Goal: Task Accomplishment & Management: Manage account settings

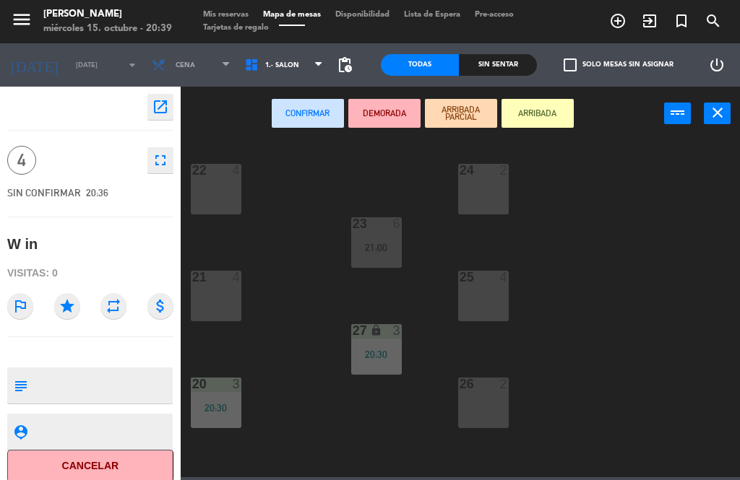
scroll to position [87, 0]
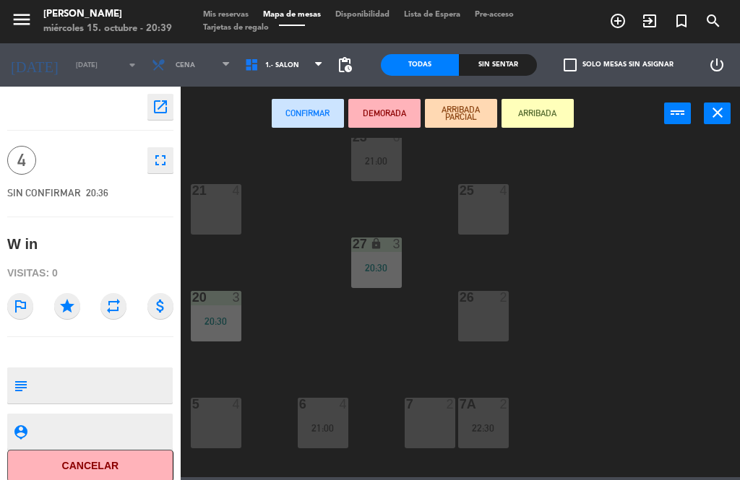
click at [486, 328] on div "26 2" at bounding box center [483, 316] width 51 height 51
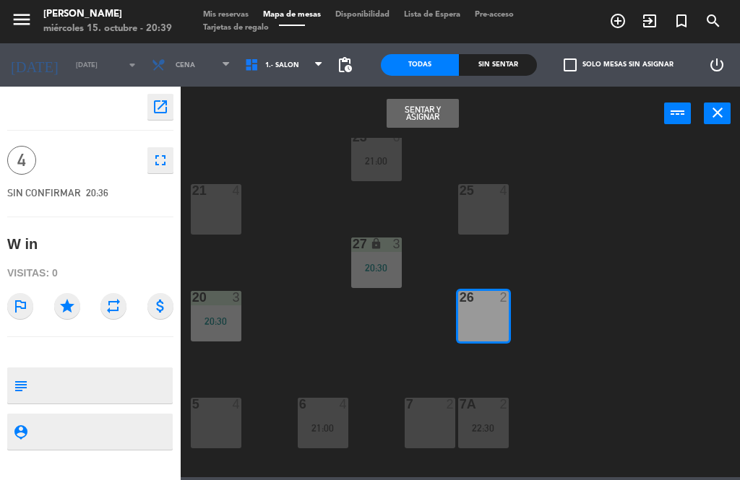
scroll to position [136, 0]
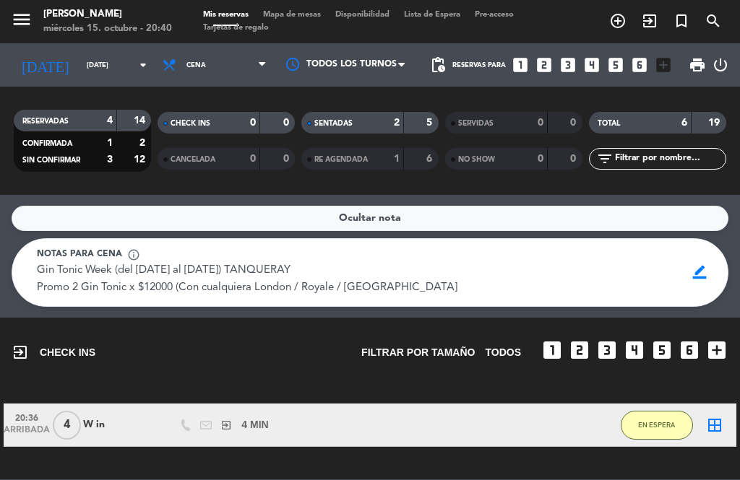
click at [716, 421] on icon "border_all" at bounding box center [714, 425] width 17 height 17
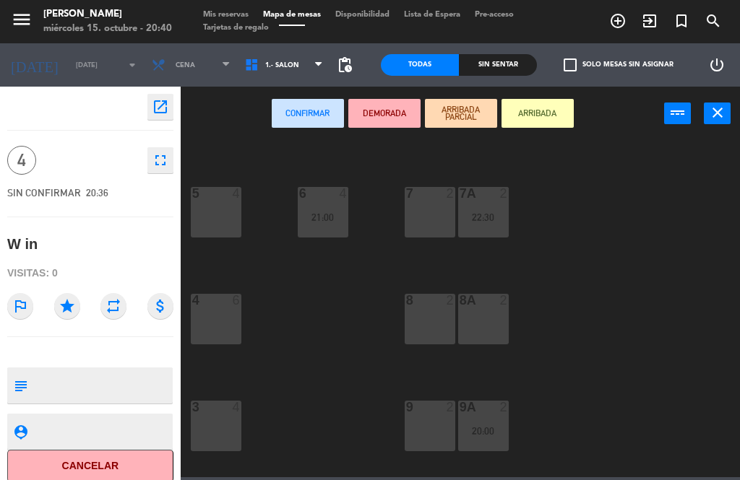
scroll to position [295, 0]
click at [334, 216] on div "21:00" at bounding box center [323, 220] width 51 height 10
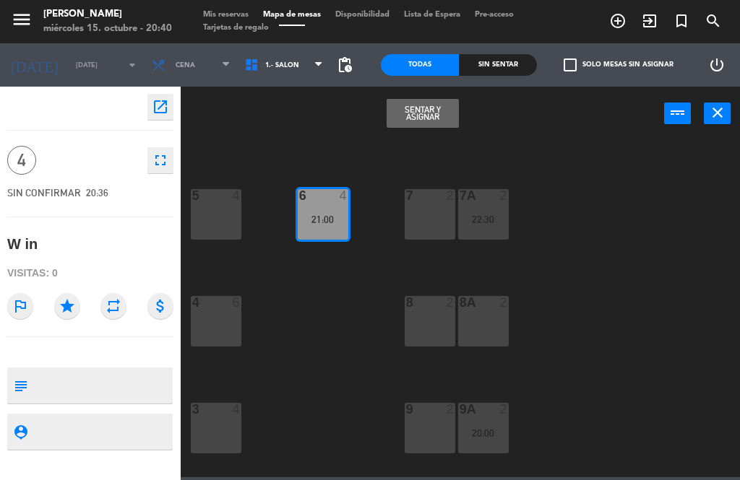
click at [424, 118] on button "Sentar y Asignar" at bounding box center [423, 113] width 72 height 29
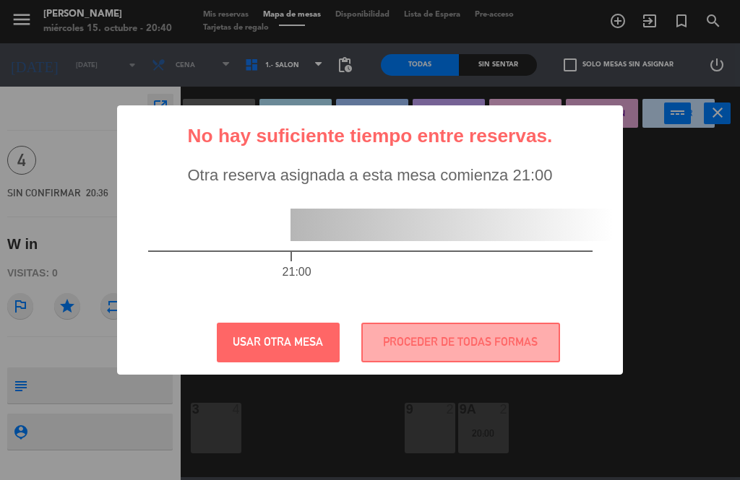
click at [410, 338] on button "PROCEDER DE TODAS FORMAS" at bounding box center [460, 343] width 199 height 40
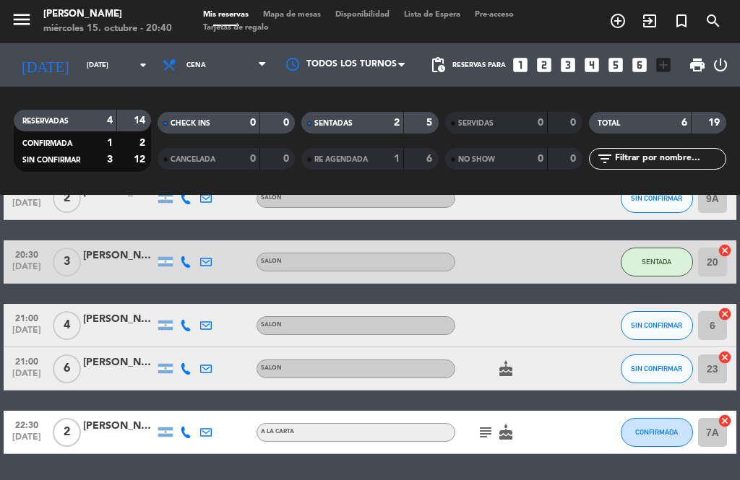
scroll to position [375, 0]
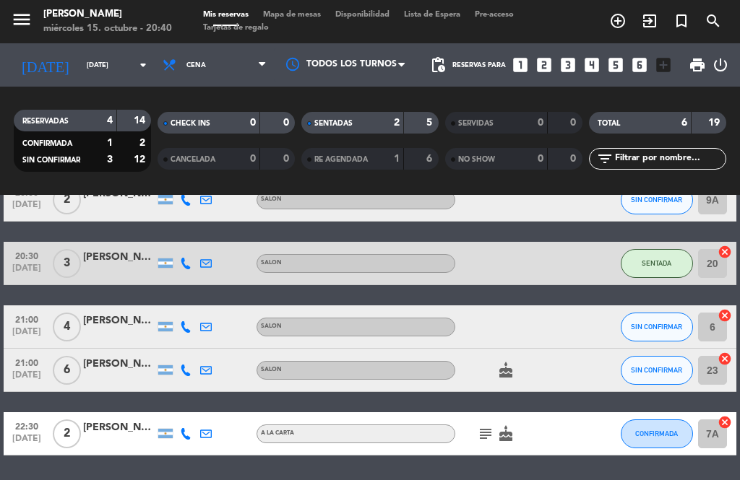
click at [722, 315] on icon "cancel" at bounding box center [724, 315] width 14 height 14
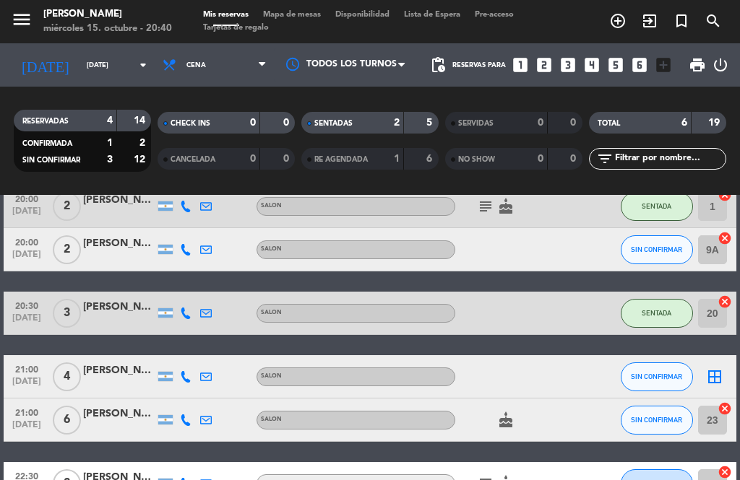
scroll to position [324, 0]
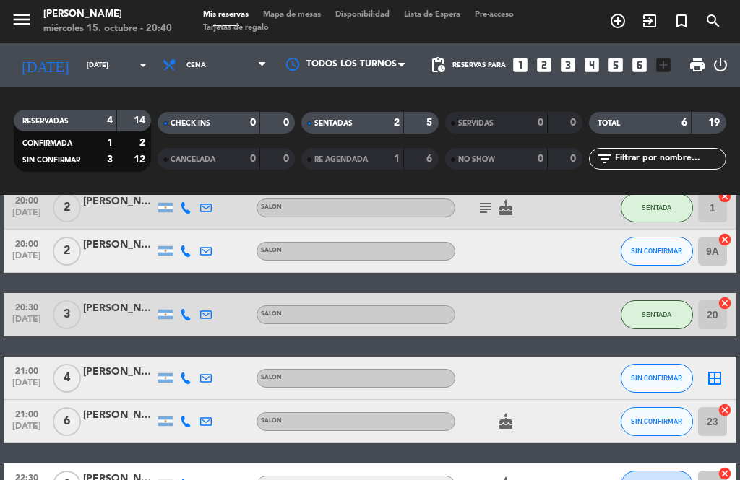
click at [712, 371] on icon "border_all" at bounding box center [714, 378] width 17 height 17
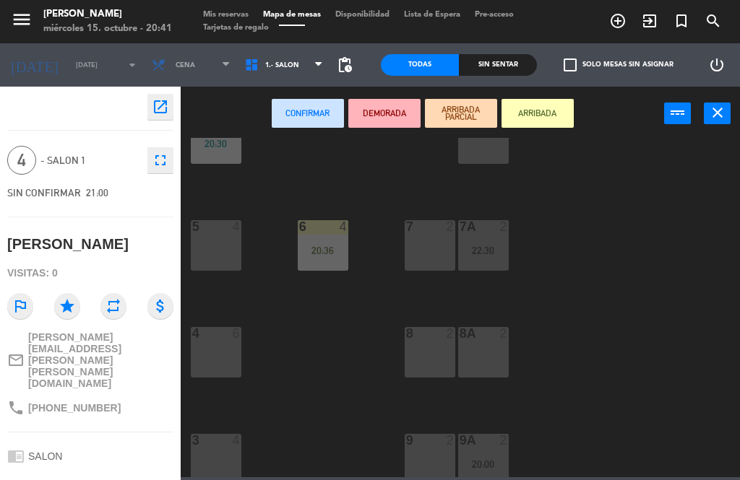
scroll to position [268, 0]
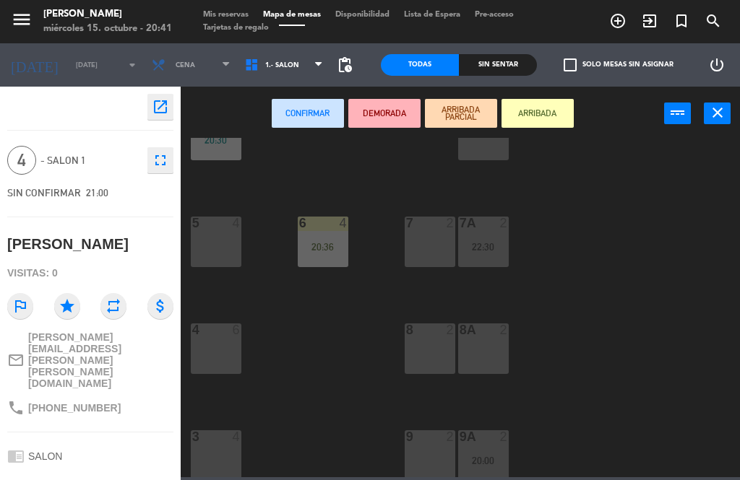
click at [214, 2] on div "menu Mailo Devoto miércoles 15. octubre - 20:41 Mis reservas Mapa de mesas Disp…" at bounding box center [370, 21] width 740 height 43
click at [219, 19] on span "Mis reservas" at bounding box center [226, 15] width 60 height 8
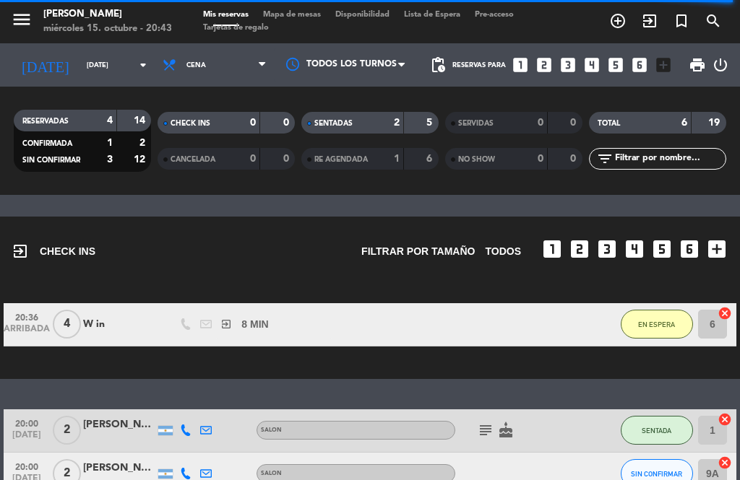
click at [663, 321] on span "EN ESPERA" at bounding box center [656, 325] width 37 height 8
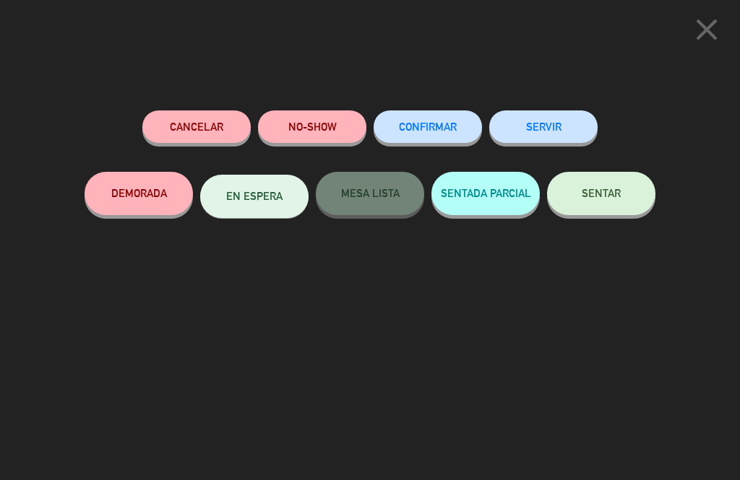
click at [625, 181] on button "SENTAR" at bounding box center [601, 193] width 108 height 43
click at [609, 207] on notyf-toast "No hemos podido establecer comunicación con el servidor." at bounding box center [548, 217] width 384 height 37
click at [613, 201] on notyf-toast-container "No hemos podido establecer comunicación con el servidor. No hemos podido establ…" at bounding box center [537, 77] width 405 height 806
click at [608, 207] on notyf-toast "No hemos podido establecer comunicación con el servidor." at bounding box center [548, 217] width 384 height 37
click at [679, 42] on notyf-toast "No hemos podido establecer comunicación con el servidor." at bounding box center [548, 30] width 384 height 37
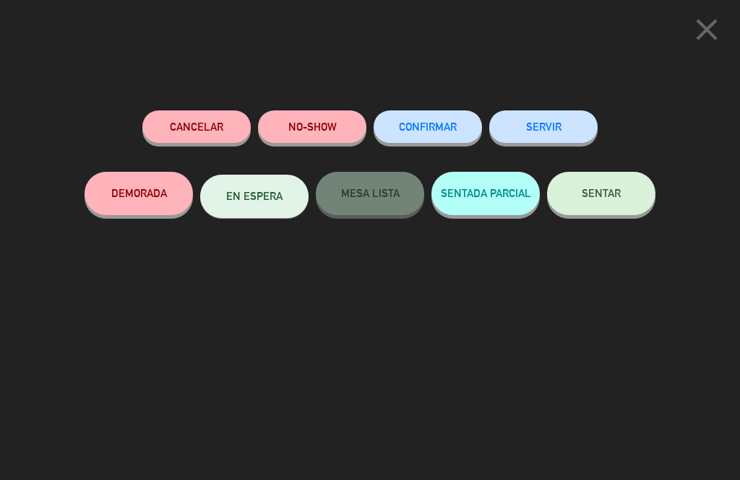
click at [701, 34] on notyf-toast "No hemos podido establecer comunicación con el servidor." at bounding box center [548, 30] width 384 height 37
click at [712, 38] on notyf-toast "No hemos podido establecer comunicación con el servidor." at bounding box center [548, 30] width 384 height 37
click at [424, 35] on notyf-toast "No hemos podido establecer comunicación con el servidor." at bounding box center [548, 30] width 384 height 37
click at [433, 30] on notyf-toast "No hemos podido establecer comunicación con el servidor." at bounding box center [548, 30] width 384 height 37
click at [716, 35] on notyf-toast "No hemos podido establecer comunicación con el servidor." at bounding box center [548, 30] width 384 height 37
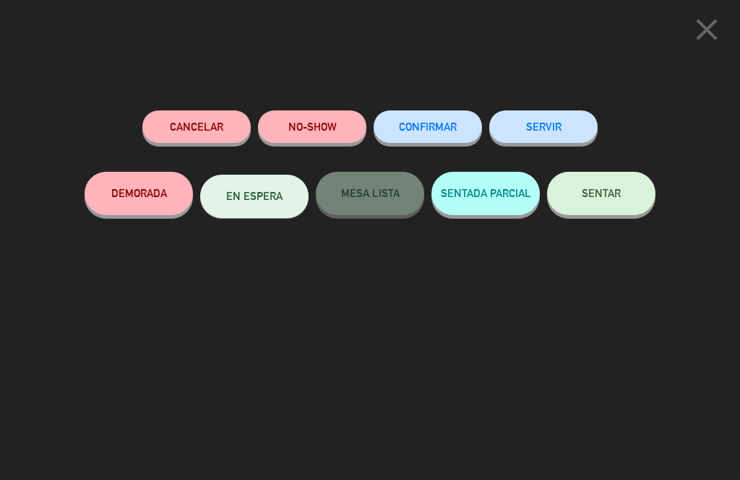
click at [702, 18] on icon "close" at bounding box center [707, 30] width 36 height 36
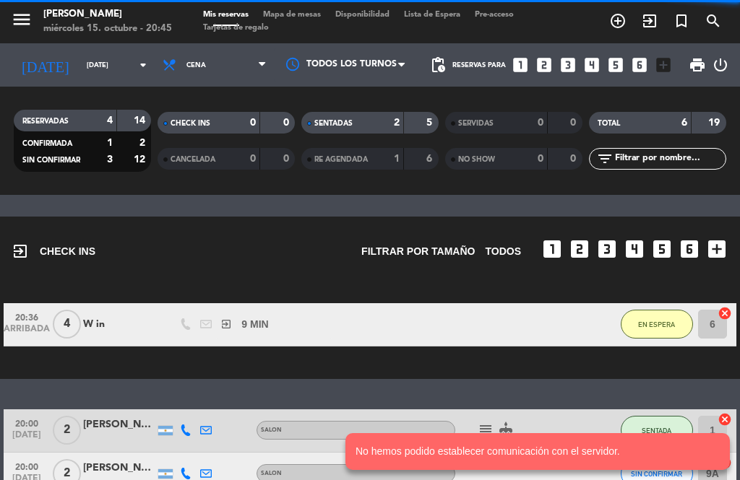
click at [701, 29] on span "search" at bounding box center [713, 21] width 32 height 25
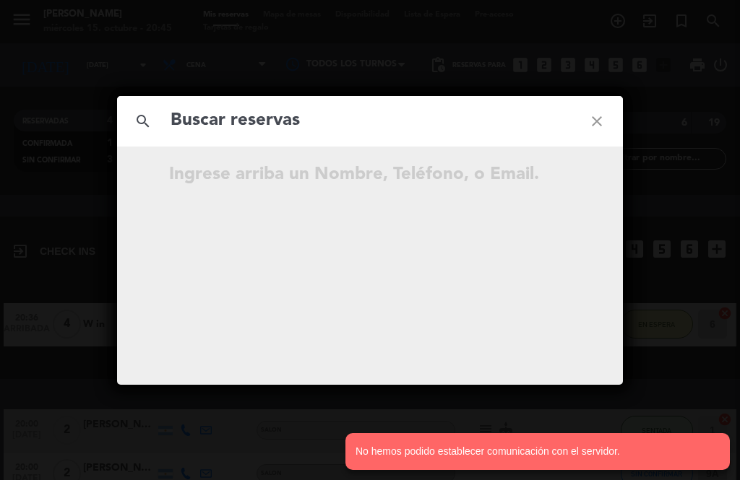
click at [596, 114] on icon "close" at bounding box center [597, 121] width 52 height 52
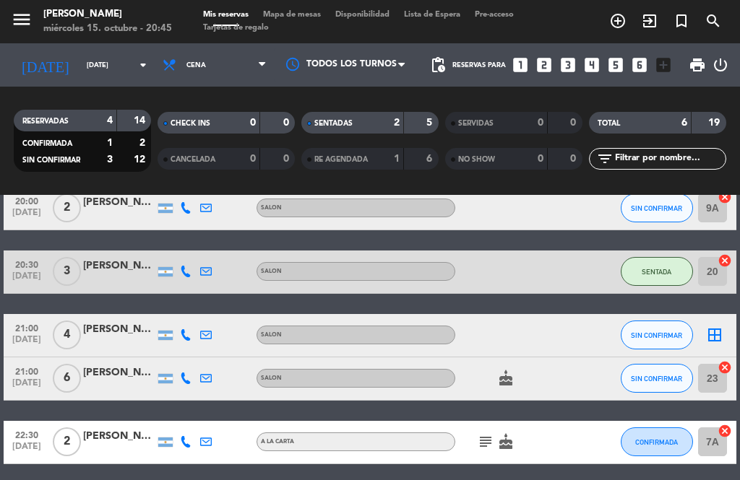
scroll to position [264, 0]
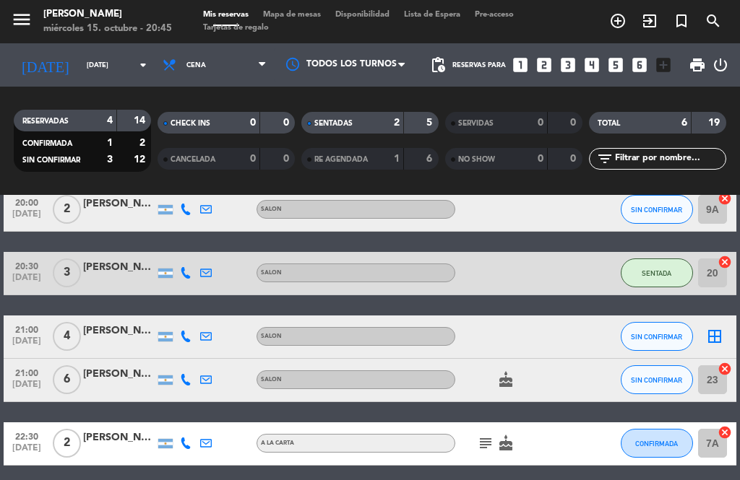
click at [722, 328] on icon "border_all" at bounding box center [714, 336] width 17 height 17
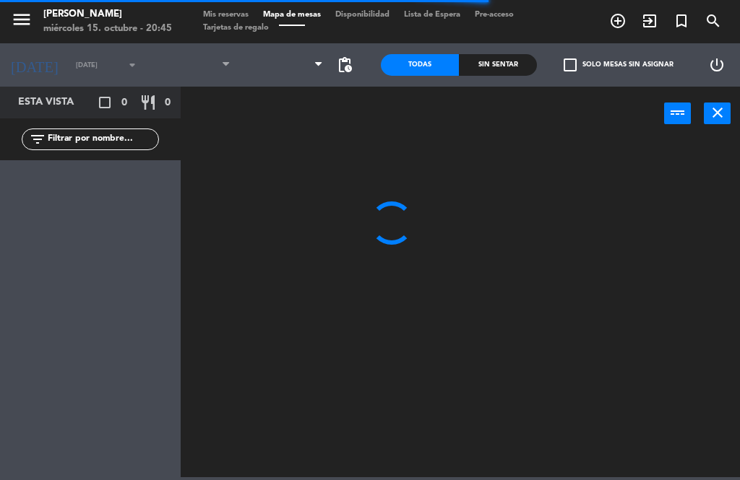
click at [715, 105] on icon "close" at bounding box center [717, 112] width 17 height 17
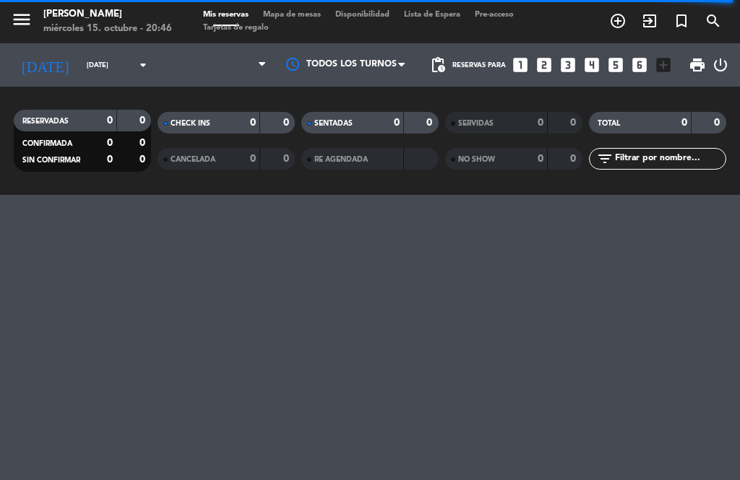
click at [300, 11] on span "Mapa de mesas" at bounding box center [292, 15] width 72 height 8
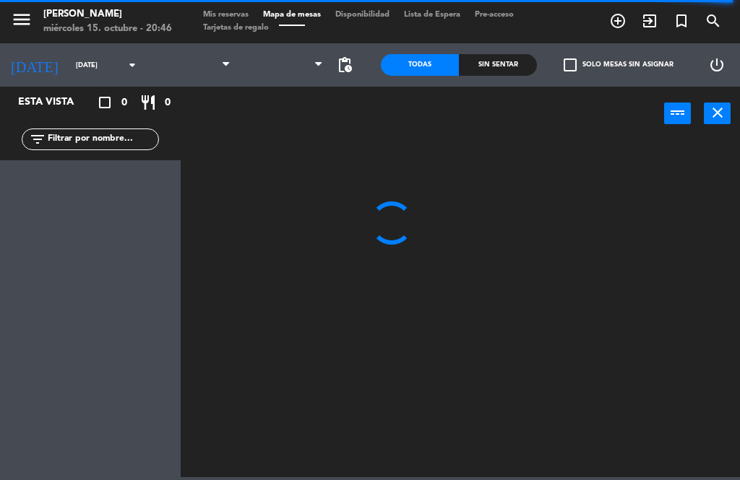
click at [245, 12] on span "Mis reservas" at bounding box center [226, 15] width 60 height 8
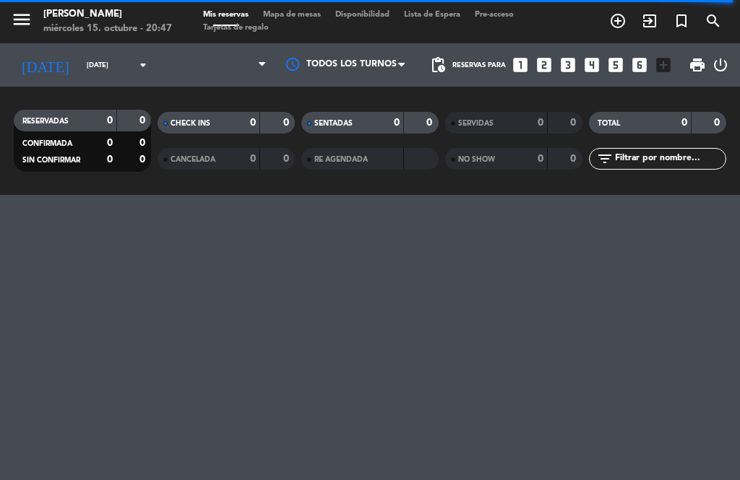
click at [700, 409] on div "menu Mailo Devoto miércoles 15. octubre - 20:47 Mis reservas Mapa de mesas Disp…" at bounding box center [370, 240] width 740 height 480
click at [588, 305] on div "menu Mailo Devoto miércoles 15. octubre - 20:47 Mis reservas Mapa de mesas Disp…" at bounding box center [370, 240] width 740 height 480
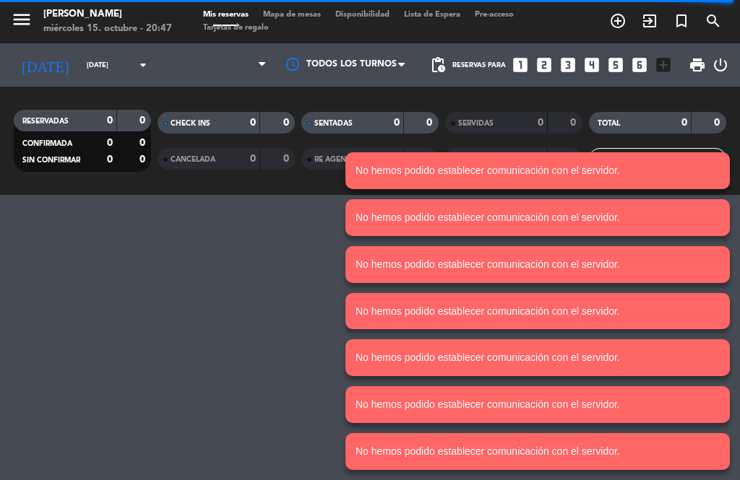
click at [235, 13] on span "Mis reservas" at bounding box center [226, 15] width 60 height 8
click at [231, 15] on span "Mis reservas" at bounding box center [226, 15] width 60 height 8
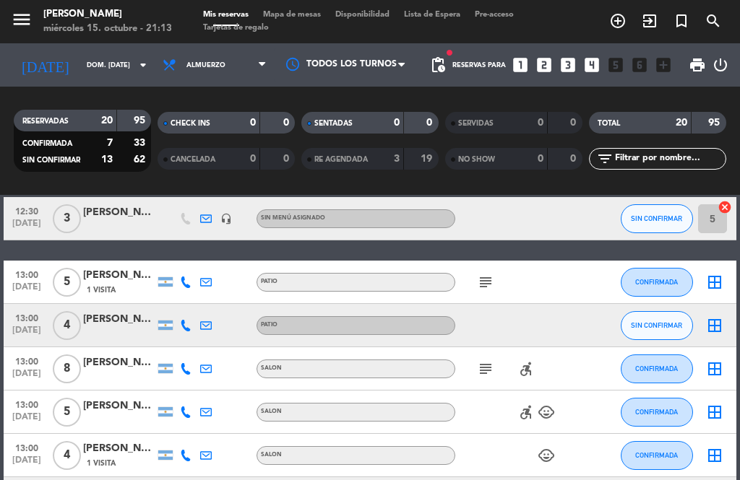
scroll to position [214, 0]
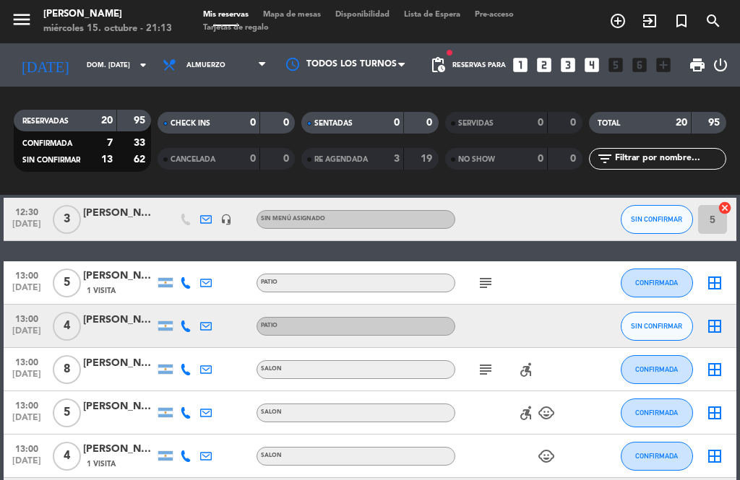
click at [721, 369] on icon "border_all" at bounding box center [714, 369] width 17 height 17
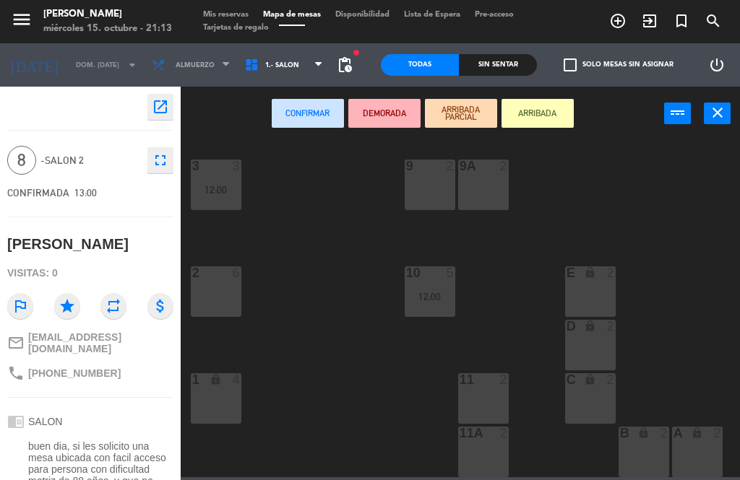
scroll to position [539, 0]
click at [478, 397] on div "11 2" at bounding box center [483, 399] width 51 height 51
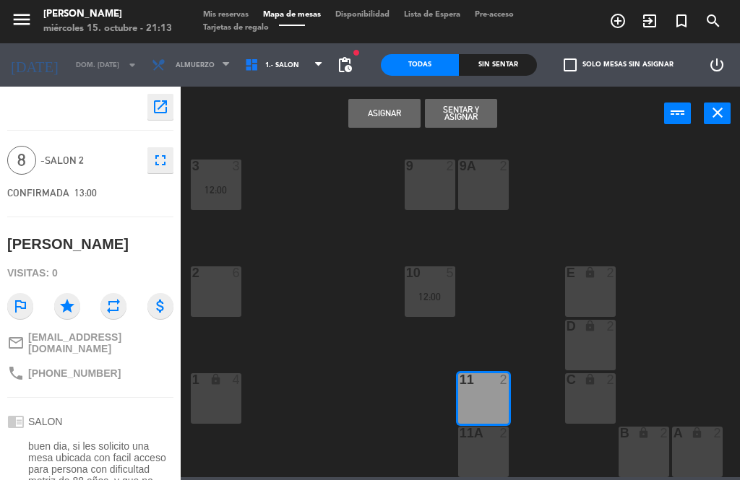
click at [376, 118] on button "Asignar" at bounding box center [384, 113] width 72 height 29
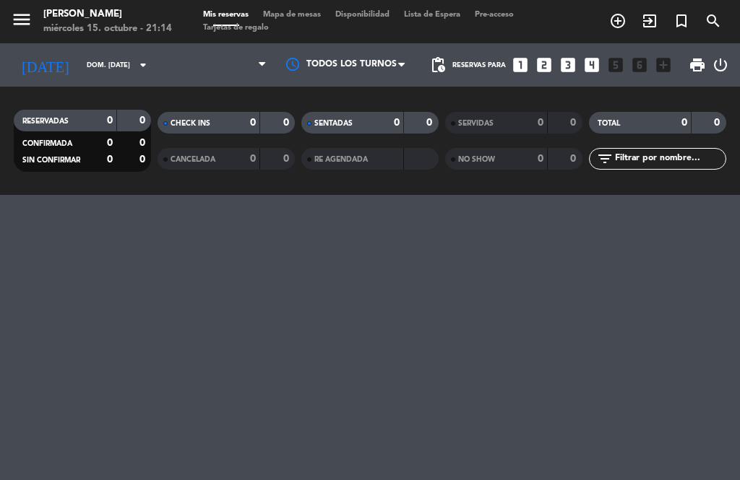
click at [315, 17] on span "Mapa de mesas" at bounding box center [292, 15] width 72 height 8
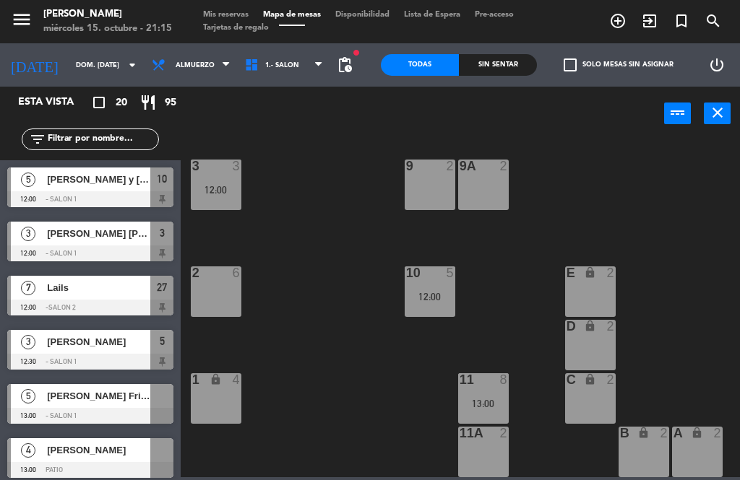
scroll to position [539, 0]
click at [434, 292] on div "12:00" at bounding box center [430, 297] width 51 height 10
click at [483, 403] on div "13:00" at bounding box center [483, 404] width 51 height 10
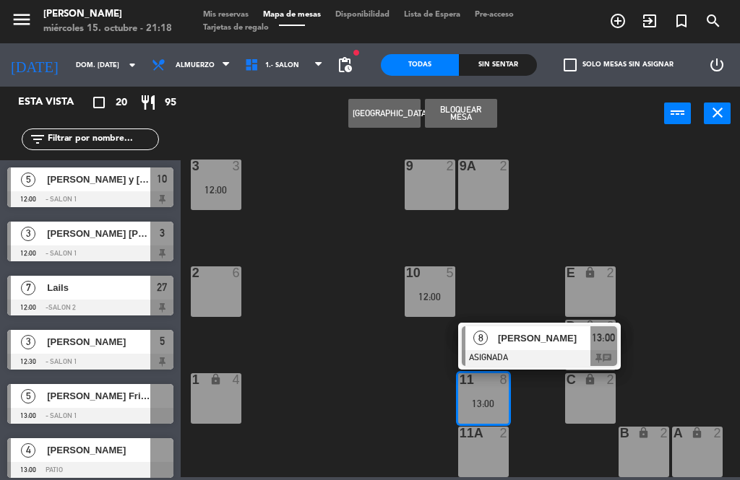
click at [488, 448] on div "11A 2" at bounding box center [483, 452] width 51 height 51
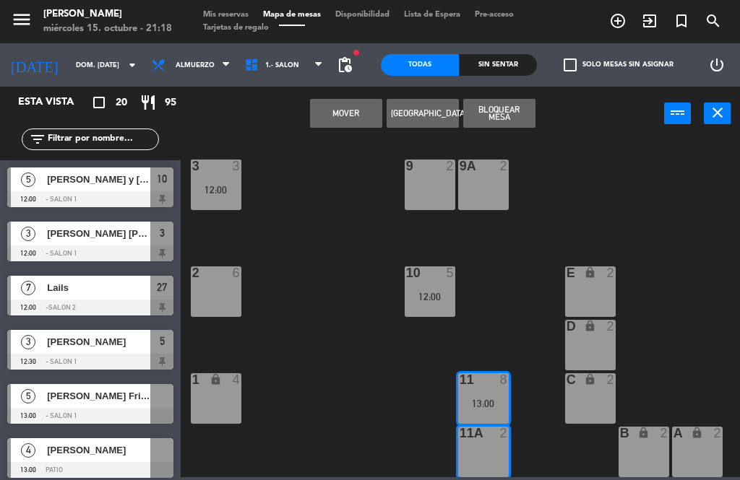
click at [495, 452] on div "11A 2" at bounding box center [483, 452] width 51 height 51
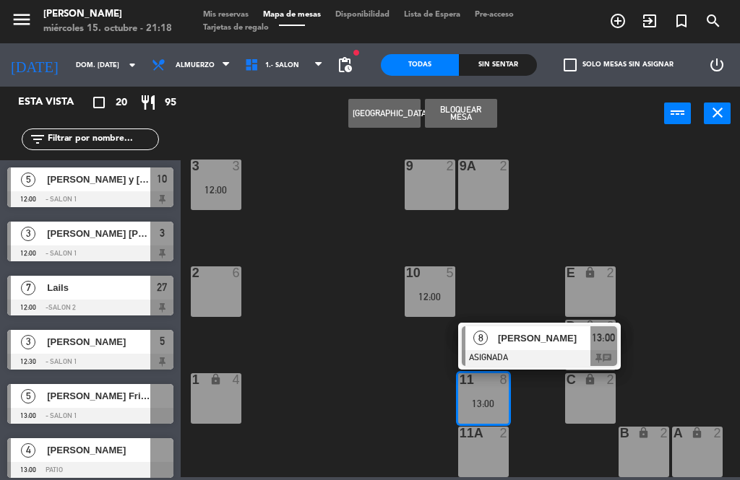
click at [209, 402] on div "1 lock 4" at bounding box center [216, 399] width 51 height 51
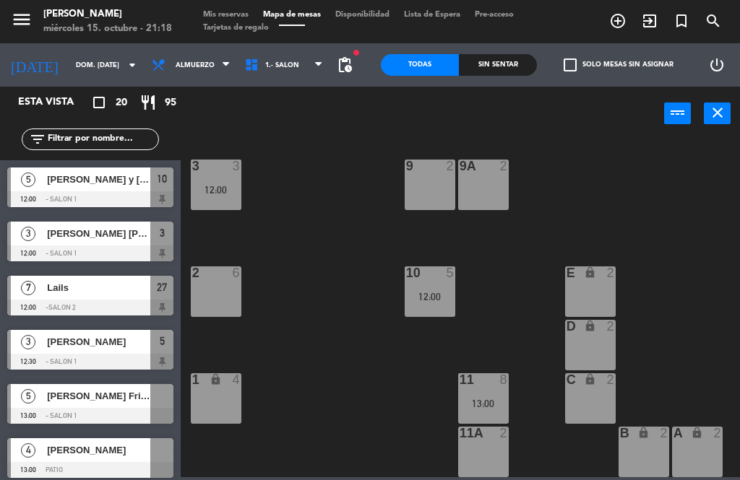
click at [549, 452] on div "22 4 24 2 23 11 13:00 21 4 25 4 27 lock 7 12:00 20 4 26 2 5 3 12:30 6 6 7 2 7A …" at bounding box center [464, 308] width 552 height 340
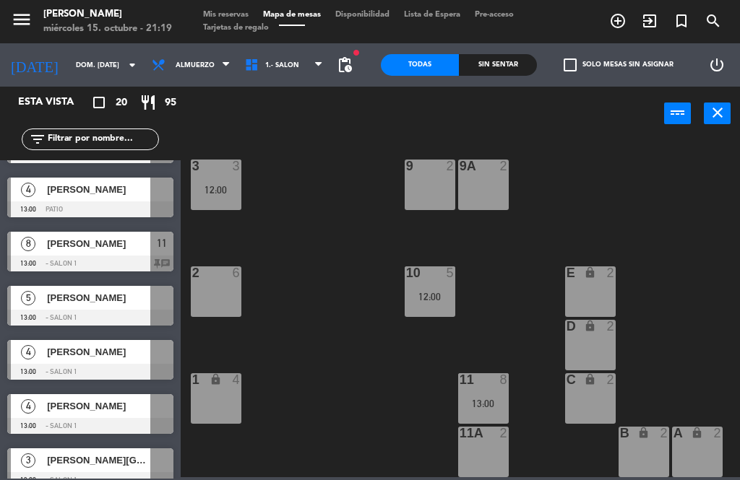
click at [229, 2] on div "menu [PERSON_NAME] miércoles 15. octubre - 21:19 Mis reservas Mapa de mesas Dis…" at bounding box center [370, 21] width 740 height 43
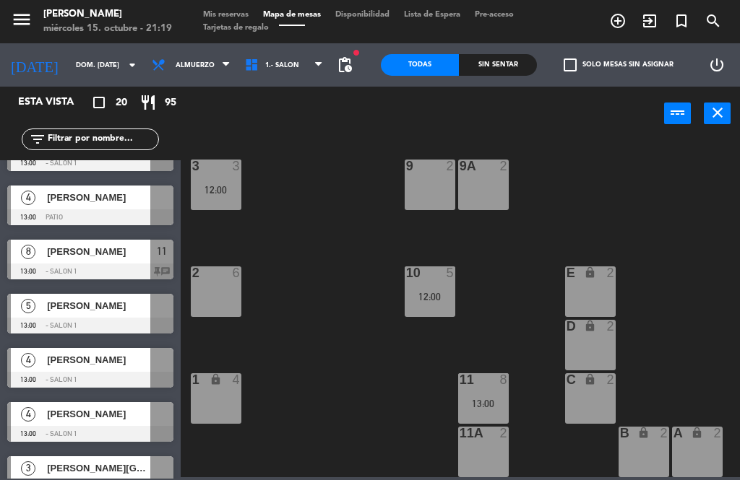
scroll to position [251, 0]
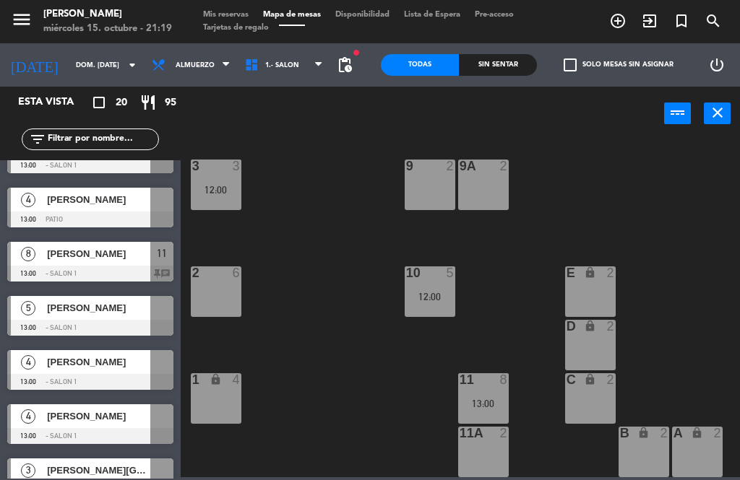
click at [229, 19] on span "Mis reservas" at bounding box center [226, 15] width 60 height 8
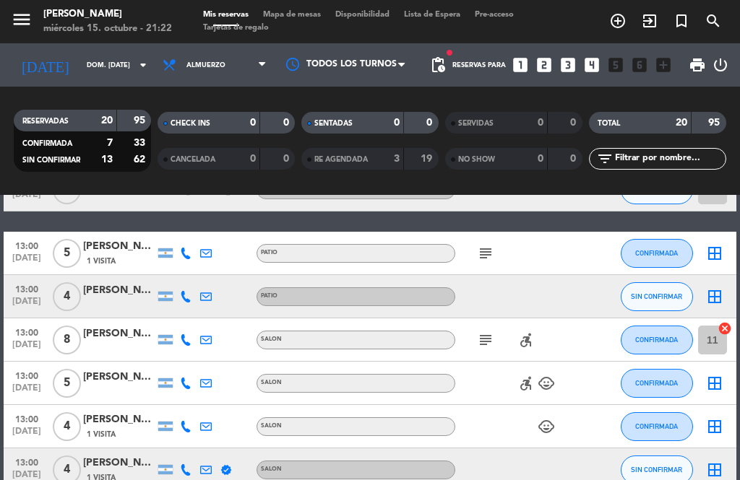
scroll to position [244, 0]
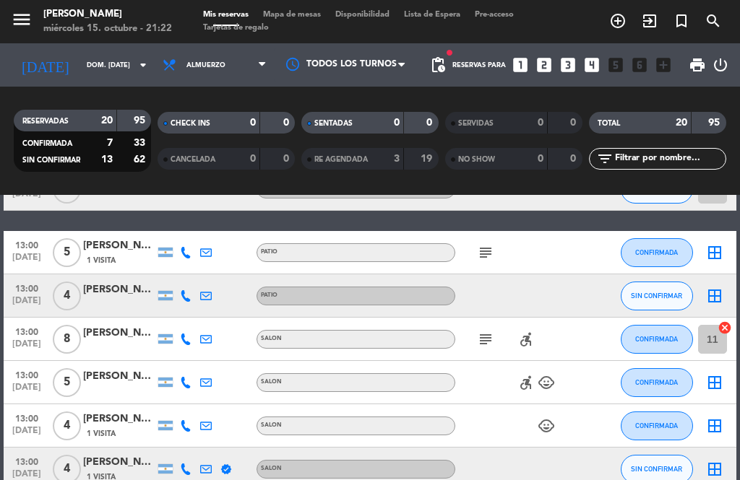
click at [714, 379] on icon "border_all" at bounding box center [714, 382] width 17 height 17
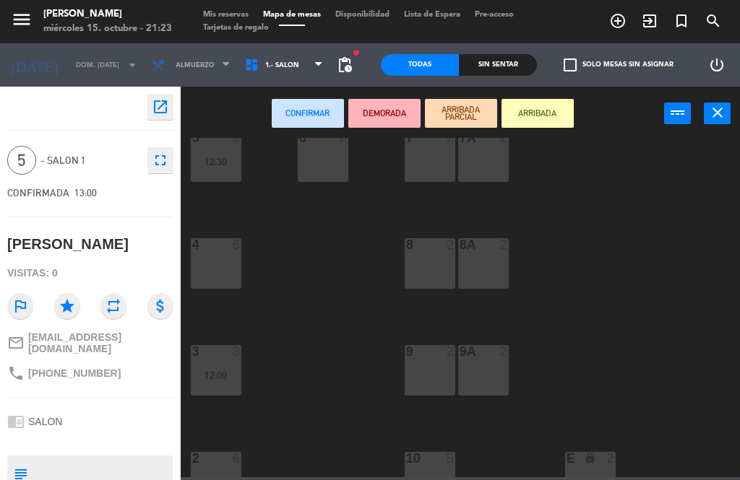
scroll to position [355, 0]
click at [87, 147] on div "5 - SALON 1 fullscreen" at bounding box center [90, 160] width 166 height 39
click at [264, 266] on div "22 4 24 2 23 11 13:00 21 4 25 4 27 lock 7 12:00 20 4 26 2 5 3 12:30 6 6 7 2 7A …" at bounding box center [464, 308] width 552 height 340
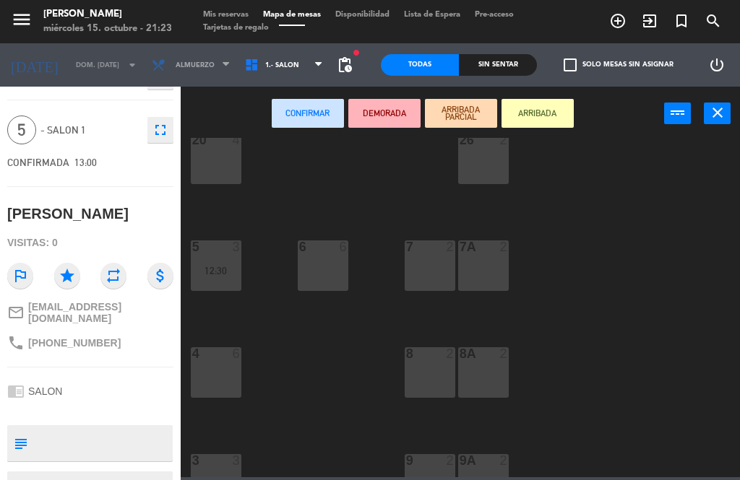
scroll to position [252, 0]
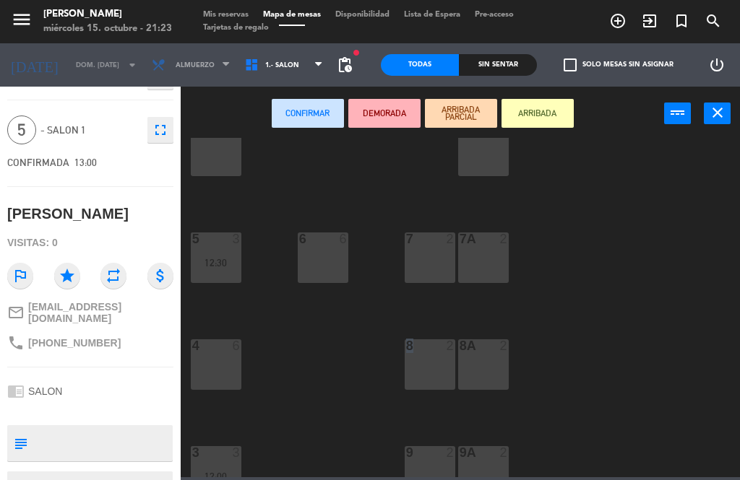
click at [108, 16] on div "[PERSON_NAME]" at bounding box center [107, 14] width 129 height 14
click at [246, 13] on span "Mis reservas" at bounding box center [226, 15] width 60 height 8
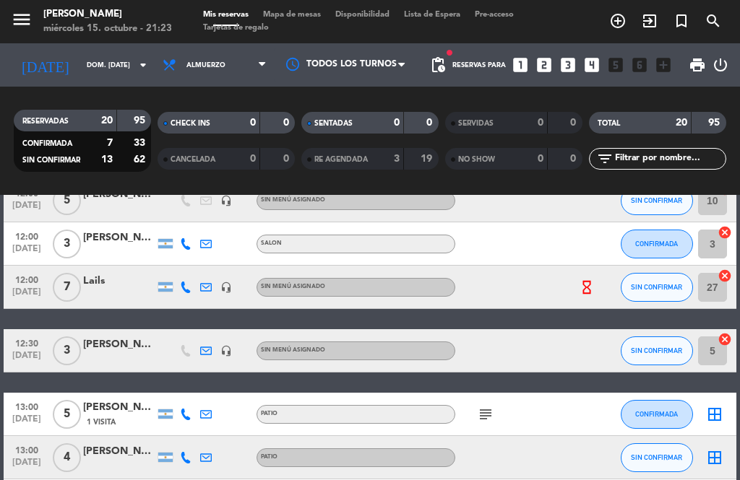
scroll to position [95, 0]
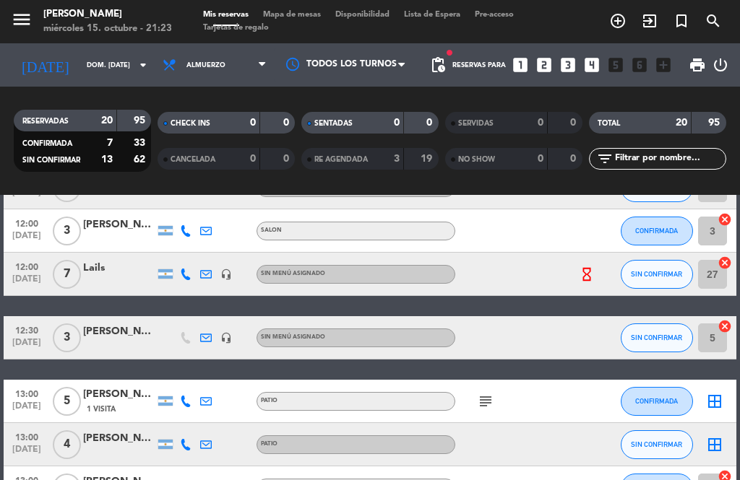
click at [712, 400] on icon "border_all" at bounding box center [714, 401] width 17 height 17
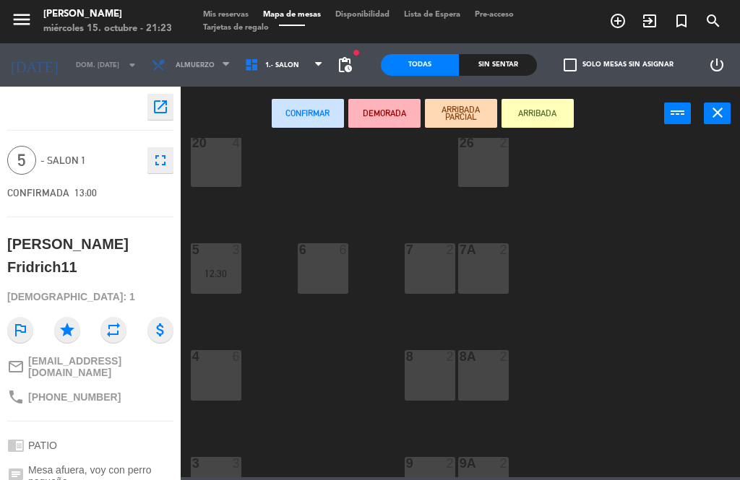
scroll to position [242, 0]
click at [238, 11] on span "Mis reservas" at bounding box center [226, 15] width 60 height 8
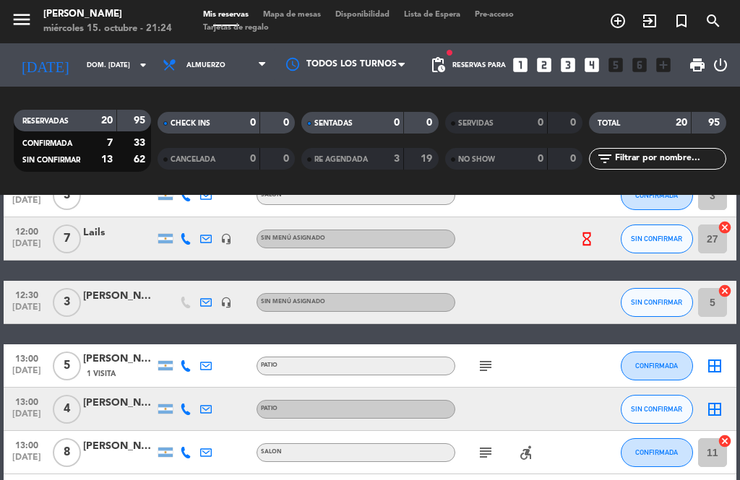
scroll to position [130, 0]
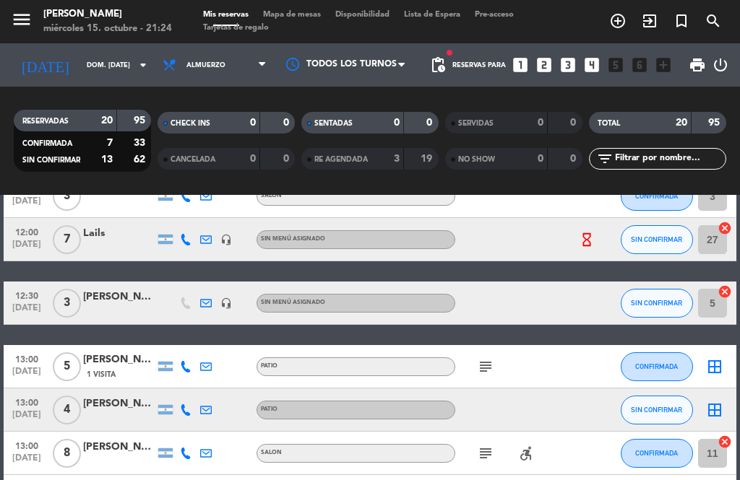
click at [101, 63] on input "dom. [DATE]" at bounding box center [126, 65] width 95 height 22
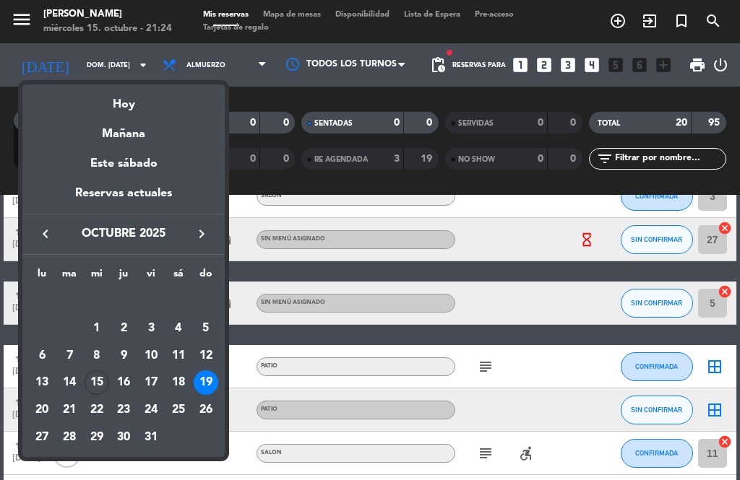
click at [131, 103] on div "Hoy" at bounding box center [123, 100] width 202 height 30
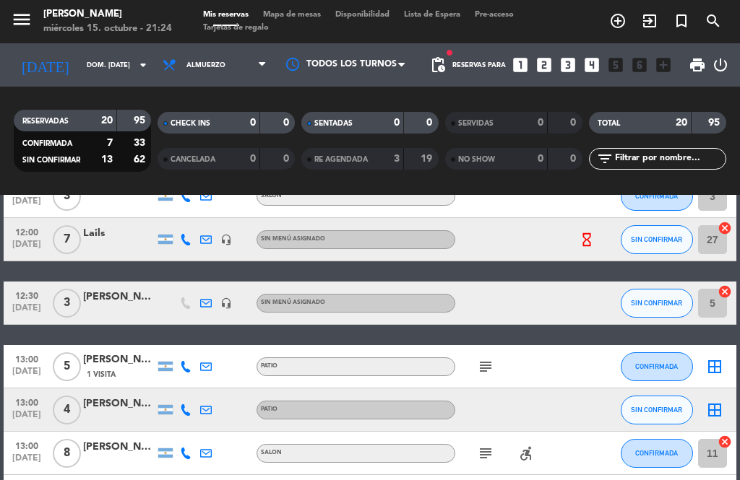
type input "mié. [DATE]"
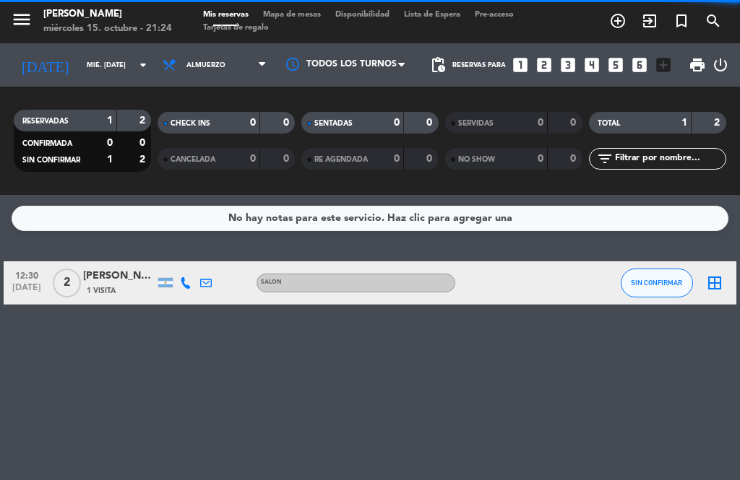
scroll to position [0, 0]
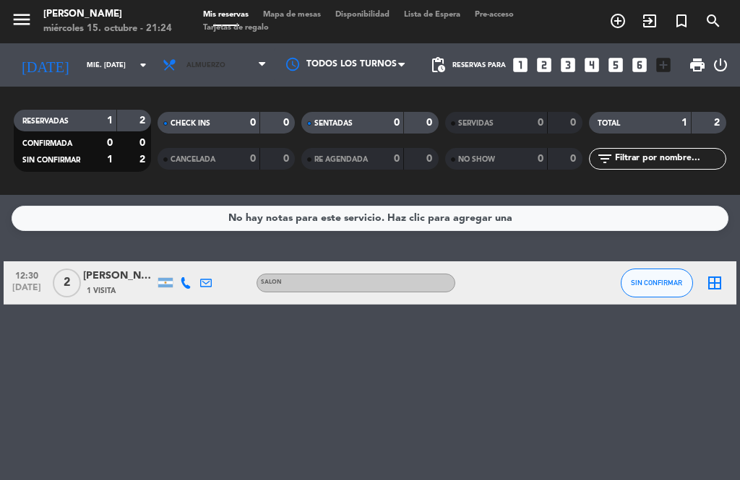
click at [237, 61] on span "Almuerzo" at bounding box center [214, 65] width 118 height 32
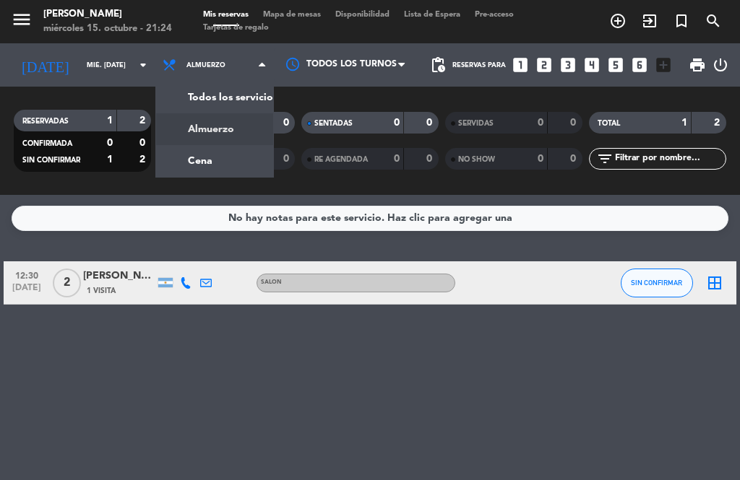
click at [216, 94] on div "menu [PERSON_NAME] miércoles 15. octubre - 21:24 Mis reservas Mapa de mesas Dis…" at bounding box center [370, 97] width 740 height 195
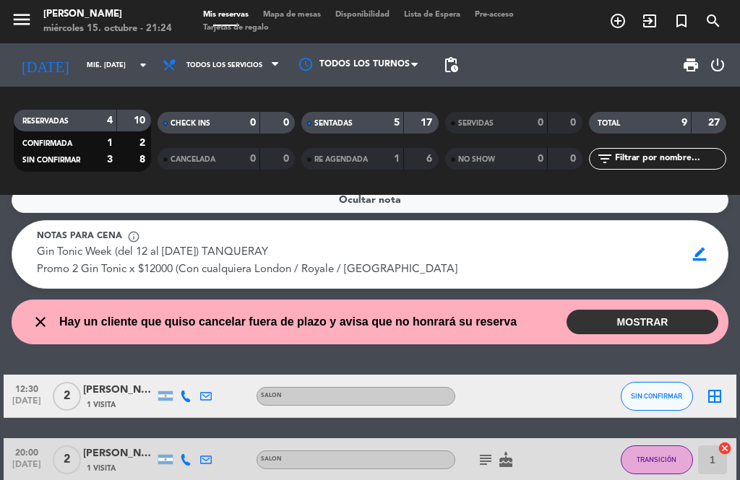
scroll to position [18, 0]
click at [635, 310] on button "MOSTRAR" at bounding box center [642, 322] width 152 height 25
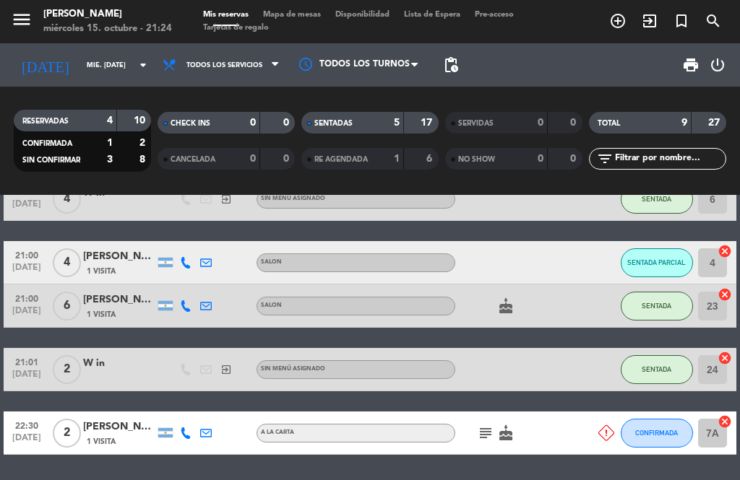
scroll to position [517, 0]
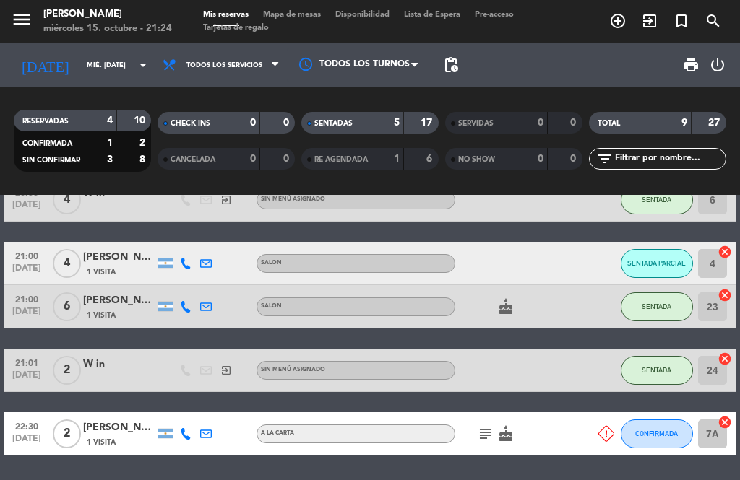
click at [600, 426] on icon at bounding box center [606, 434] width 16 height 16
click at [512, 426] on icon "cake" at bounding box center [505, 434] width 17 height 17
click at [585, 433] on div "Ocultar nota Notas para cena info_outline Gin Tonic Week (del 12 al [DATE]) TAN…" at bounding box center [370, 337] width 740 height 285
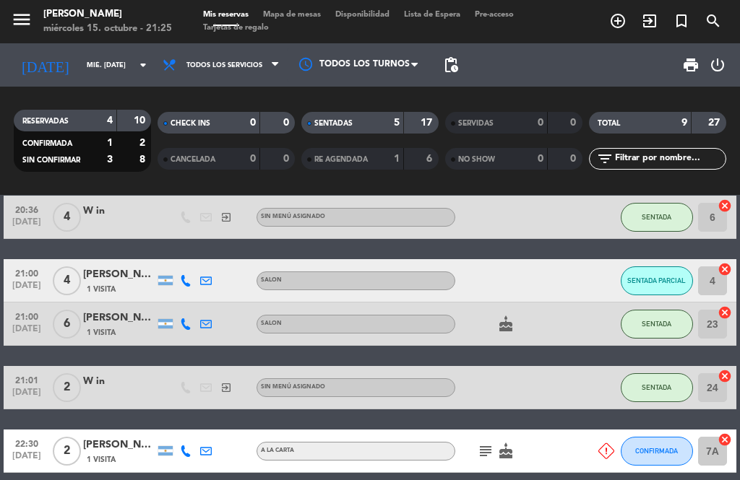
scroll to position [499, 0]
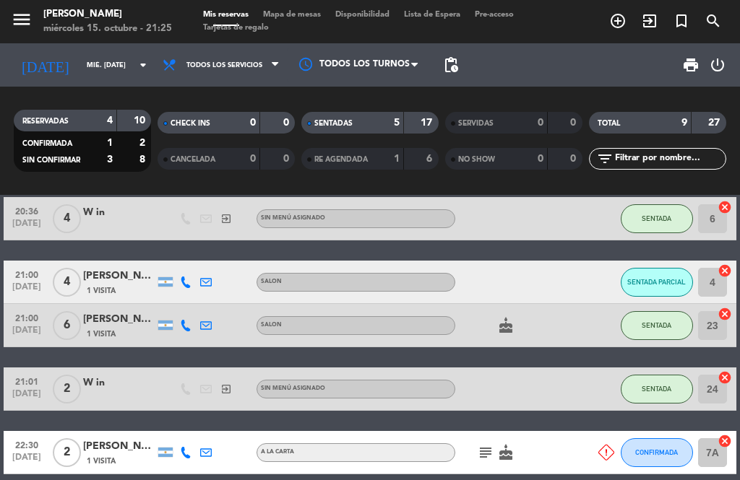
click at [591, 431] on div at bounding box center [596, 452] width 39 height 43
click at [599, 431] on div at bounding box center [596, 452] width 39 height 43
click at [652, 449] on span "CONFIRMADA" at bounding box center [656, 453] width 43 height 8
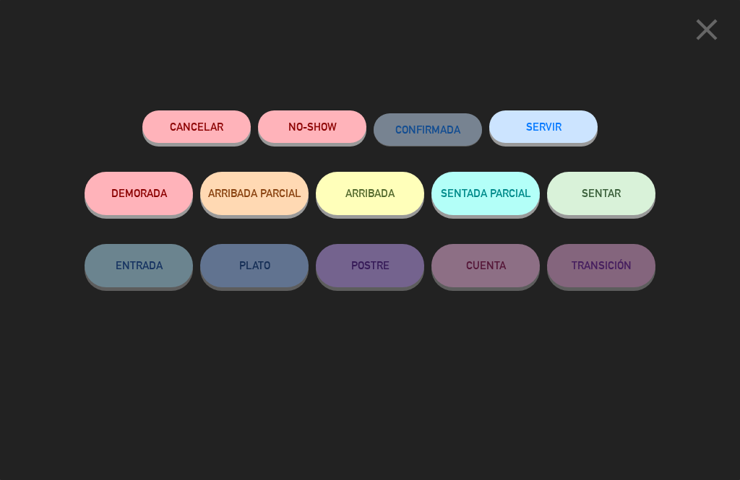
click at [194, 112] on button "Cancelar" at bounding box center [196, 127] width 108 height 33
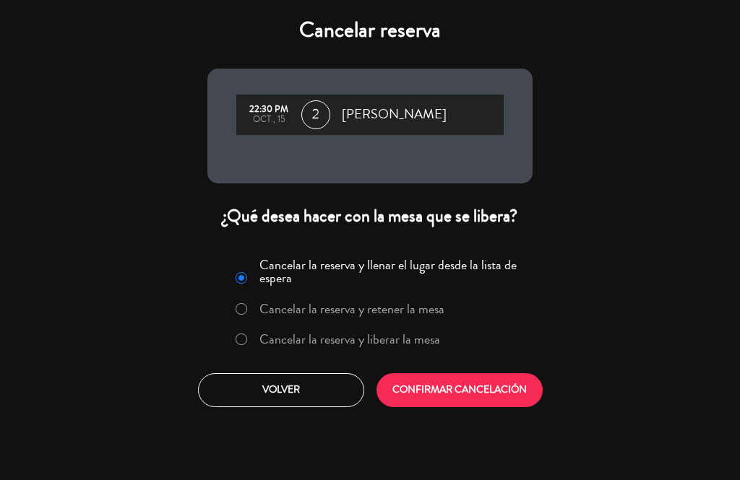
click at [398, 346] on label "Cancelar la reserva y liberar la mesa" at bounding box center [349, 339] width 181 height 13
click at [452, 383] on button "CONFIRMAR CANCELACIÓN" at bounding box center [459, 391] width 166 height 34
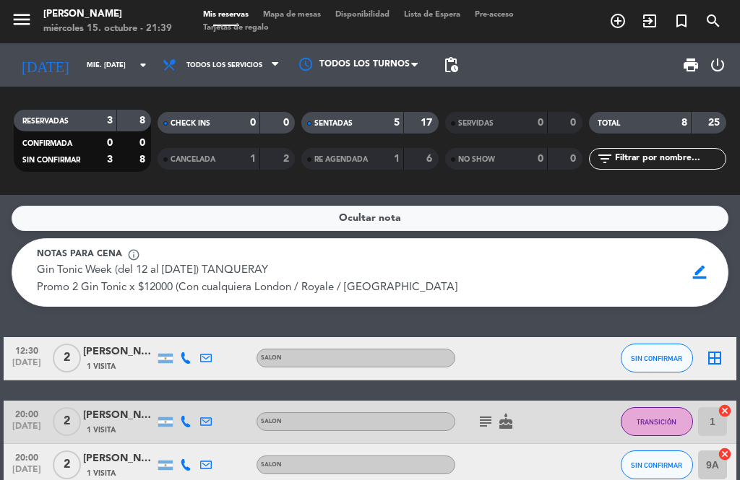
scroll to position [0, 0]
click at [652, 26] on icon "exit_to_app" at bounding box center [649, 20] width 17 height 17
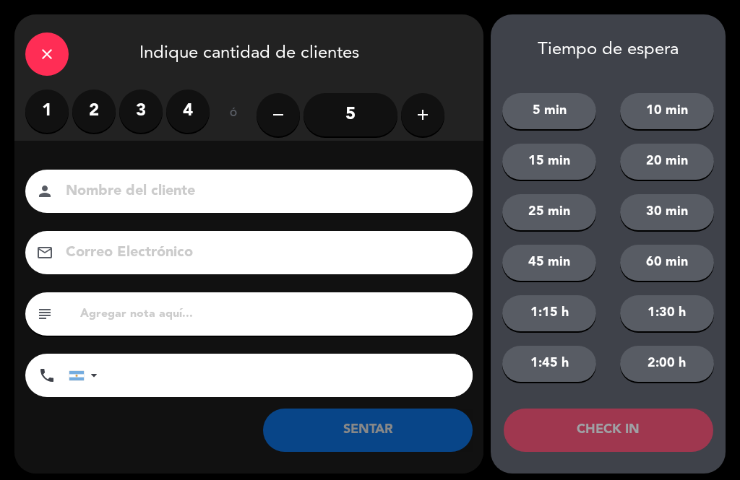
click at [143, 114] on label "3" at bounding box center [140, 111] width 43 height 43
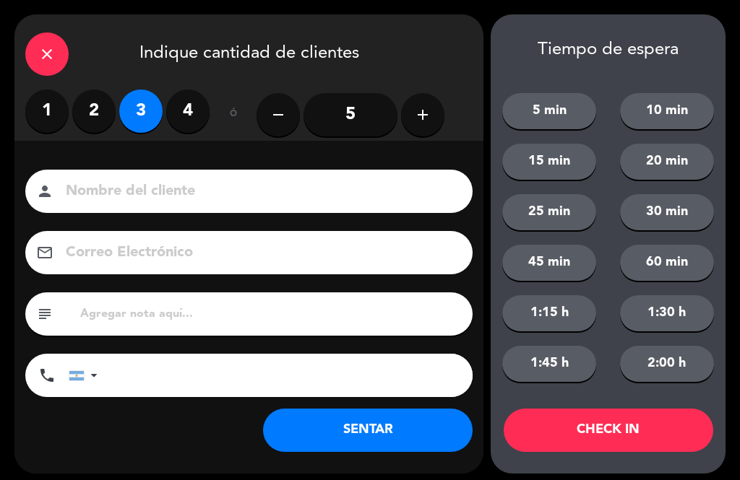
click at [226, 182] on input at bounding box center [258, 191] width 389 height 25
type input "W in"
click at [384, 449] on button "SENTAR" at bounding box center [368, 430] width 210 height 43
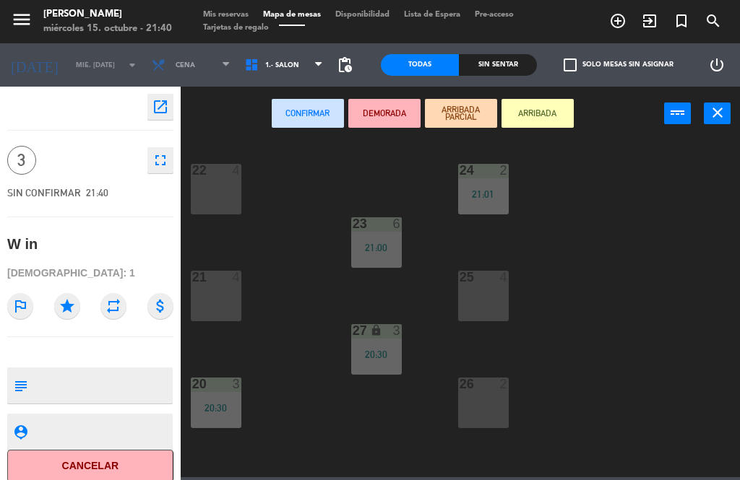
click at [209, 187] on div "22 4" at bounding box center [216, 189] width 51 height 51
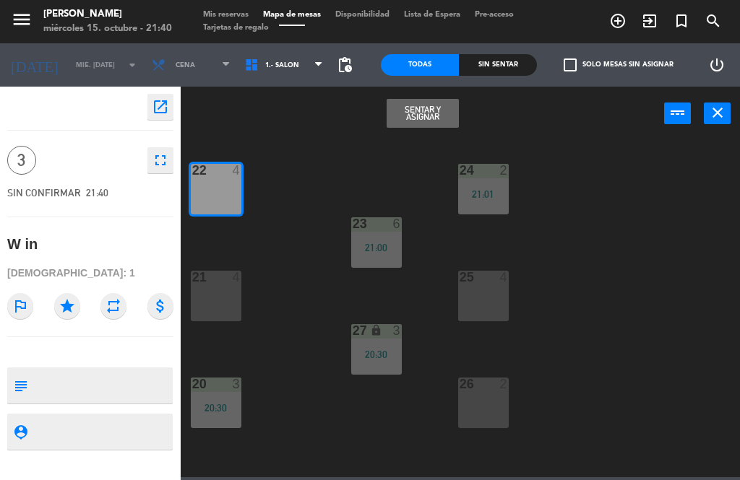
click at [435, 115] on button "Sentar y Asignar" at bounding box center [423, 113] width 72 height 29
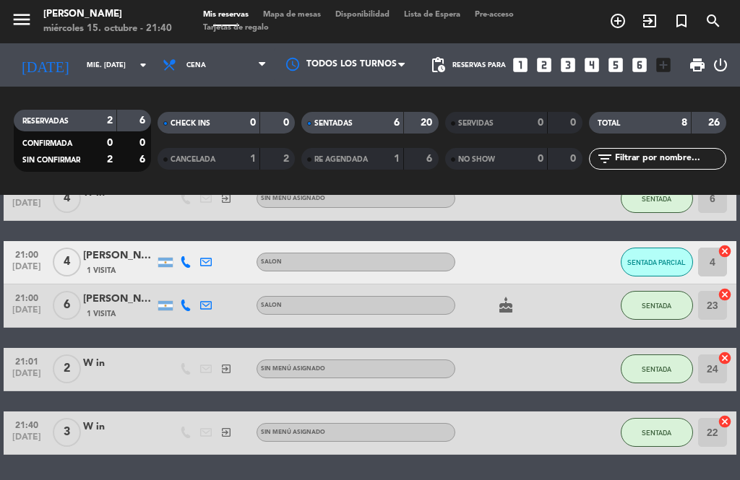
scroll to position [329, 0]
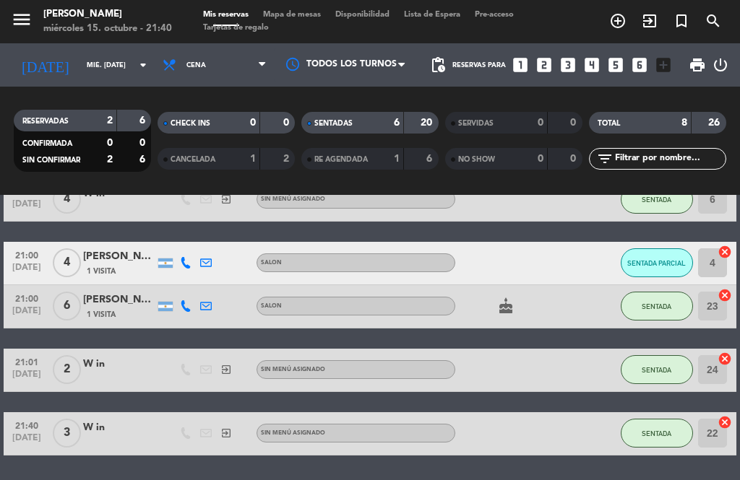
click at [649, 436] on span "SENTADA" at bounding box center [657, 434] width 30 height 8
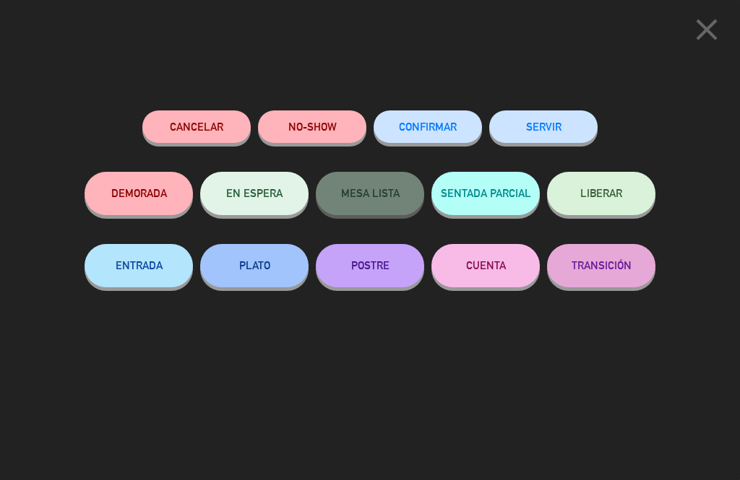
click at [612, 280] on button "TRANSICIÓN" at bounding box center [601, 265] width 108 height 43
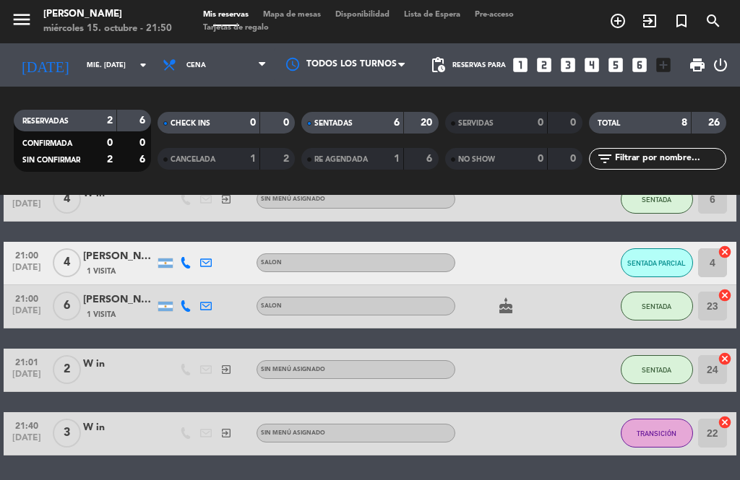
click at [84, 59] on input "mié. [DATE]" at bounding box center [126, 65] width 95 height 22
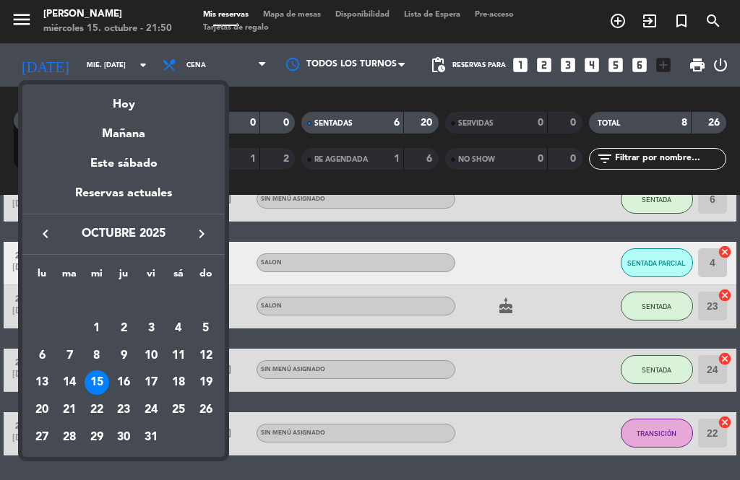
click at [210, 377] on div "19" at bounding box center [206, 383] width 25 height 25
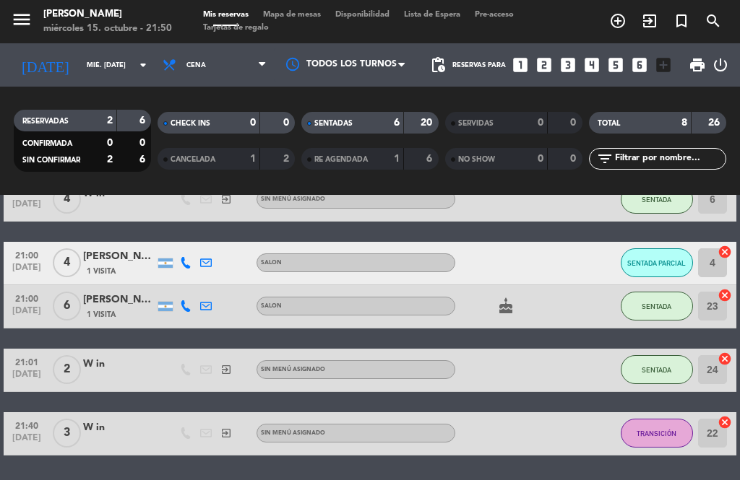
type input "dom. [DATE]"
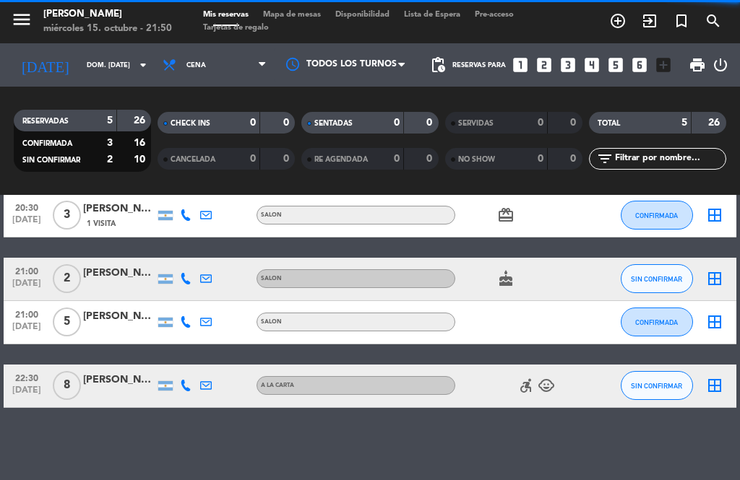
scroll to position [139, 0]
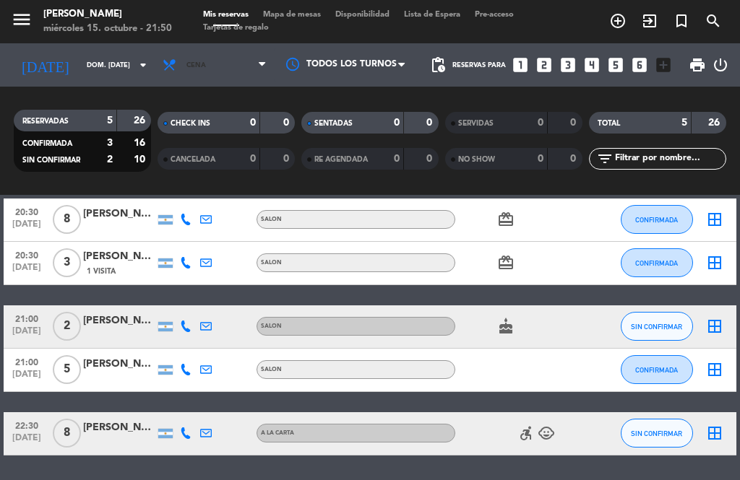
click at [202, 75] on span "Cena" at bounding box center [214, 65] width 118 height 32
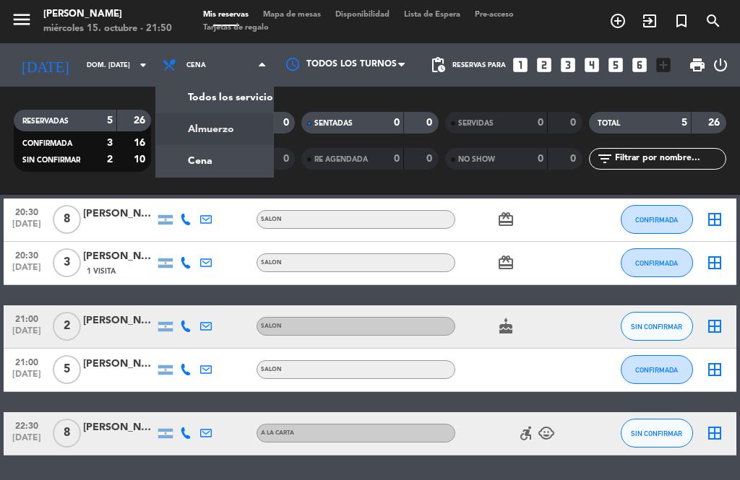
click at [184, 127] on div "menu [PERSON_NAME] miércoles 15. octubre - 21:50 Mis reservas Mapa de mesas Dis…" at bounding box center [370, 97] width 740 height 195
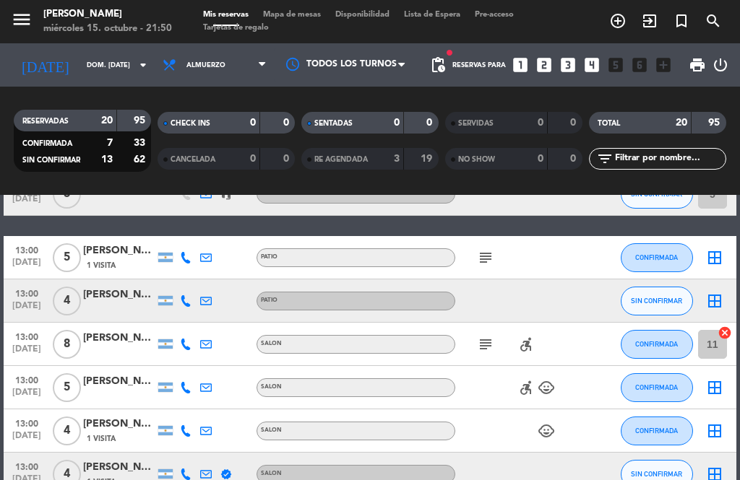
scroll to position [241, 0]
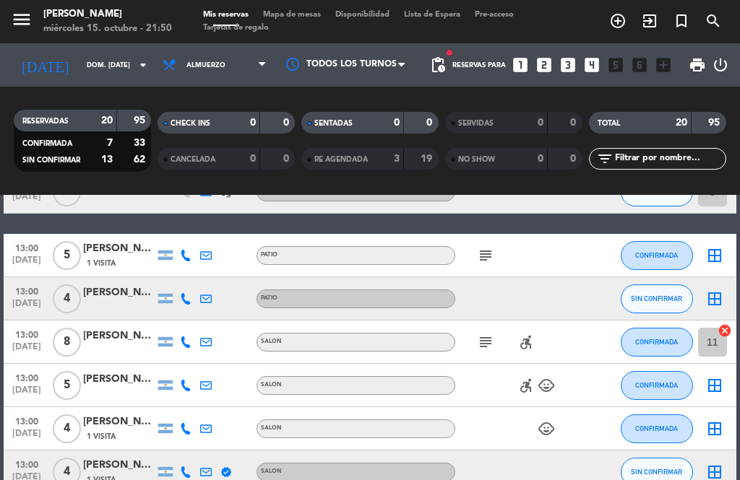
click at [123, 288] on div "[PERSON_NAME]" at bounding box center [119, 293] width 72 height 17
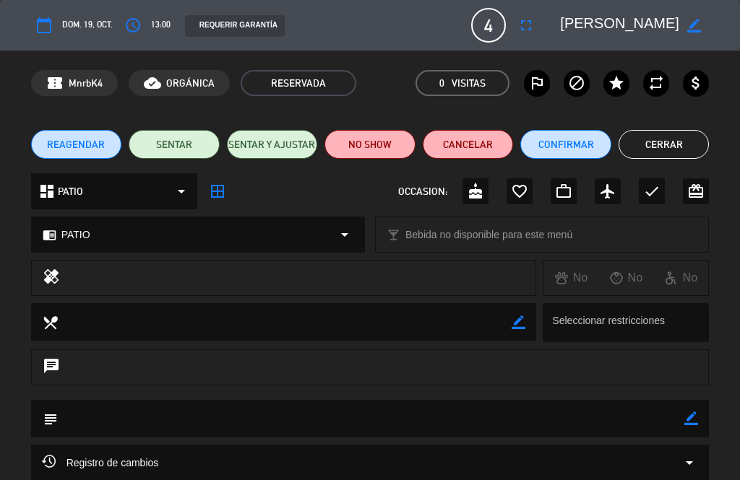
scroll to position [0, 0]
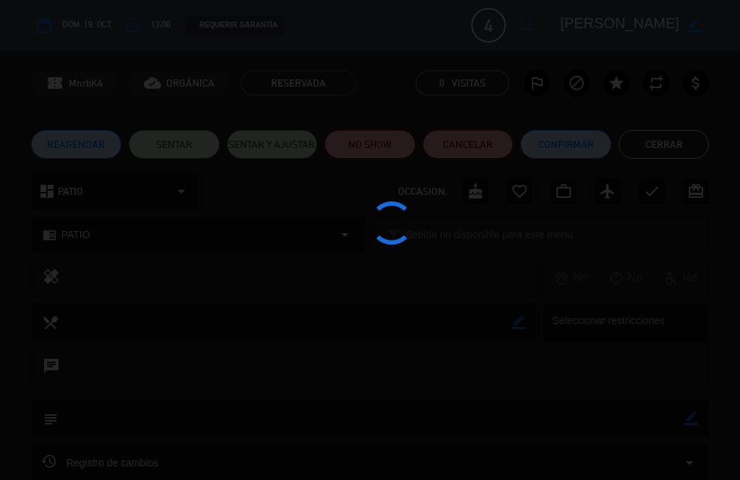
type input "mié. [DATE]"
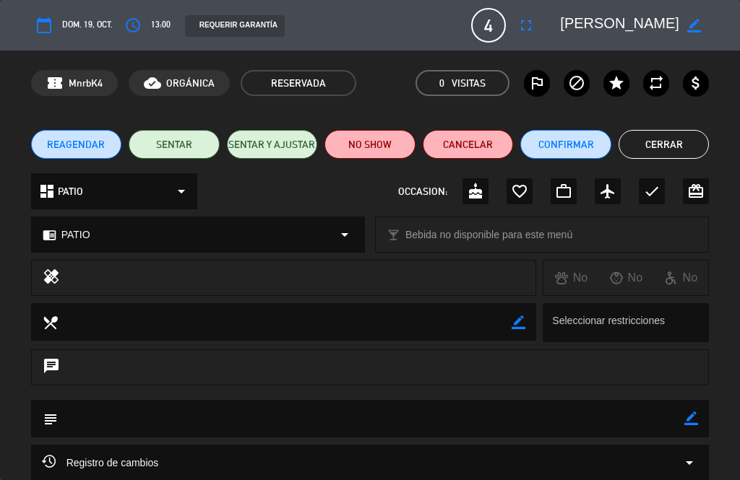
click at [682, 136] on button "Cerrar" at bounding box center [663, 144] width 91 height 29
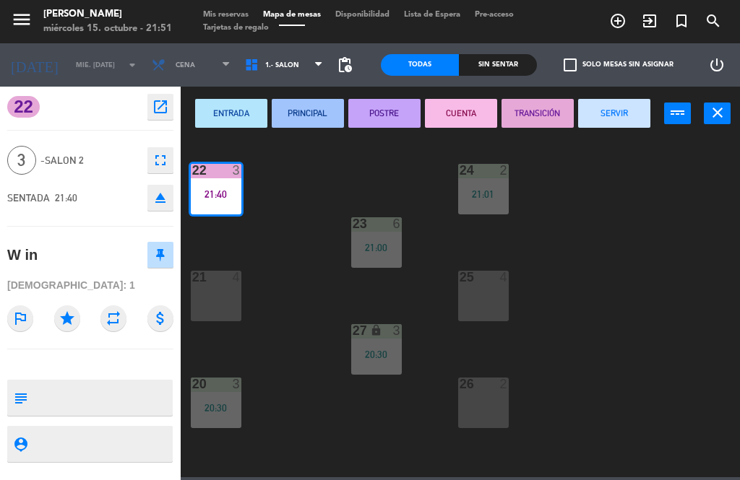
click at [231, 24] on span "Tarjetas de regalo" at bounding box center [236, 28] width 80 height 8
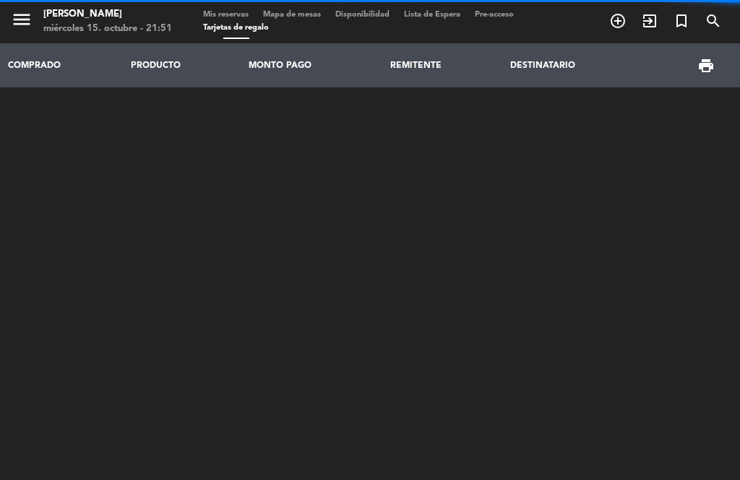
click at [235, 11] on span "Mis reservas" at bounding box center [226, 15] width 60 height 8
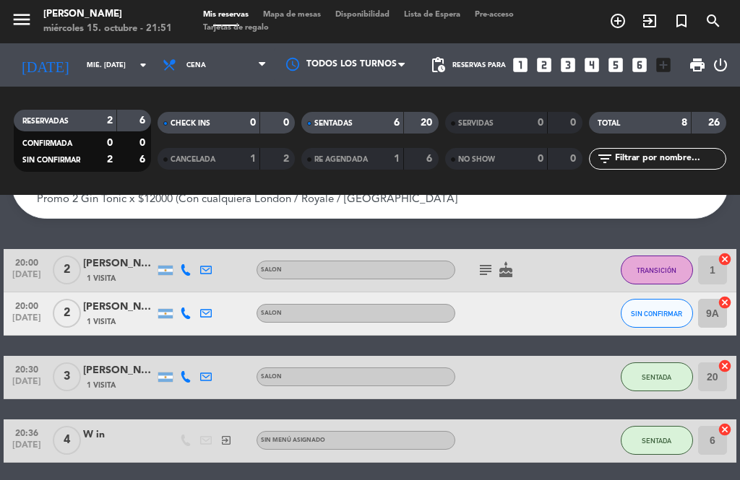
scroll to position [100, 0]
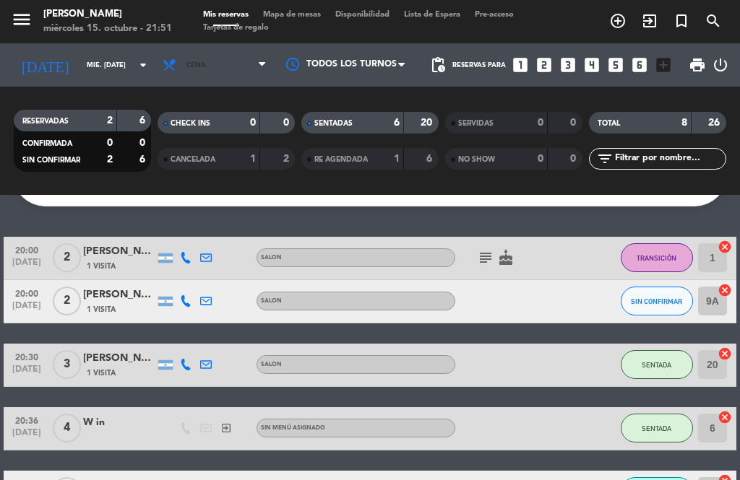
click at [256, 58] on span "Cena" at bounding box center [214, 65] width 118 height 32
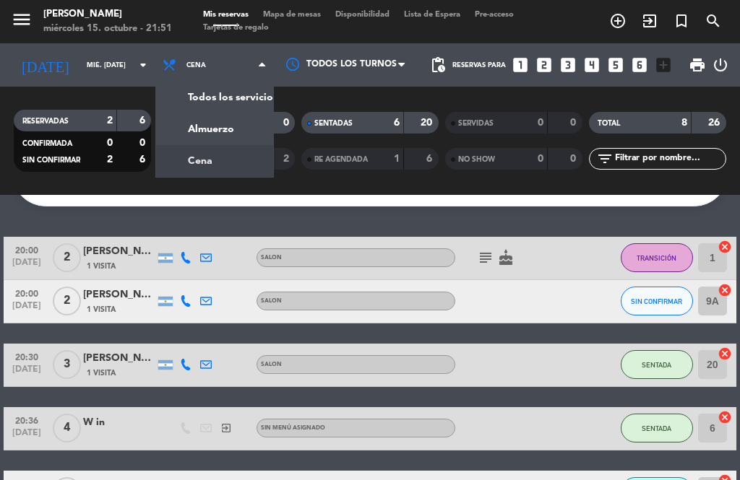
click at [252, 121] on div "menu [PERSON_NAME] miércoles 15. octubre - 21:51 Mis reservas Mapa de mesas Dis…" at bounding box center [370, 97] width 740 height 195
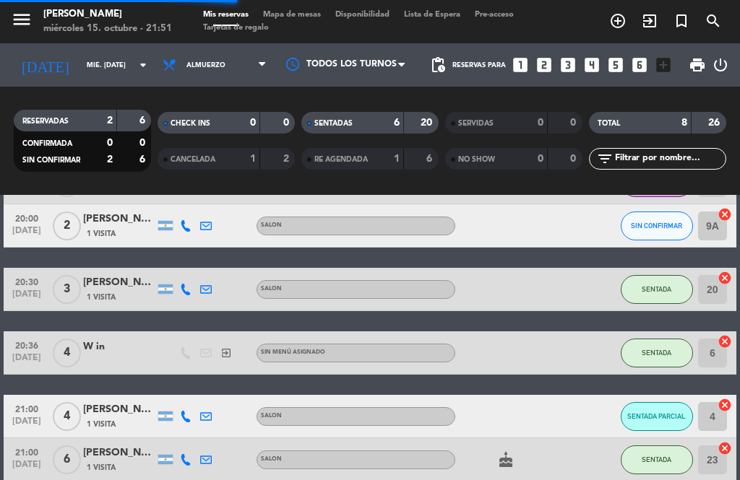
click at [117, 46] on div "[DATE] mié. [DATE] arrow_drop_down" at bounding box center [83, 64] width 144 height 43
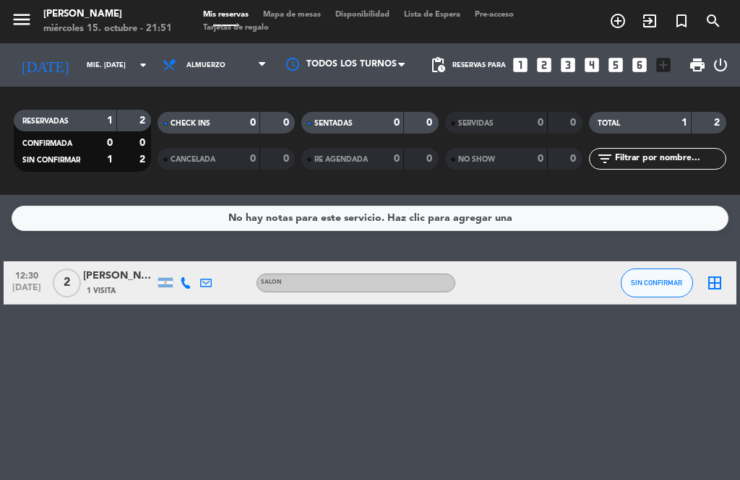
click at [116, 56] on input "mié. [DATE]" at bounding box center [126, 65] width 95 height 22
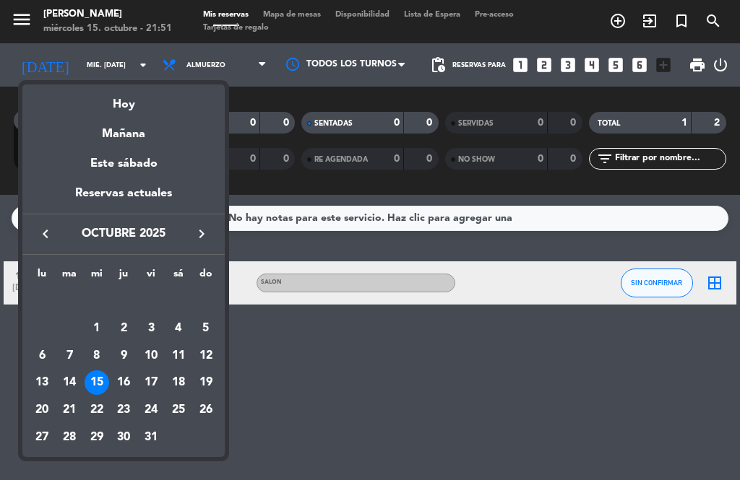
click at [207, 374] on div "19" at bounding box center [206, 383] width 25 height 25
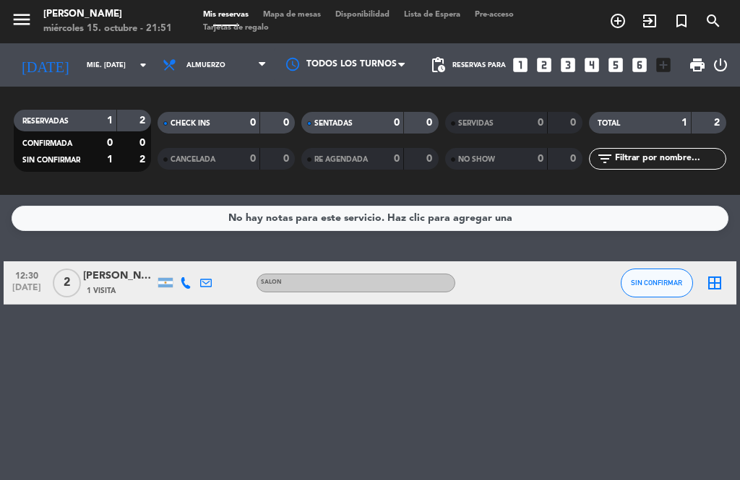
type input "dom. [DATE]"
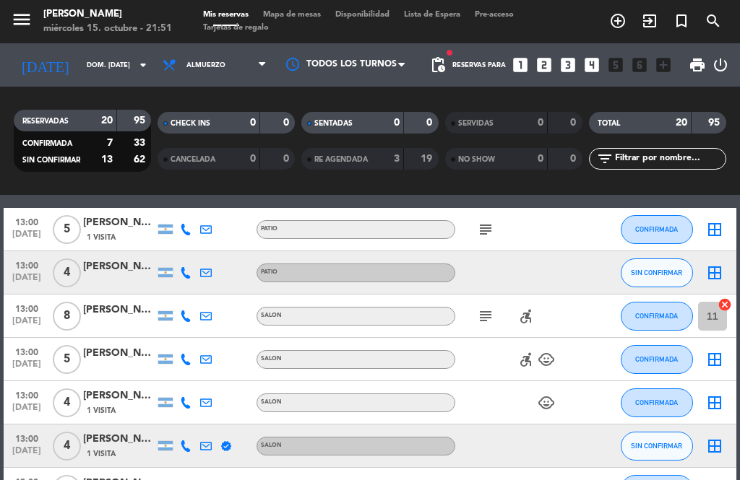
scroll to position [269, 0]
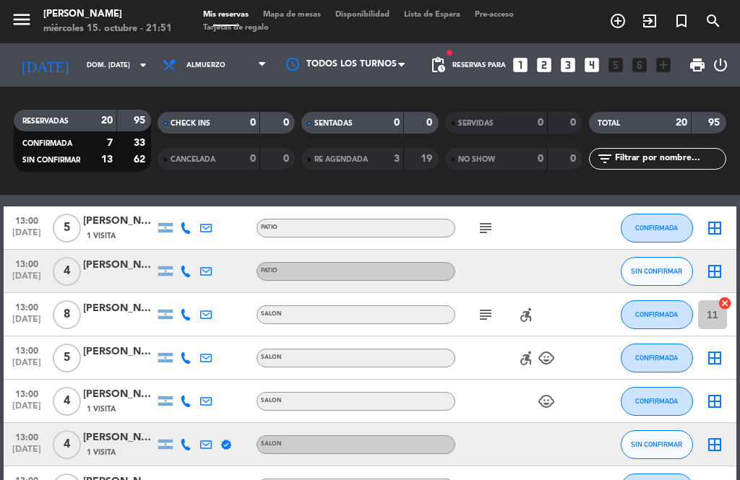
click at [714, 228] on icon "border_all" at bounding box center [714, 228] width 17 height 17
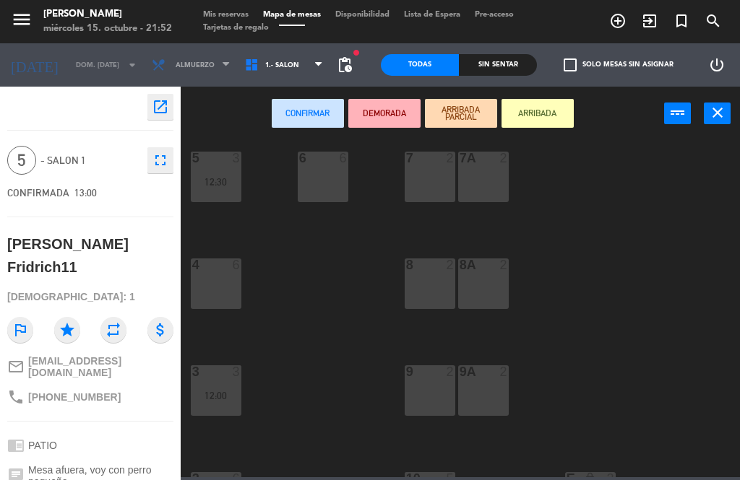
scroll to position [332, 0]
click at [215, 285] on div "4 6" at bounding box center [216, 284] width 51 height 51
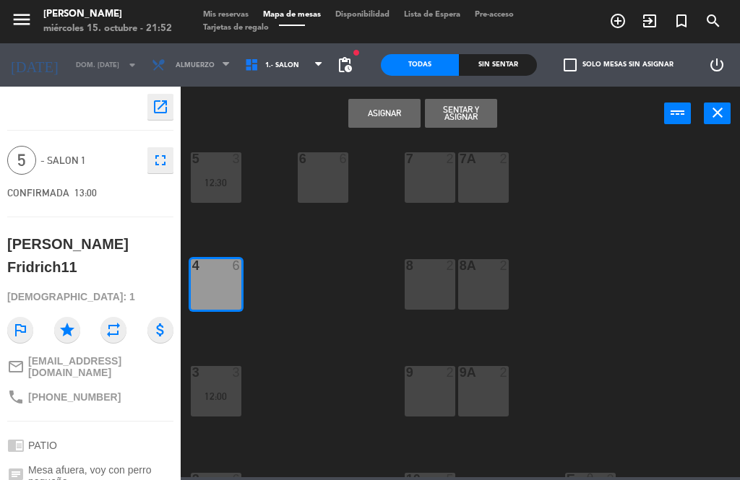
click at [390, 122] on button "Asignar" at bounding box center [384, 113] width 72 height 29
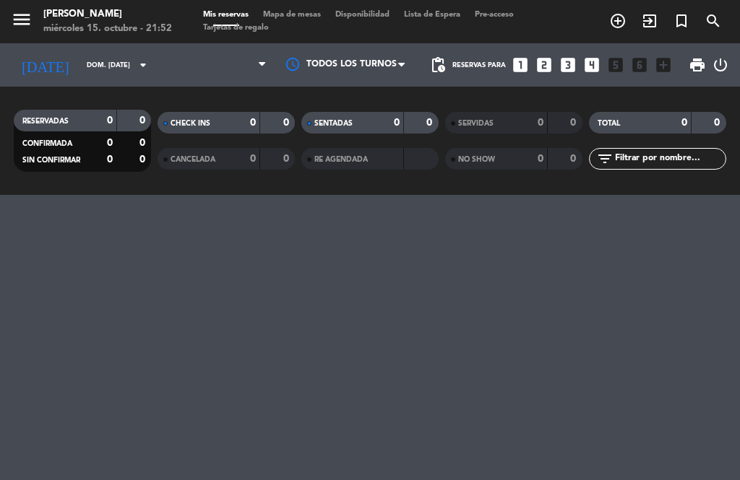
click at [215, 377] on div "menu [PERSON_NAME] miércoles 15. octubre - 21:52 Mis reservas Mapa de mesas Dis…" at bounding box center [370, 240] width 740 height 480
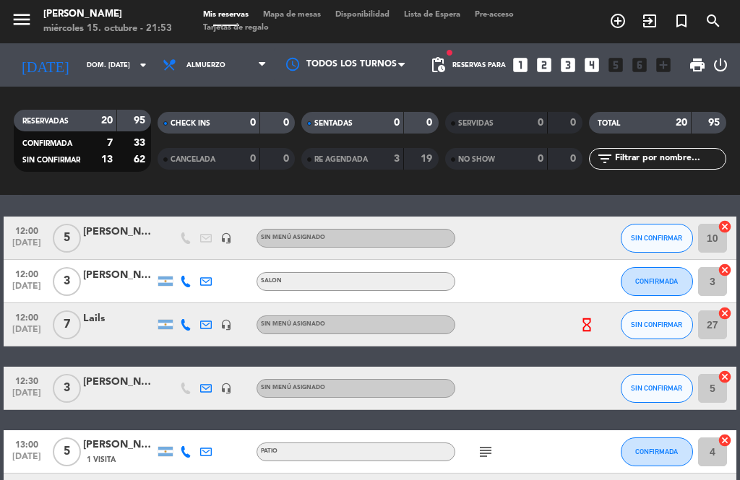
scroll to position [52, 0]
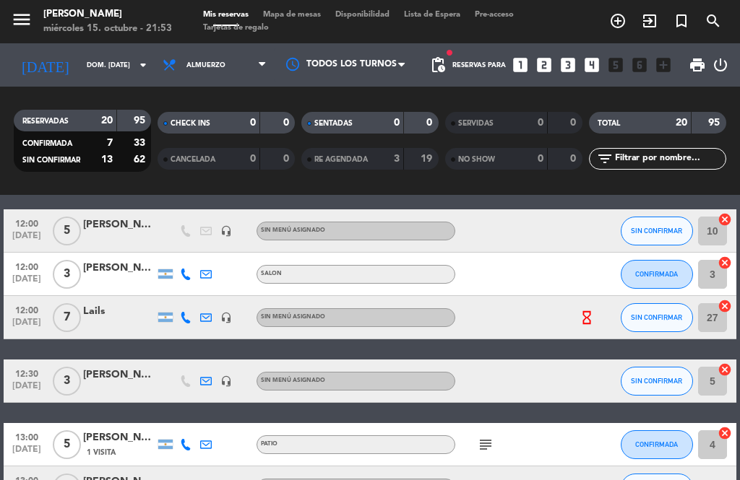
click at [574, 314] on div at bounding box center [515, 317] width 121 height 43
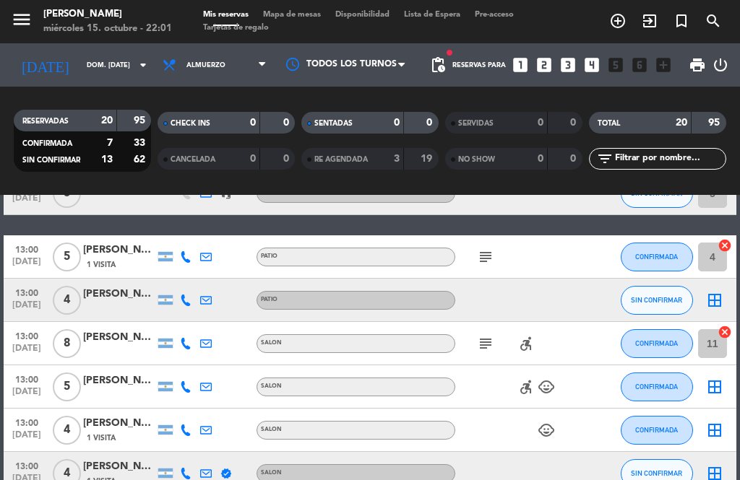
scroll to position [241, 0]
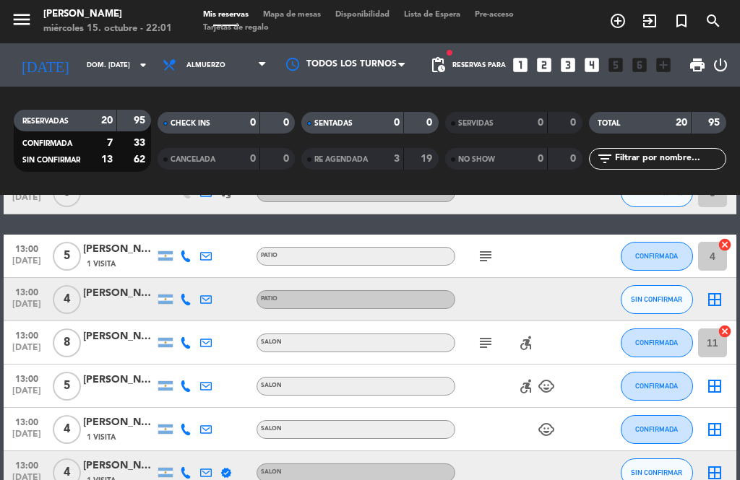
click at [719, 389] on icon "border_all" at bounding box center [714, 386] width 17 height 17
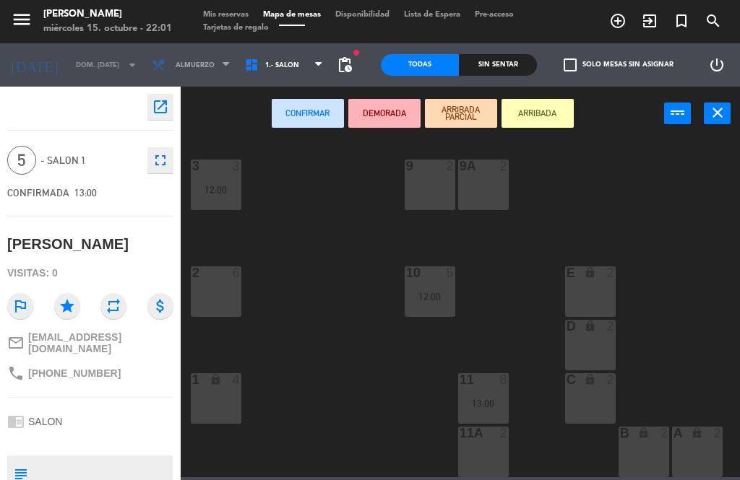
scroll to position [539, 0]
click at [217, 274] on div at bounding box center [216, 273] width 24 height 13
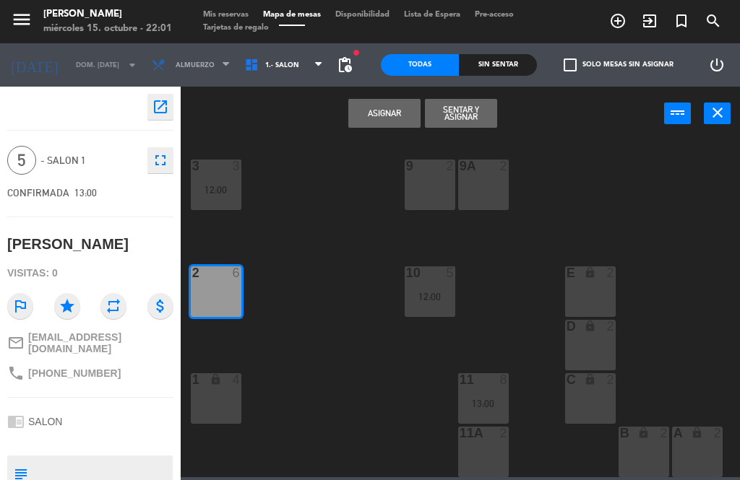
click at [393, 111] on button "Asignar" at bounding box center [384, 113] width 72 height 29
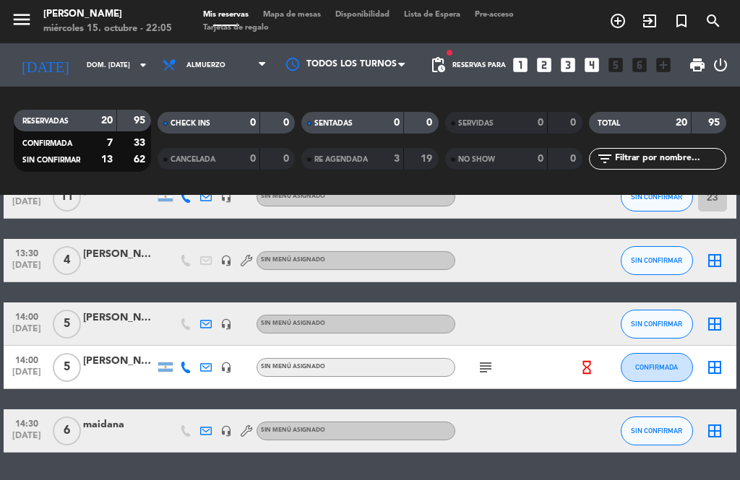
scroll to position [775, 0]
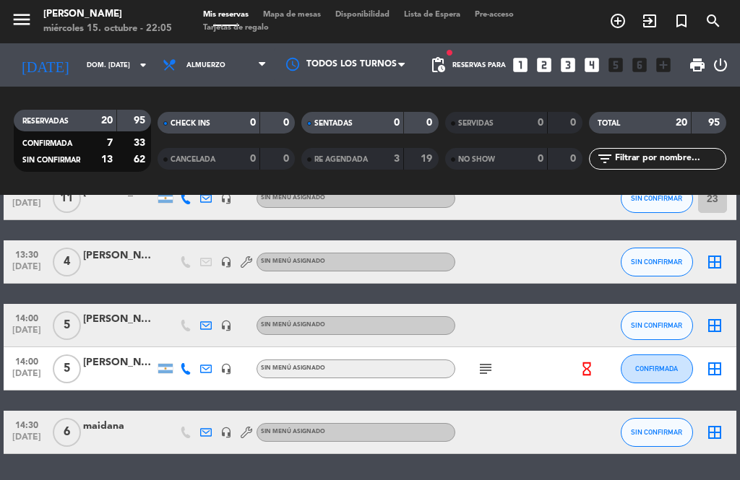
click at [720, 323] on icon "border_all" at bounding box center [714, 325] width 17 height 17
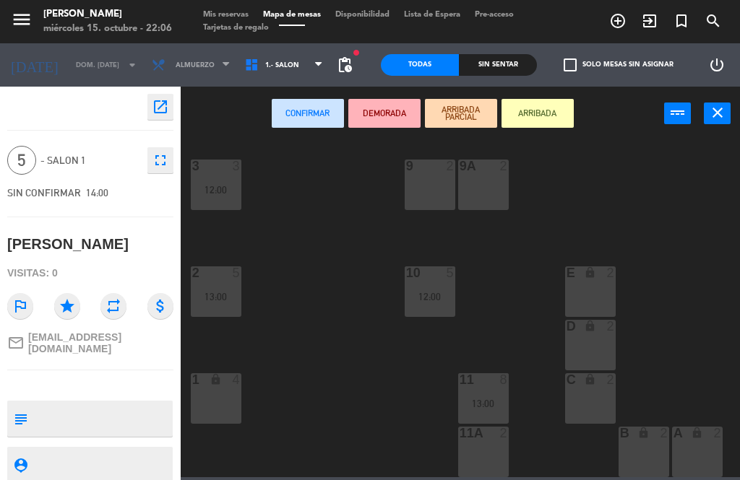
scroll to position [539, 0]
click at [465, 268] on div "5" at bounding box center [453, 273] width 24 height 13
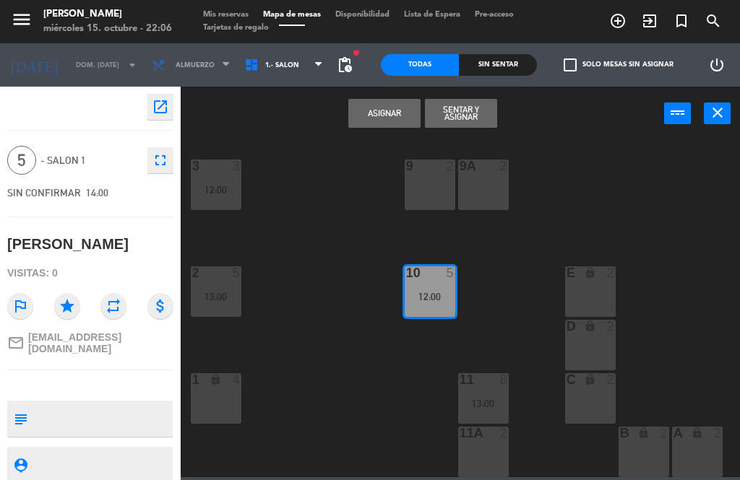
click at [429, 296] on div "12:00" at bounding box center [430, 297] width 51 height 10
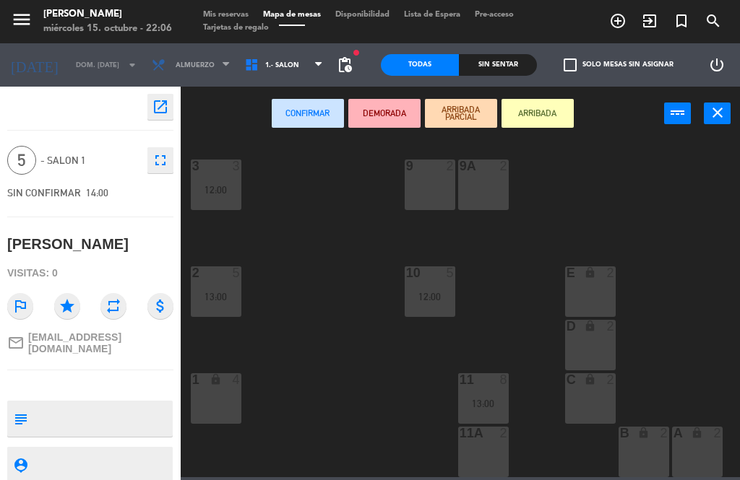
click at [436, 295] on div "12:00" at bounding box center [430, 297] width 51 height 10
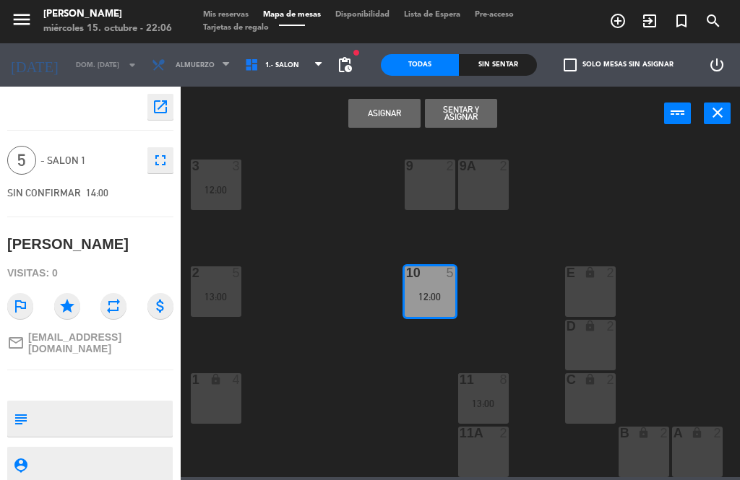
click at [394, 114] on button "Asignar" at bounding box center [384, 113] width 72 height 29
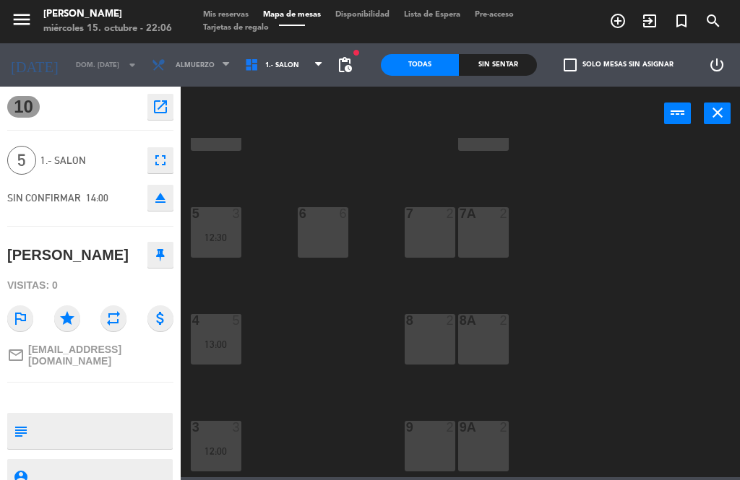
scroll to position [275, 0]
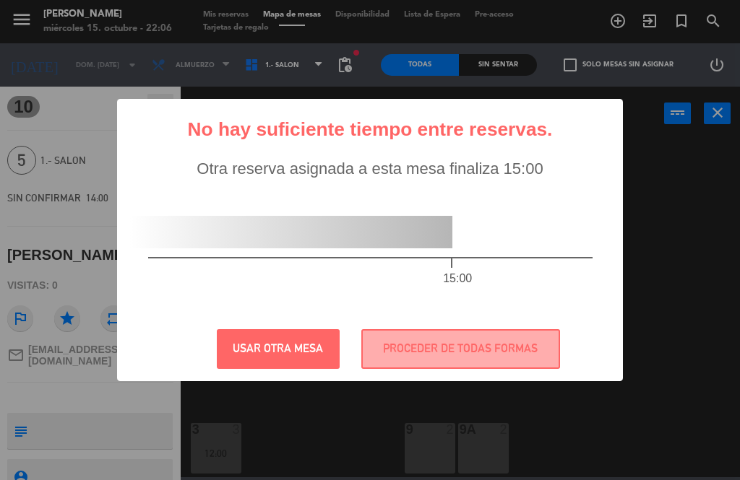
click at [607, 308] on div "15:00" at bounding box center [370, 254] width 502 height 126
click at [296, 345] on button "USAR OTRA MESA" at bounding box center [278, 349] width 123 height 40
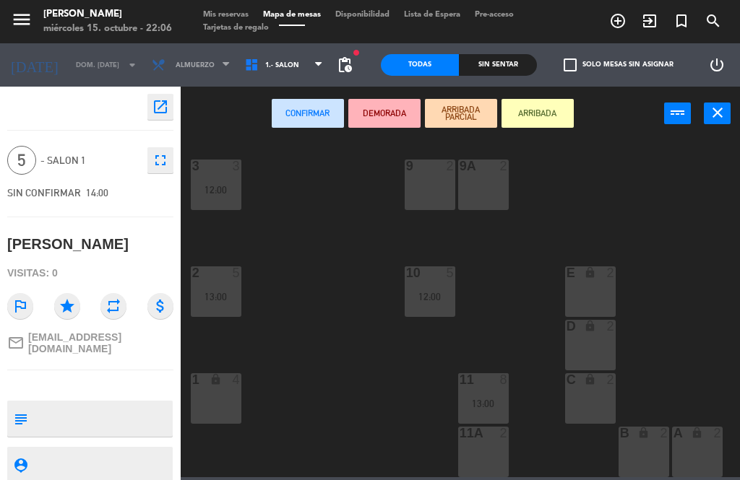
scroll to position [539, 0]
click at [430, 298] on div "12:00" at bounding box center [430, 297] width 51 height 10
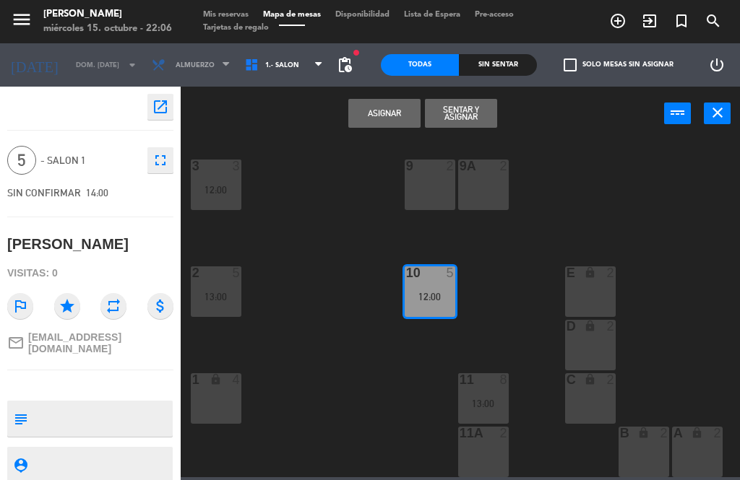
click at [409, 108] on button "Asignar" at bounding box center [384, 113] width 72 height 29
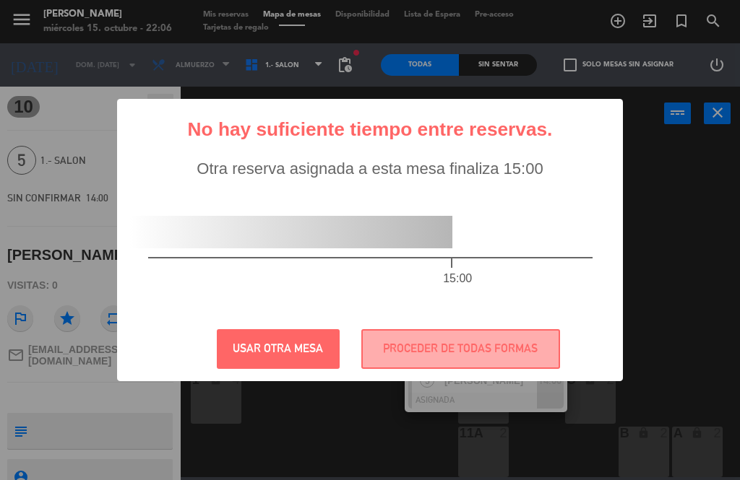
click at [544, 349] on button "PROCEDER DE TODAS FORMAS" at bounding box center [460, 349] width 199 height 40
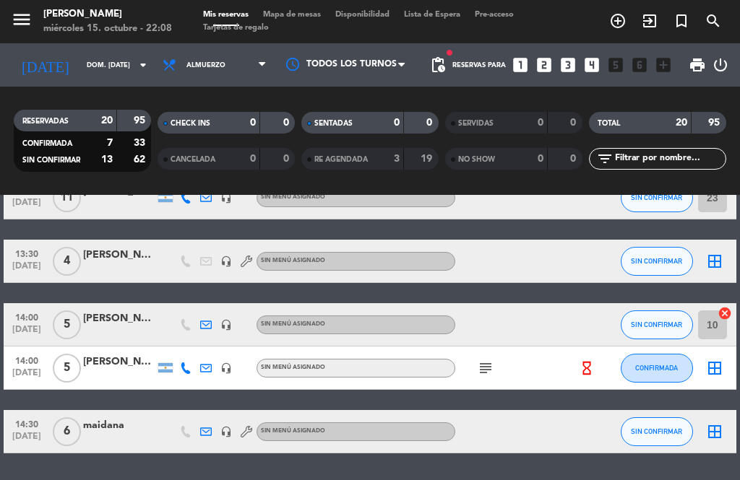
scroll to position [775, 0]
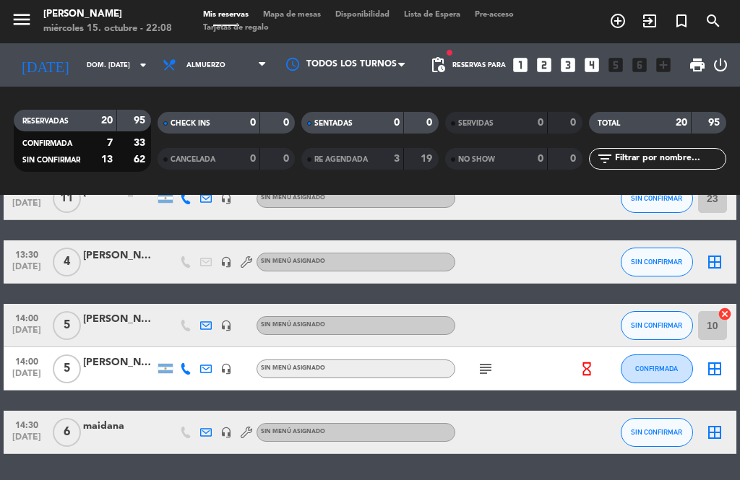
click at [715, 432] on icon "border_all" at bounding box center [714, 432] width 17 height 17
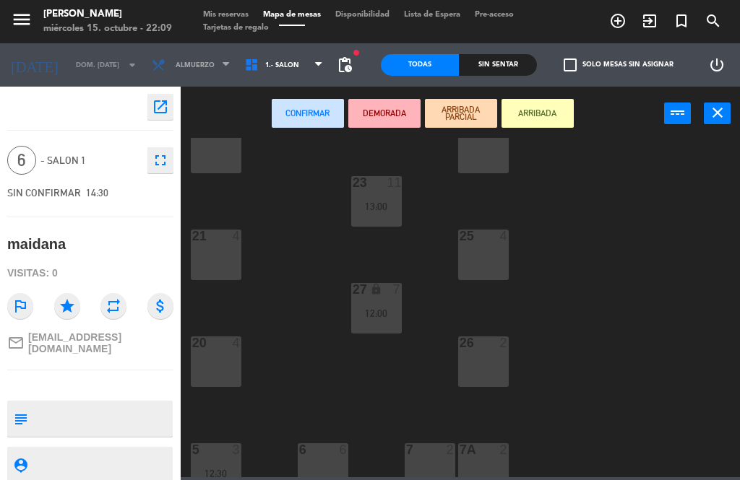
scroll to position [57, 0]
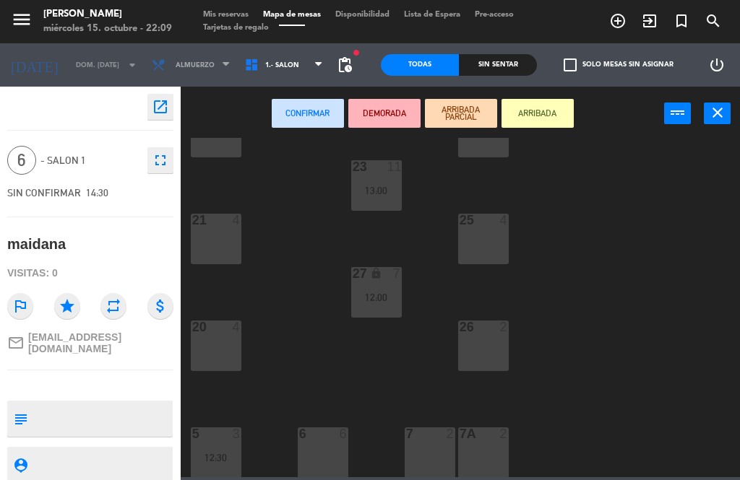
click at [375, 300] on div "12:00" at bounding box center [376, 298] width 51 height 10
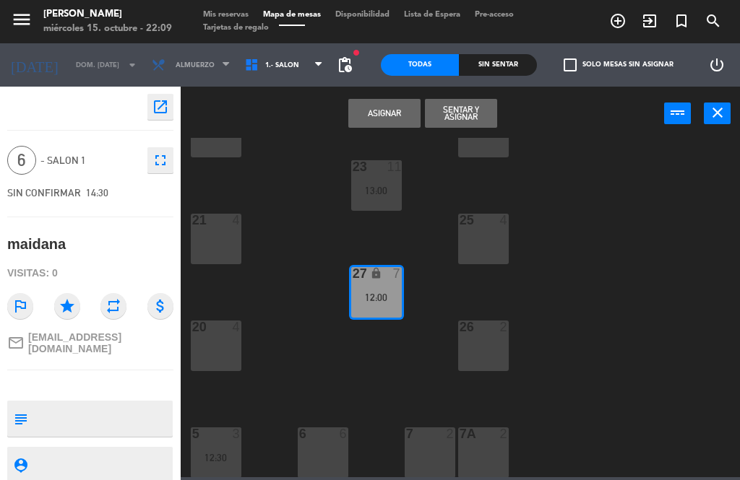
click at [387, 103] on button "Asignar" at bounding box center [384, 113] width 72 height 29
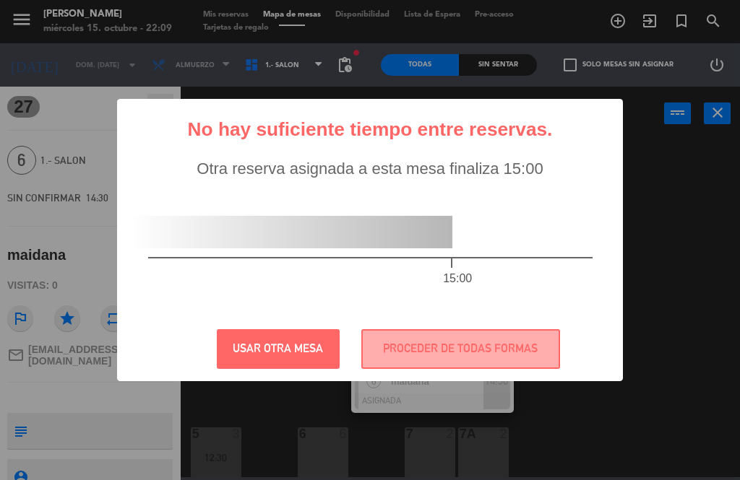
click at [536, 357] on button "PROCEDER DE TODAS FORMAS" at bounding box center [460, 349] width 199 height 40
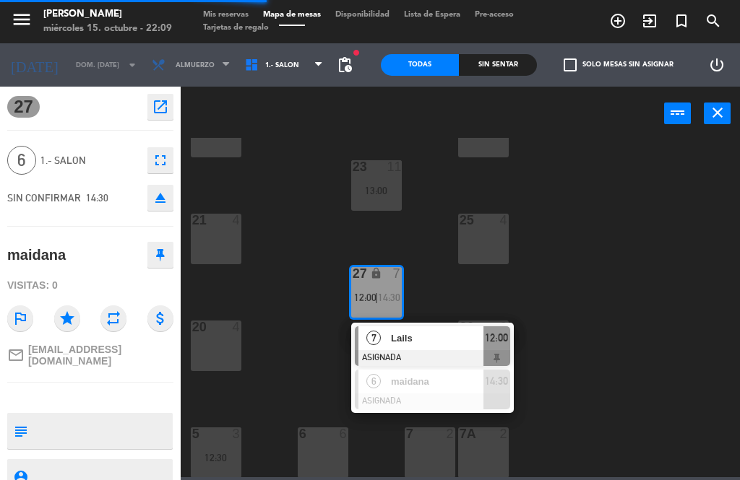
click at [500, 401] on div at bounding box center [432, 402] width 155 height 16
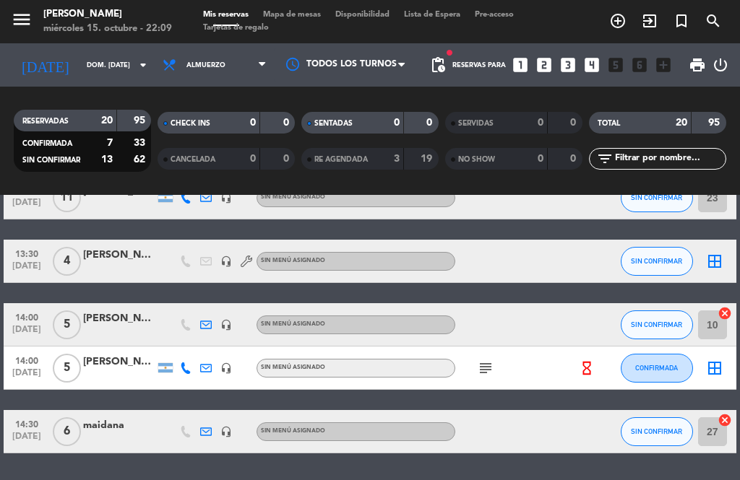
scroll to position [775, 0]
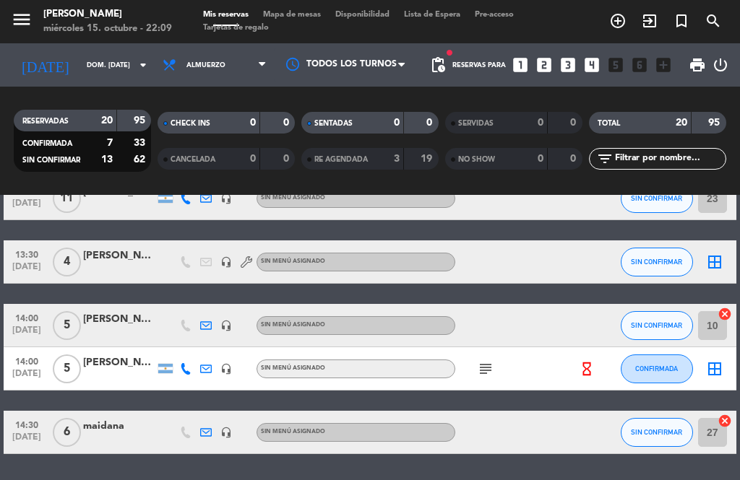
click at [714, 370] on icon "border_all" at bounding box center [714, 369] width 17 height 17
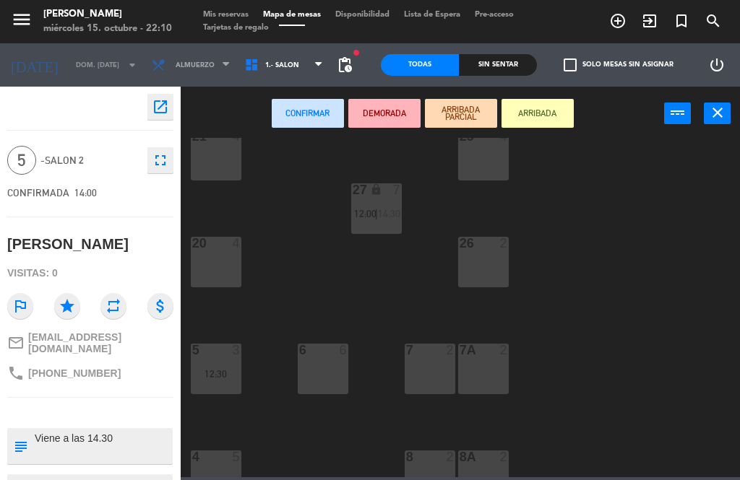
scroll to position [144, 0]
click at [207, 261] on div "20 4" at bounding box center [216, 259] width 51 height 51
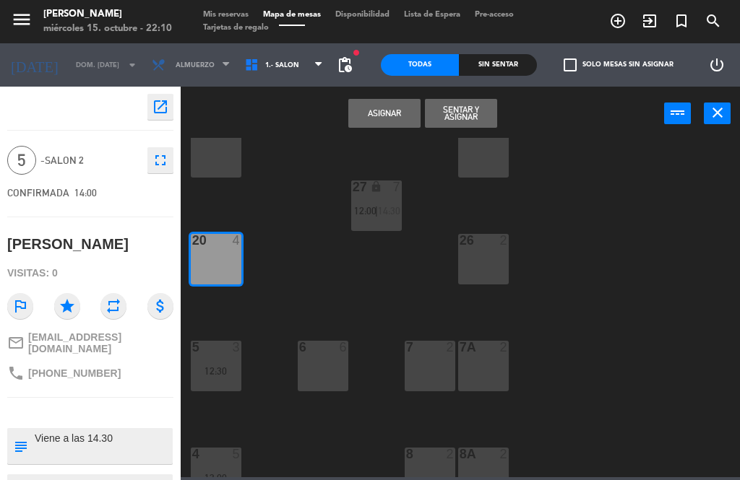
click at [392, 111] on button "Asignar" at bounding box center [384, 113] width 72 height 29
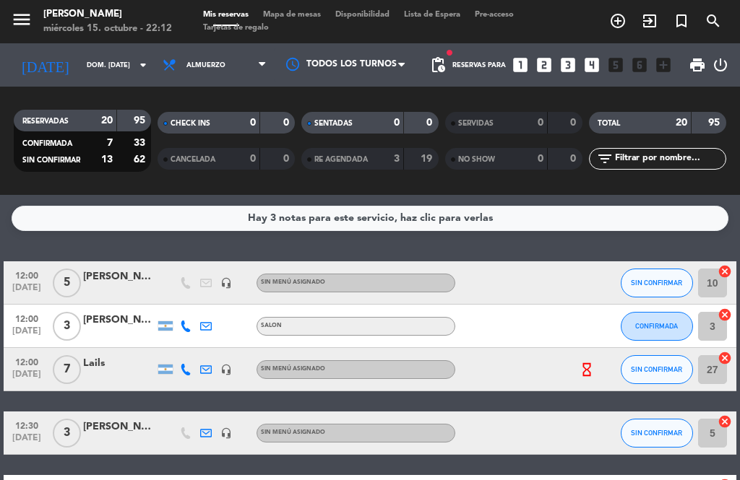
click at [300, 5] on div "menu [PERSON_NAME] miércoles 15. octubre - 22:12 Mis reservas Mapa de mesas Dis…" at bounding box center [370, 21] width 740 height 43
click at [305, 17] on span "Mapa de mesas" at bounding box center [292, 15] width 72 height 8
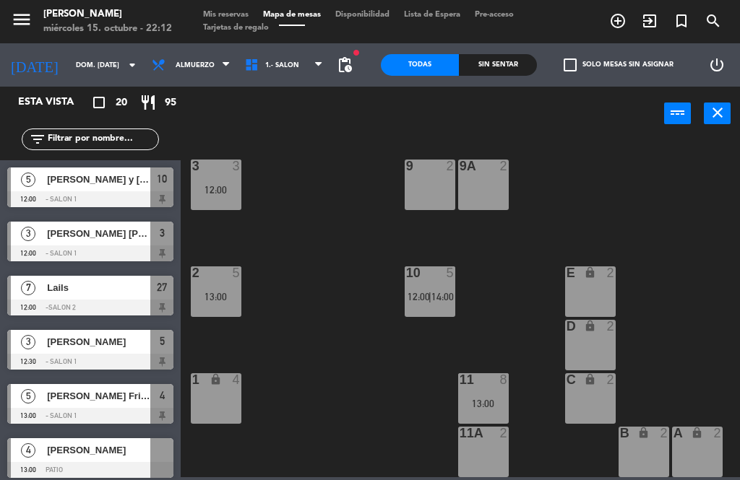
scroll to position [539, 0]
click at [305, 225] on div "22 4 24 2 23 11 13:00 21 4 25 4 27 lock 7 12:00 | 14:30 20 5 14:00 26 2 5 3 12:…" at bounding box center [464, 308] width 552 height 340
click at [229, 11] on span "Mis reservas" at bounding box center [226, 15] width 60 height 8
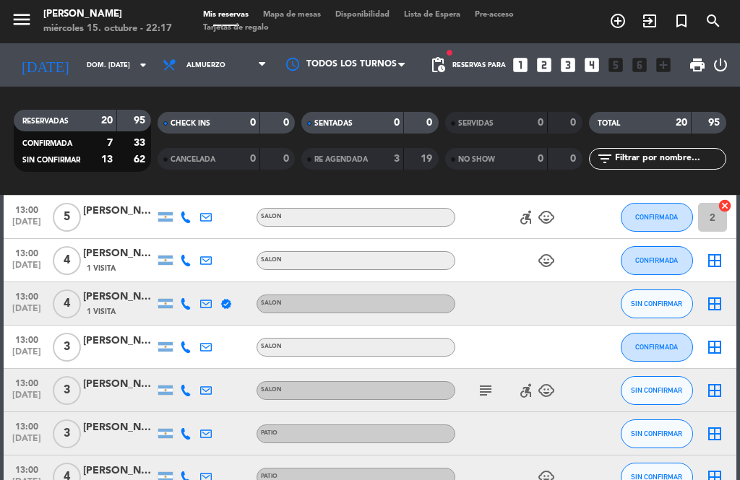
scroll to position [412, 0]
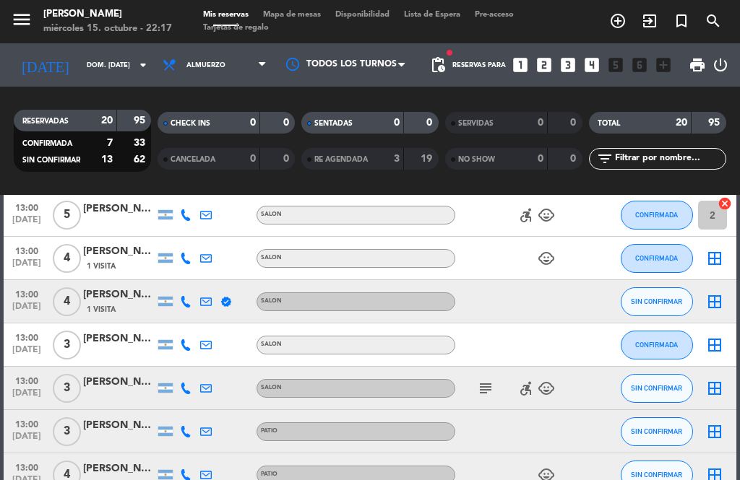
click at [528, 397] on icon "accessible_forward" at bounding box center [525, 388] width 17 height 17
click at [544, 387] on icon "child_care" at bounding box center [546, 388] width 17 height 17
click at [540, 251] on icon "child_care" at bounding box center [546, 258] width 17 height 17
click at [554, 207] on icon "child_care" at bounding box center [546, 215] width 17 height 17
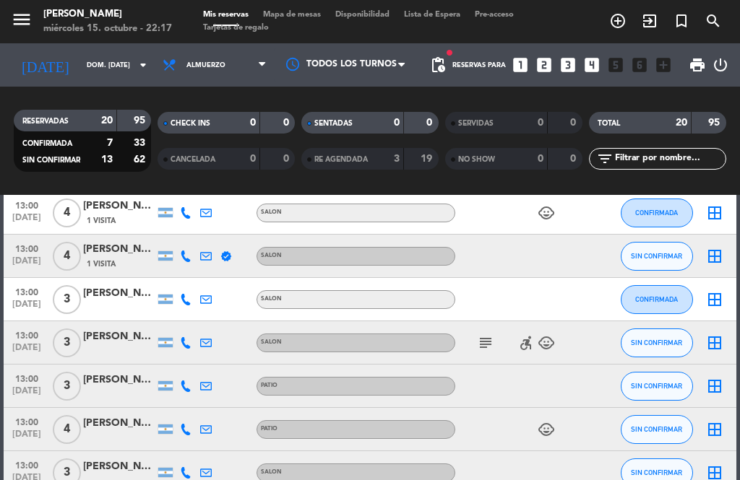
scroll to position [460, 0]
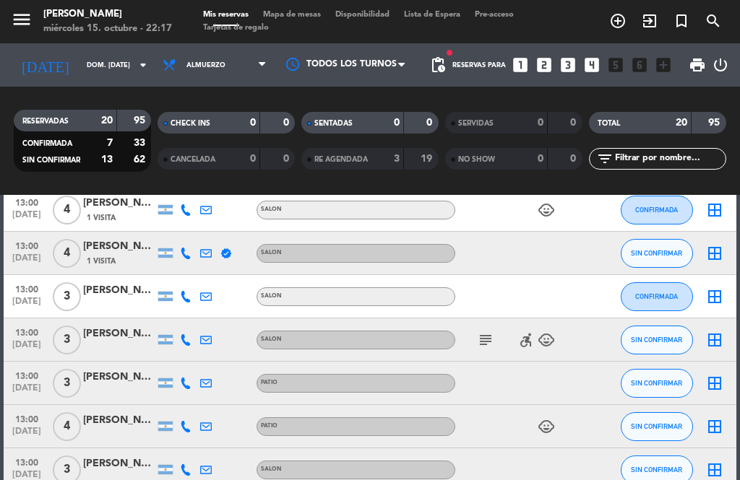
click at [564, 424] on div "child_care" at bounding box center [515, 426] width 121 height 43
click at [540, 412] on div "child_care" at bounding box center [515, 426] width 121 height 43
click at [535, 407] on div "child_care" at bounding box center [515, 426] width 121 height 43
click at [554, 426] on icon "child_care" at bounding box center [546, 426] width 17 height 17
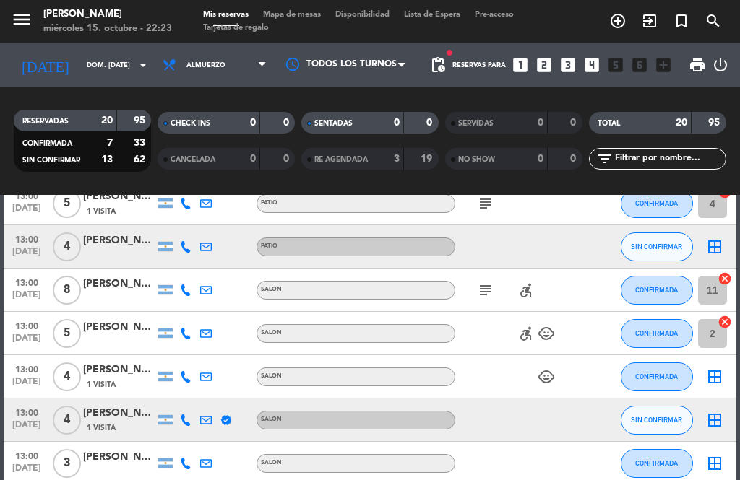
scroll to position [294, 0]
click at [718, 239] on icon "border_all" at bounding box center [714, 246] width 17 height 17
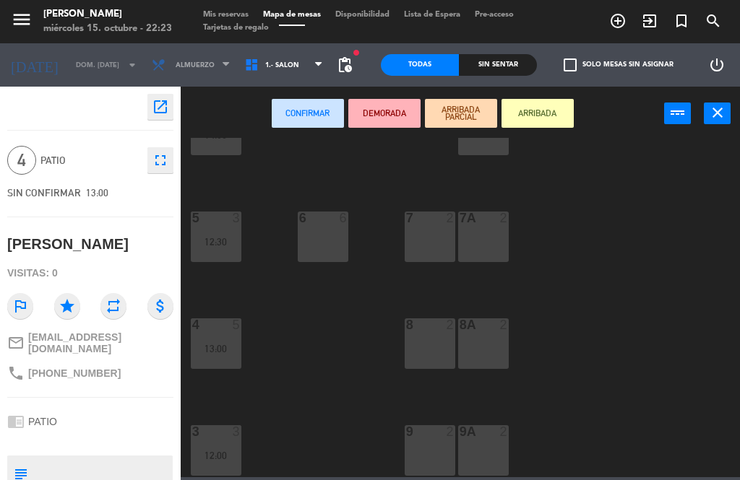
scroll to position [272, 0]
click at [435, 453] on div "9 2" at bounding box center [430, 452] width 51 height 51
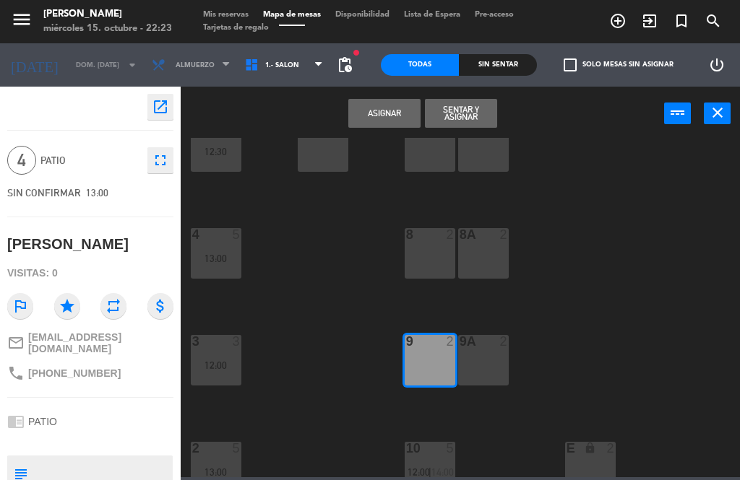
scroll to position [364, 0]
click at [17, 413] on icon "chrome_reader_mode" at bounding box center [15, 421] width 17 height 17
click at [22, 413] on icon "chrome_reader_mode" at bounding box center [15, 421] width 17 height 17
click at [234, 17] on span "Mis reservas" at bounding box center [226, 15] width 60 height 8
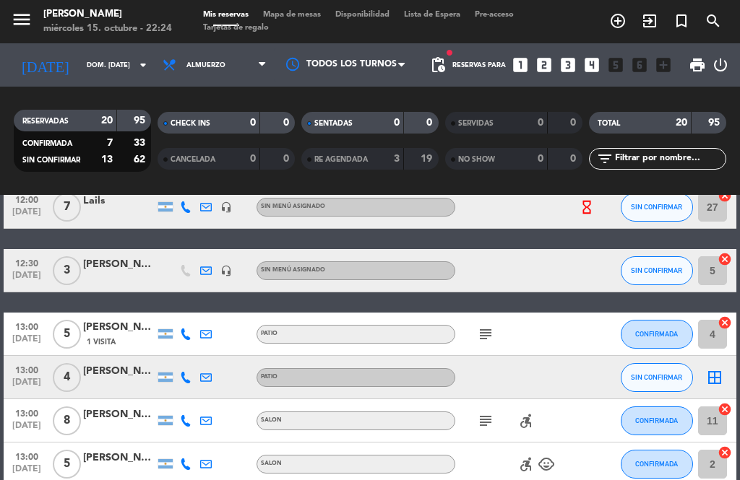
scroll to position [164, 0]
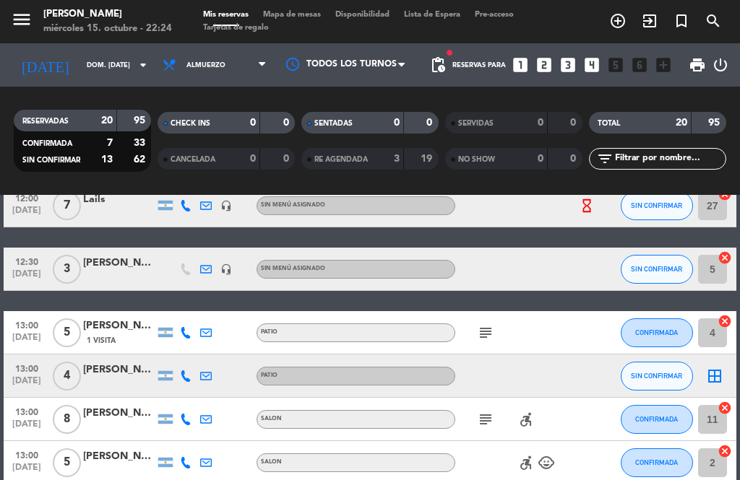
click at [492, 324] on icon "subject" at bounding box center [485, 332] width 17 height 17
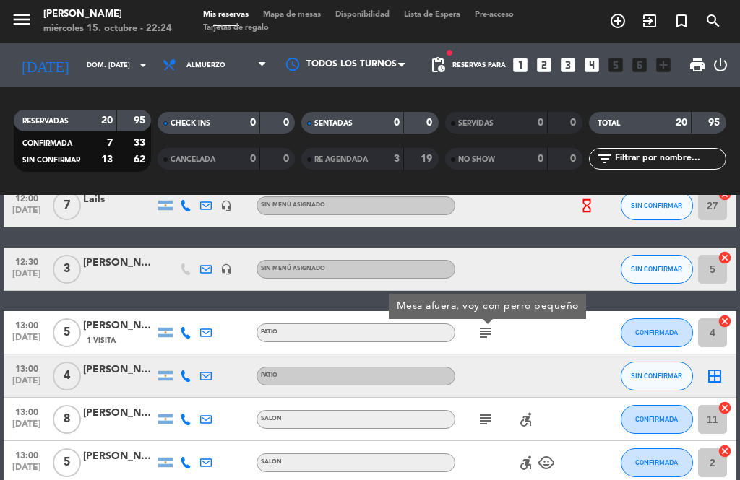
click at [480, 331] on icon "subject" at bounding box center [485, 332] width 17 height 17
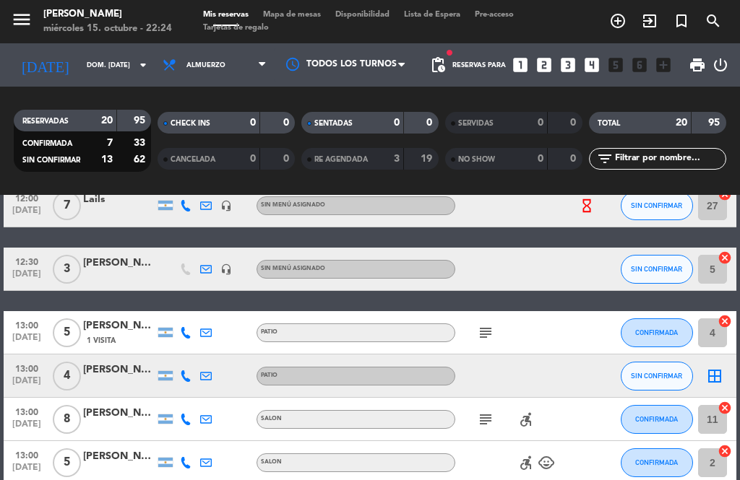
click at [484, 335] on icon "subject" at bounding box center [485, 332] width 17 height 17
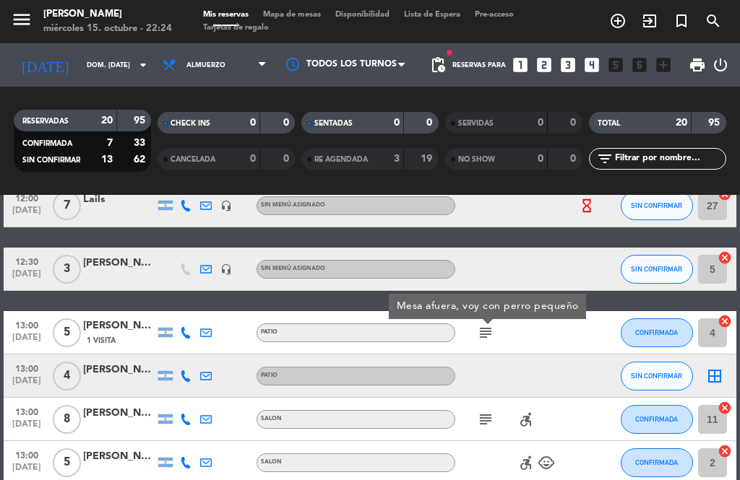
click at [484, 326] on icon "subject" at bounding box center [485, 332] width 17 height 17
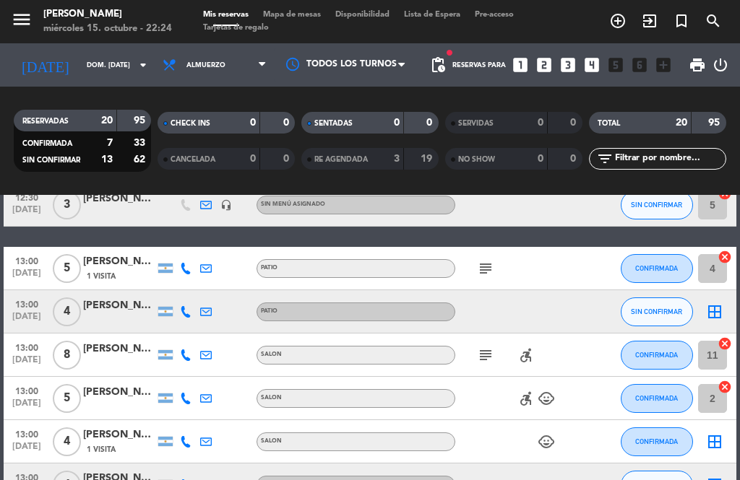
scroll to position [225, 0]
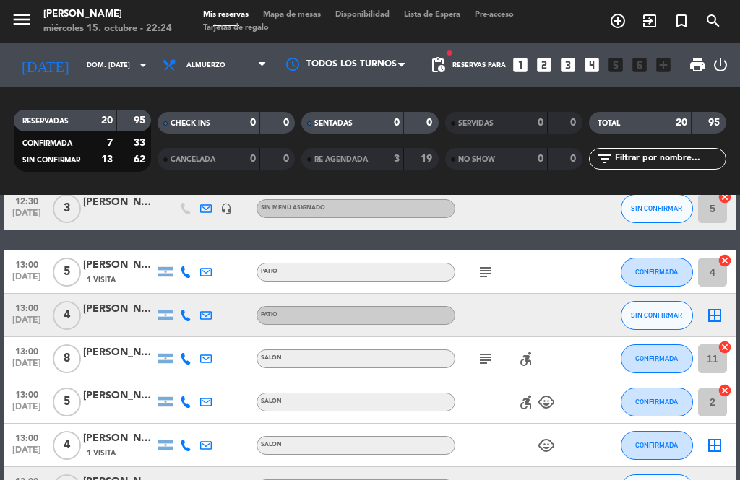
click at [488, 361] on icon "subject" at bounding box center [485, 358] width 17 height 17
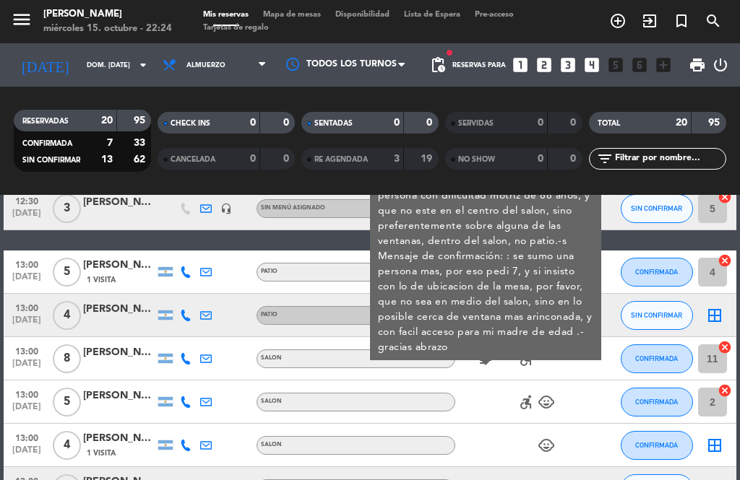
click at [486, 358] on icon "subject" at bounding box center [485, 358] width 17 height 17
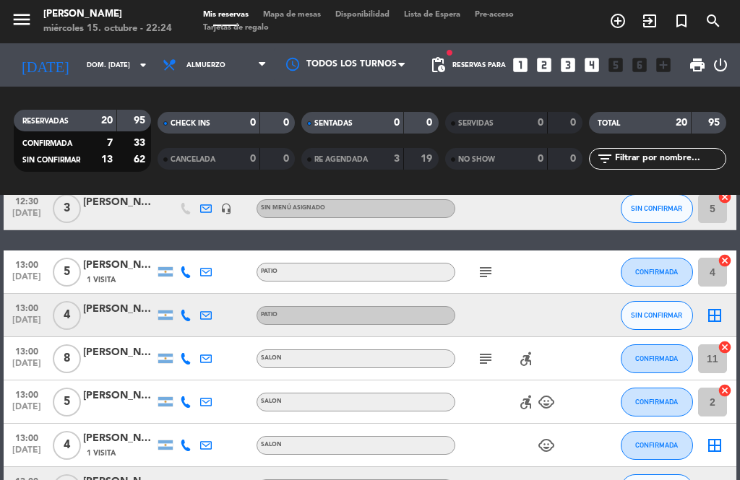
click at [488, 360] on icon "subject" at bounding box center [485, 358] width 17 height 17
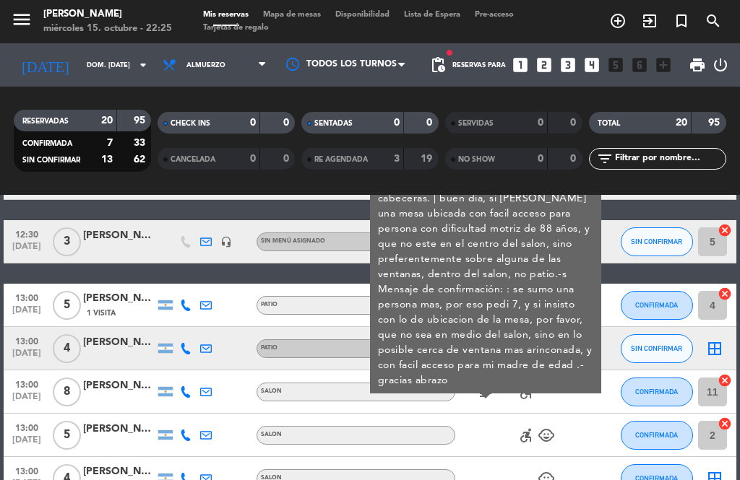
scroll to position [192, 0]
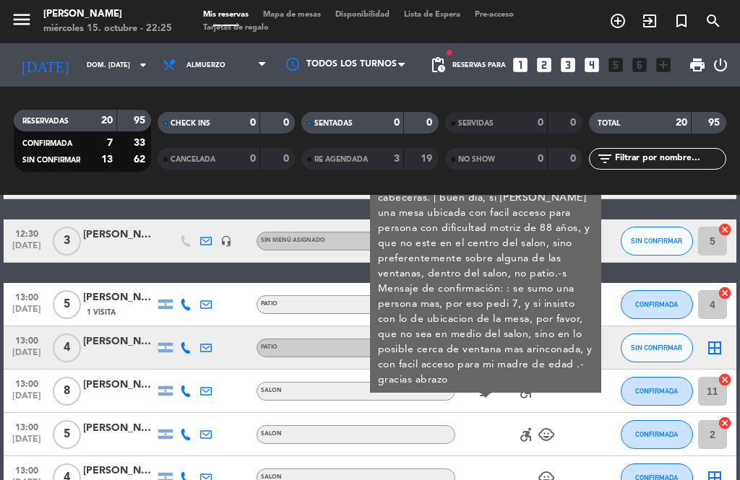
click at [488, 391] on icon "subject" at bounding box center [485, 391] width 17 height 17
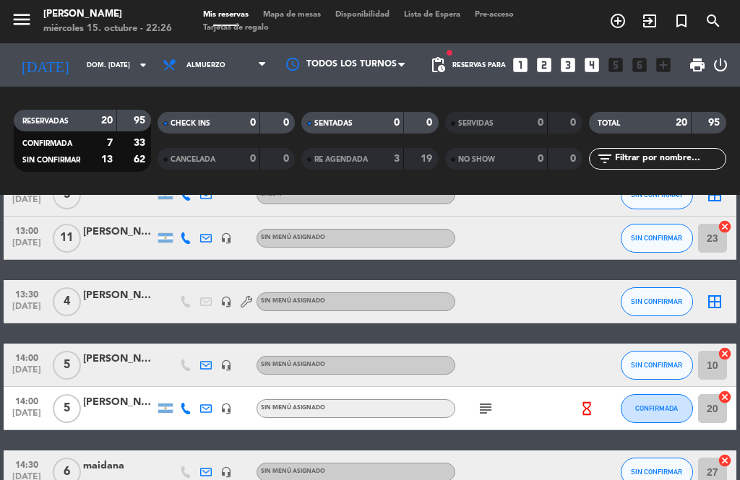
scroll to position [734, 0]
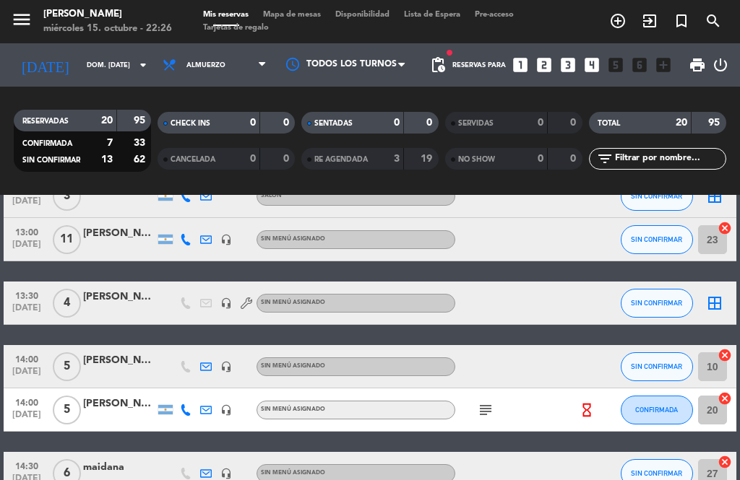
click at [581, 411] on icon "hourglass_empty" at bounding box center [587, 410] width 16 height 16
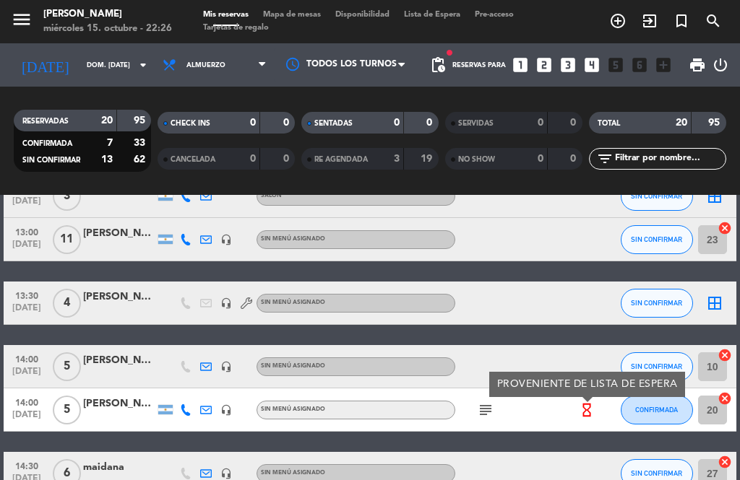
click at [489, 411] on icon "subject" at bounding box center [485, 410] width 17 height 17
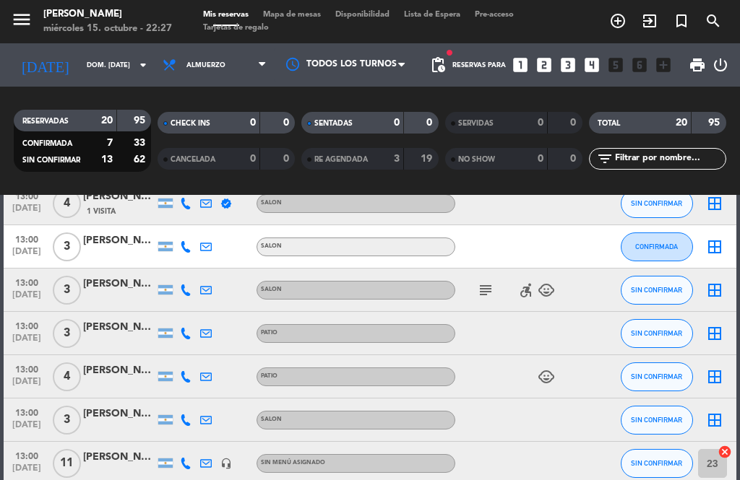
scroll to position [510, 0]
click at [482, 288] on icon "subject" at bounding box center [485, 290] width 17 height 17
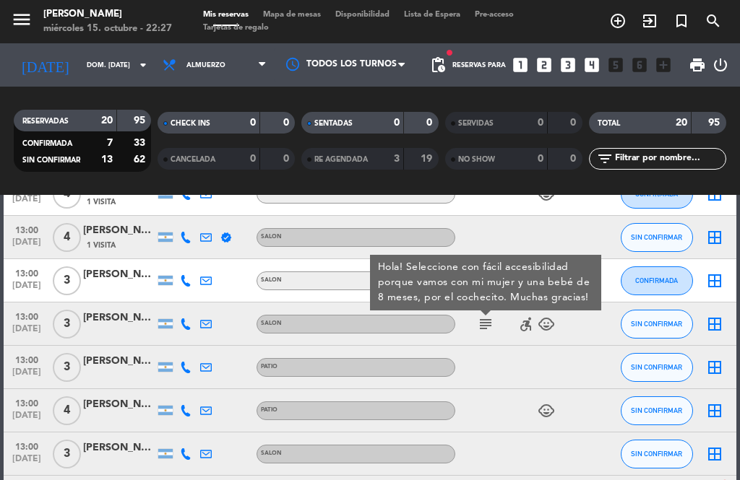
scroll to position [477, 0]
click at [596, 328] on div at bounding box center [596, 323] width 39 height 43
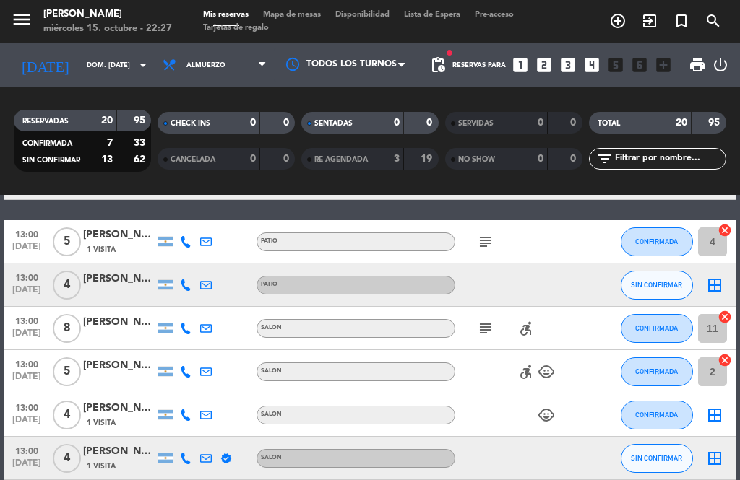
scroll to position [258, 0]
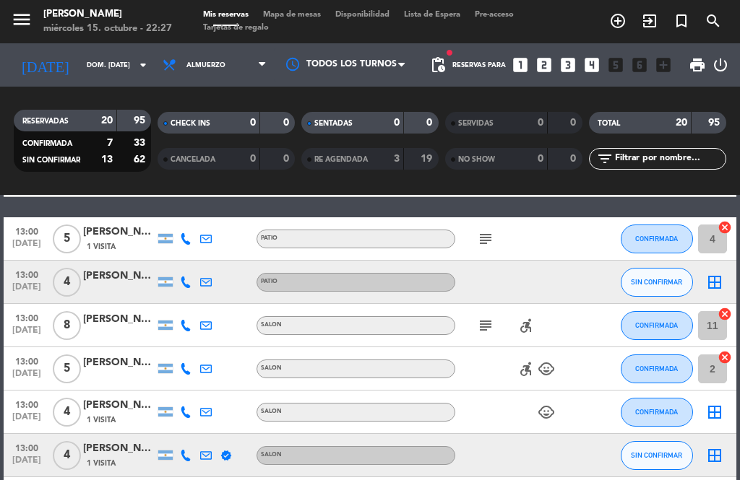
click at [488, 319] on icon "subject" at bounding box center [485, 325] width 17 height 17
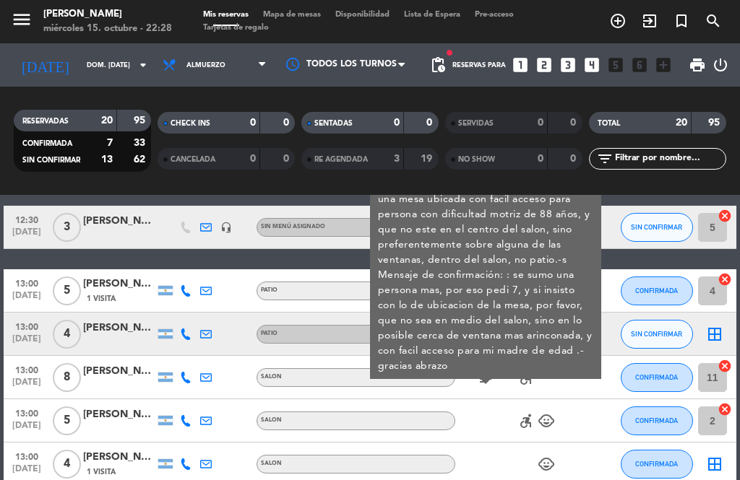
scroll to position [206, 0]
click at [484, 381] on icon "subject" at bounding box center [485, 377] width 17 height 17
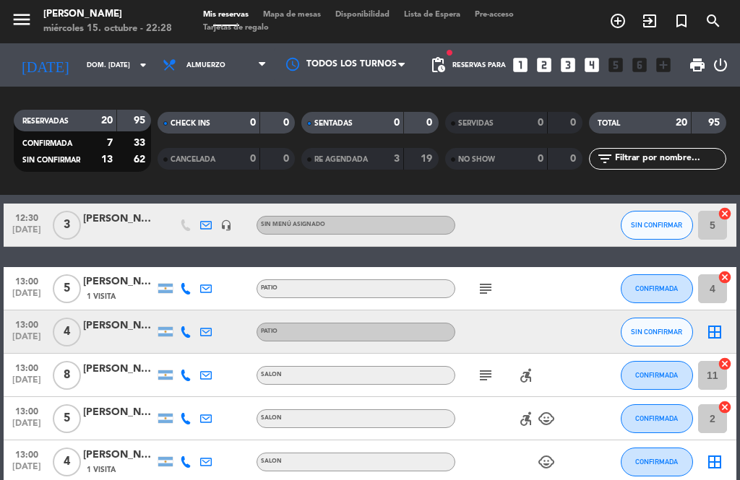
scroll to position [210, 0]
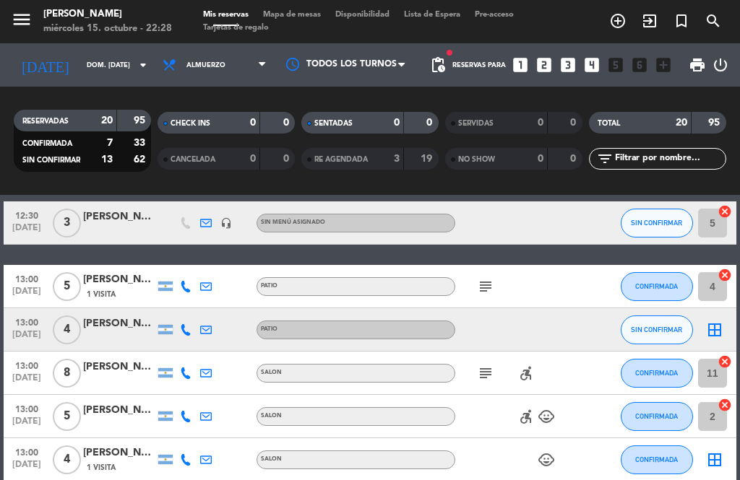
click at [723, 355] on icon "cancel" at bounding box center [724, 362] width 14 height 14
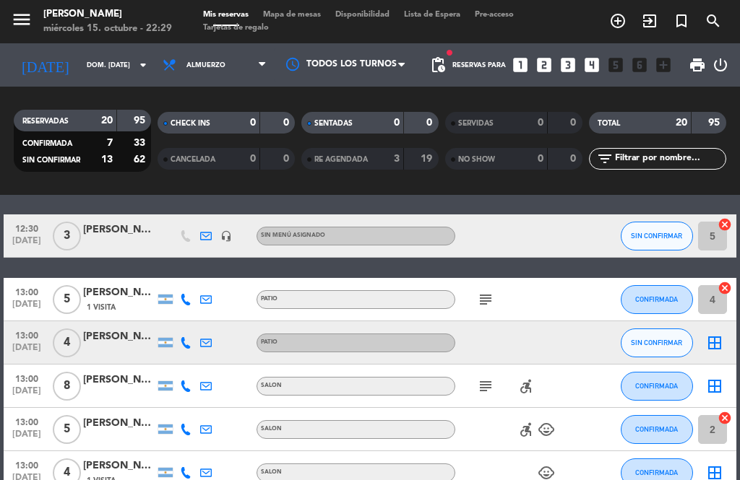
scroll to position [201, 0]
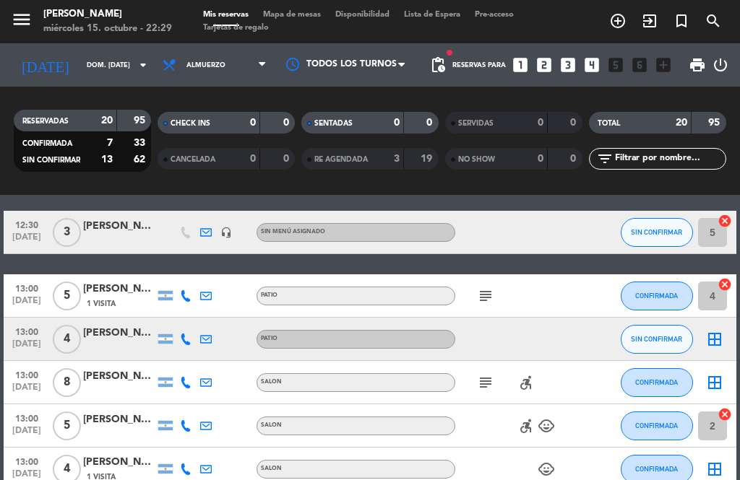
click at [494, 289] on icon "subject" at bounding box center [485, 296] width 17 height 17
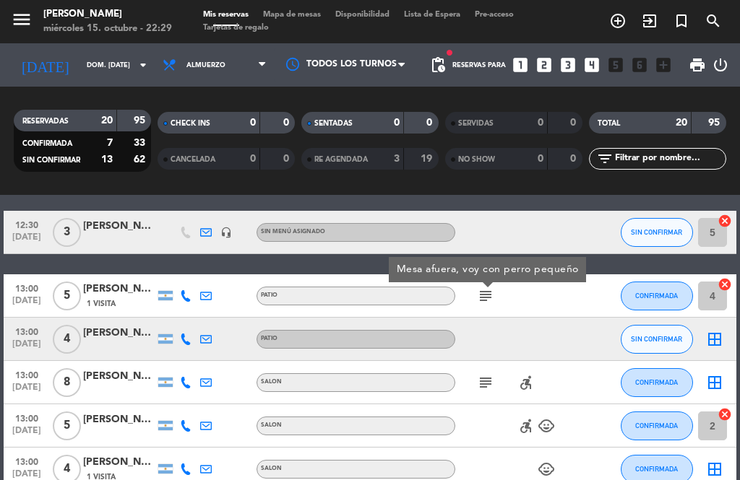
click at [727, 283] on icon "cancel" at bounding box center [724, 284] width 14 height 14
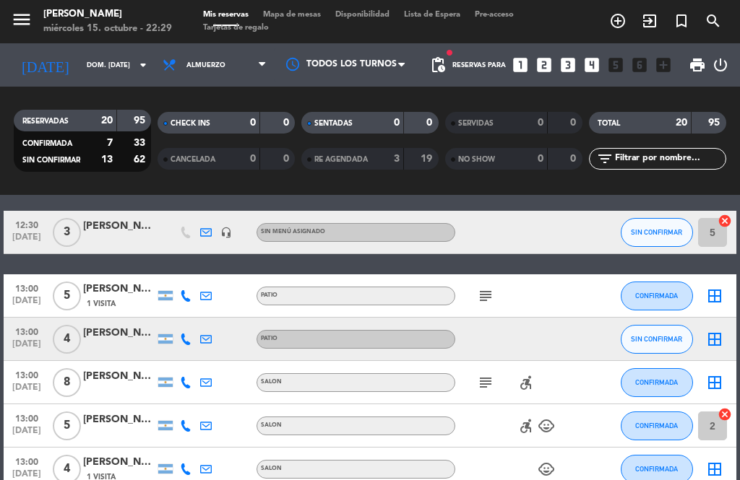
click at [711, 292] on icon "border_all" at bounding box center [714, 296] width 17 height 17
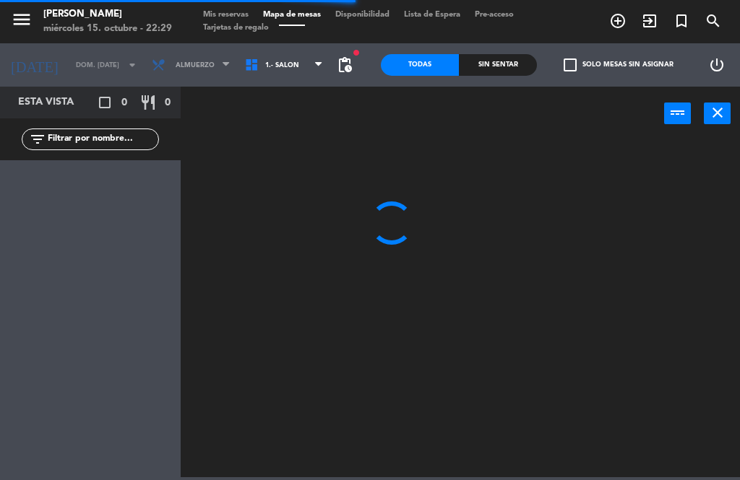
click at [714, 106] on icon "close" at bounding box center [717, 112] width 17 height 17
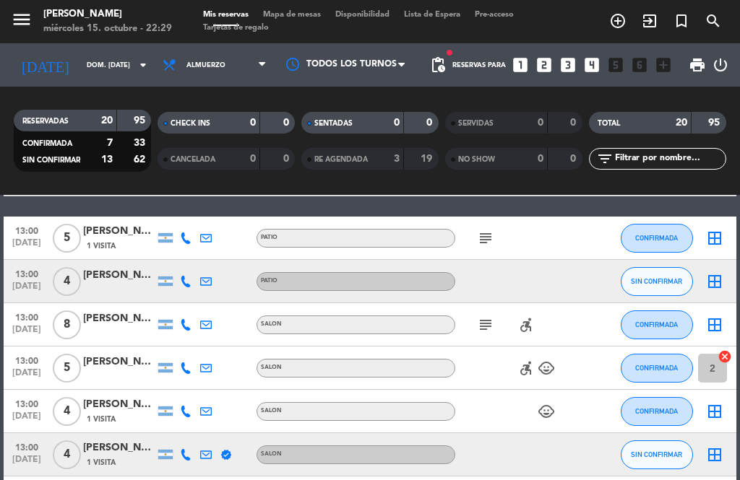
scroll to position [256, 0]
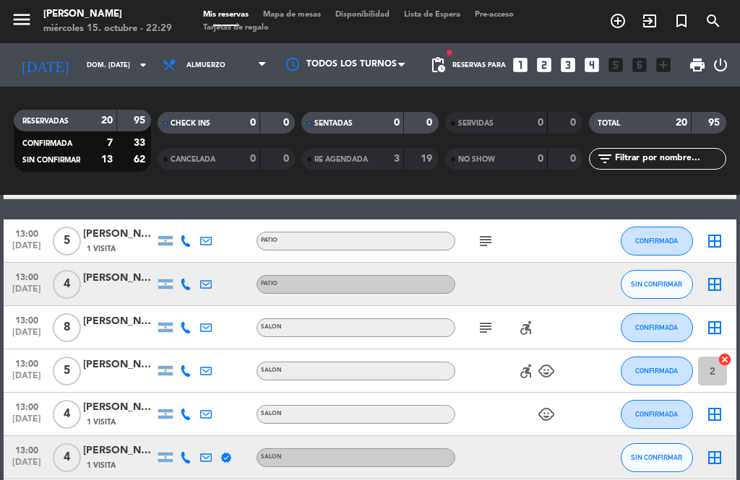
click at [115, 232] on div "[PERSON_NAME] Fridrich11" at bounding box center [119, 234] width 72 height 17
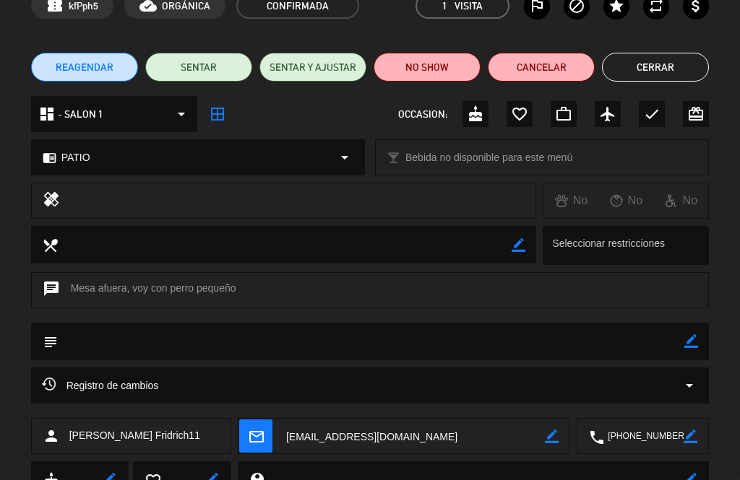
scroll to position [80, 0]
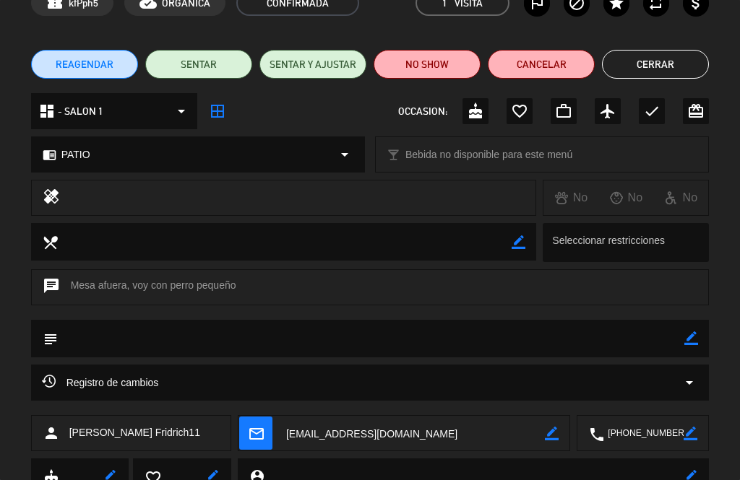
click at [678, 57] on button "Cerrar" at bounding box center [655, 64] width 107 height 29
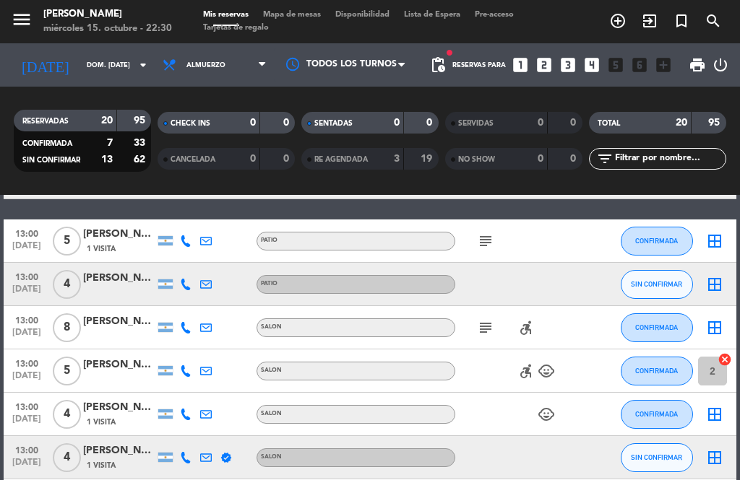
click at [478, 324] on icon "subject" at bounding box center [485, 327] width 17 height 17
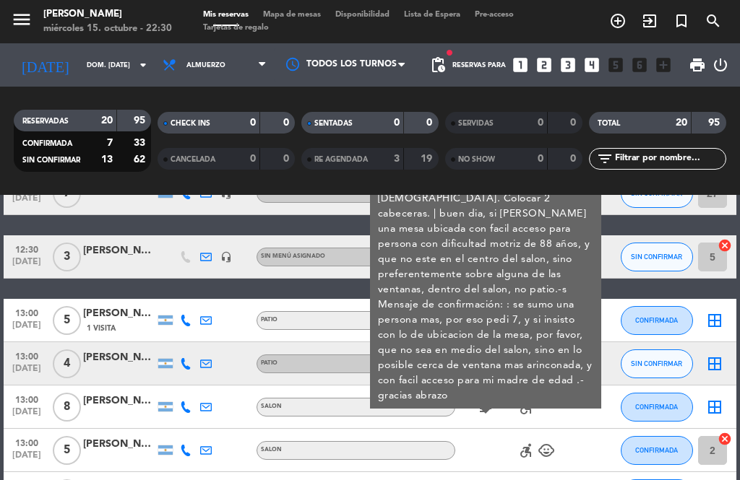
scroll to position [175, 0]
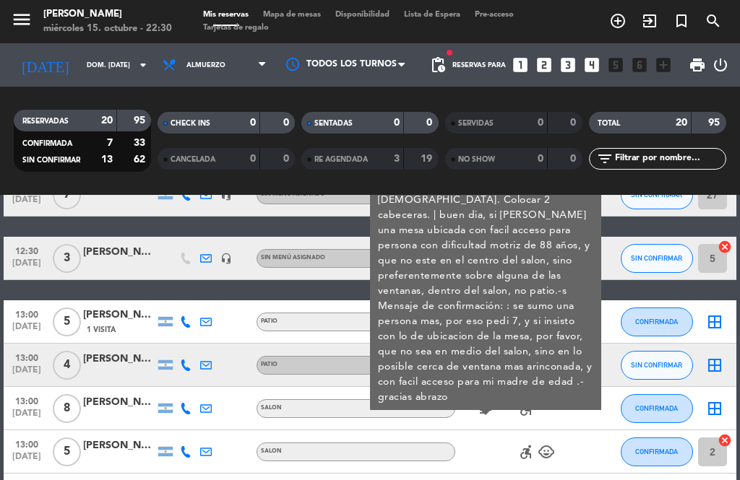
click at [711, 406] on icon "border_all" at bounding box center [714, 408] width 17 height 17
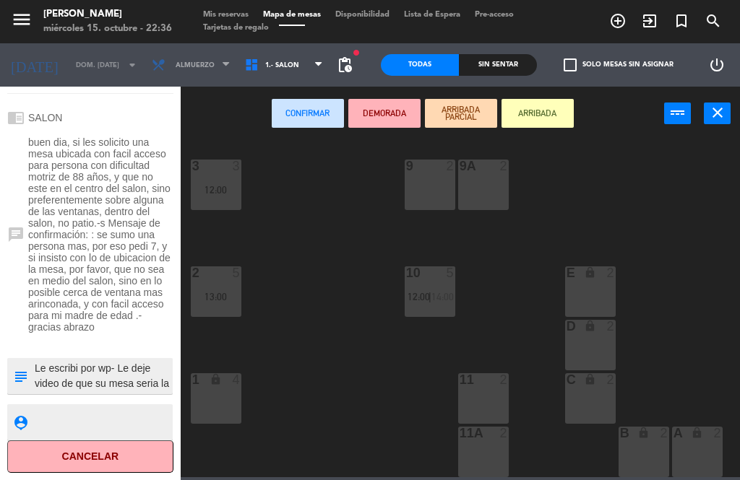
scroll to position [322, 0]
click at [321, 317] on div "22 4 24 2 23 11 13:00 21 4 25 4 27 lock 7 12:00 | 14:30 20 5 14:00 26 2 5 3 12:…" at bounding box center [464, 308] width 552 height 340
click at [324, 324] on div "22 4 24 2 23 11 13:00 21 4 25 4 27 lock 7 12:00 | 14:30 20 5 14:00 26 2 5 3 12:…" at bounding box center [464, 308] width 552 height 340
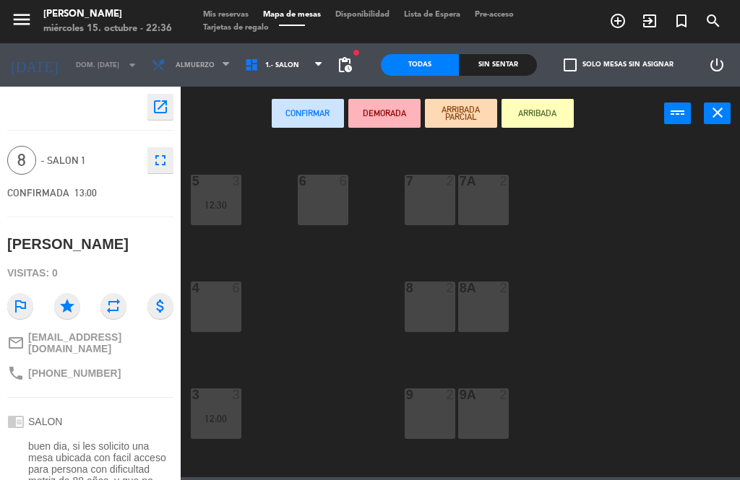
scroll to position [311, 0]
click at [326, 208] on div "6 6" at bounding box center [323, 199] width 51 height 51
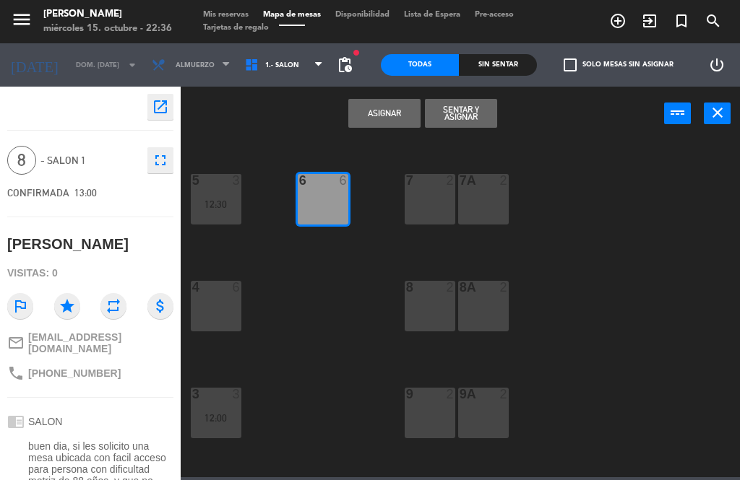
click at [398, 116] on button "Asignar" at bounding box center [384, 113] width 72 height 29
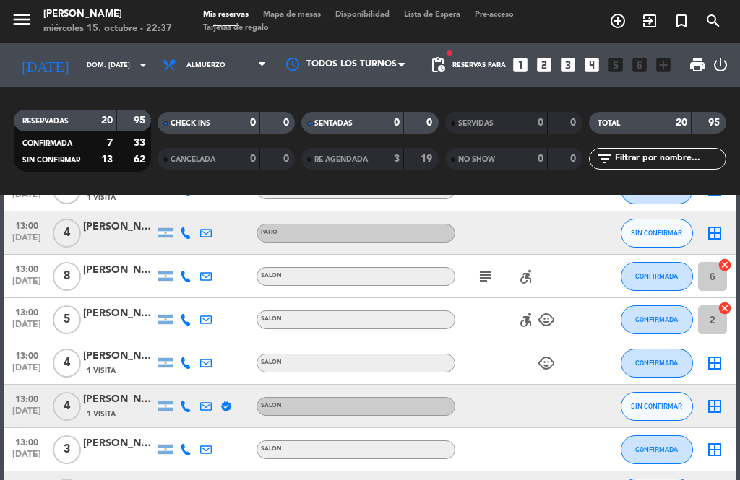
scroll to position [308, 0]
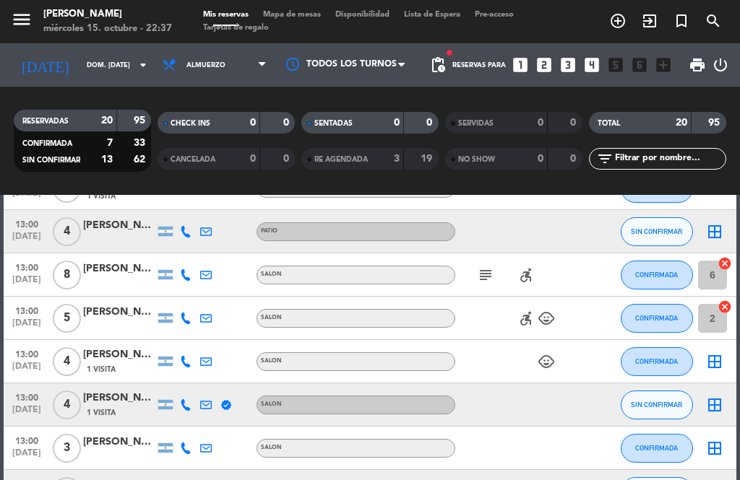
click at [546, 353] on icon "child_care" at bounding box center [546, 361] width 17 height 17
click at [538, 371] on div "child_care 1" at bounding box center [515, 361] width 121 height 43
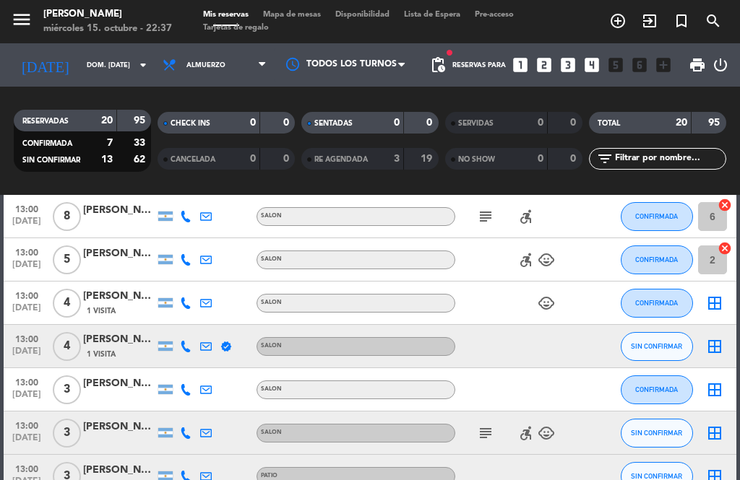
scroll to position [374, 0]
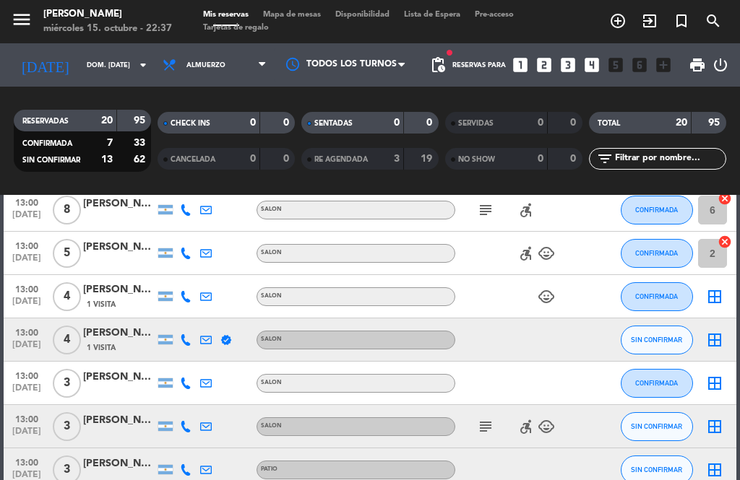
click at [233, 335] on div "verified" at bounding box center [226, 340] width 20 height 43
click at [225, 342] on icon "verified" at bounding box center [226, 341] width 12 height 12
click at [498, 345] on div at bounding box center [515, 340] width 121 height 43
click at [493, 423] on icon "subject" at bounding box center [485, 426] width 17 height 17
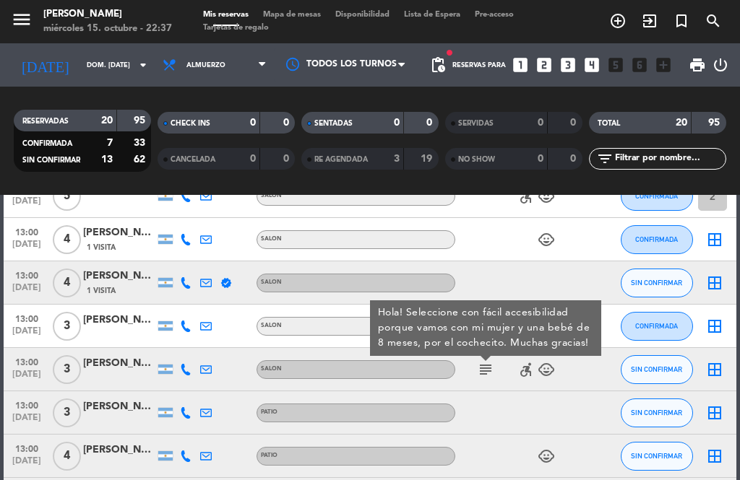
scroll to position [431, 0]
click at [717, 371] on icon "border_all" at bounding box center [714, 369] width 17 height 17
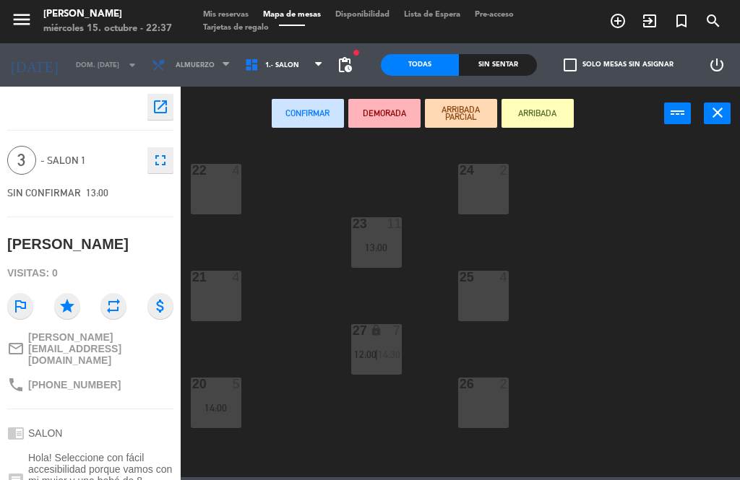
click at [219, 175] on div at bounding box center [216, 170] width 24 height 13
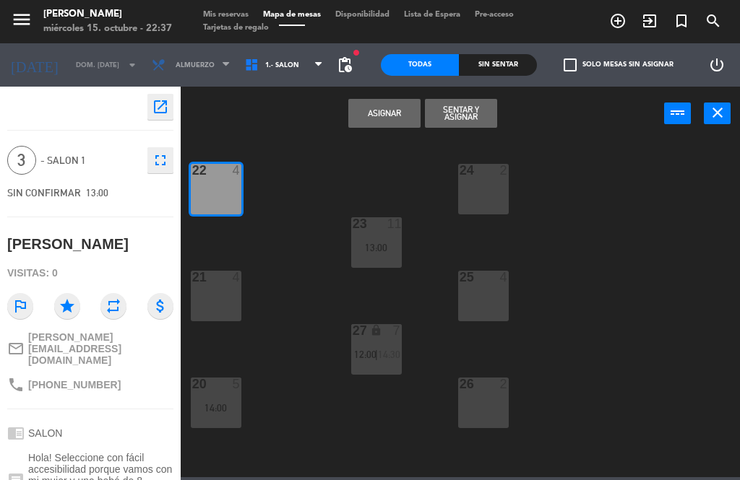
click at [381, 115] on button "Asignar" at bounding box center [384, 113] width 72 height 29
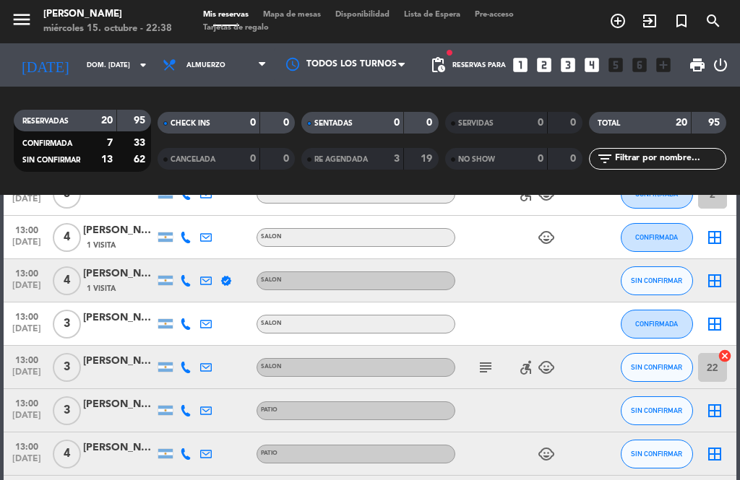
scroll to position [441, 0]
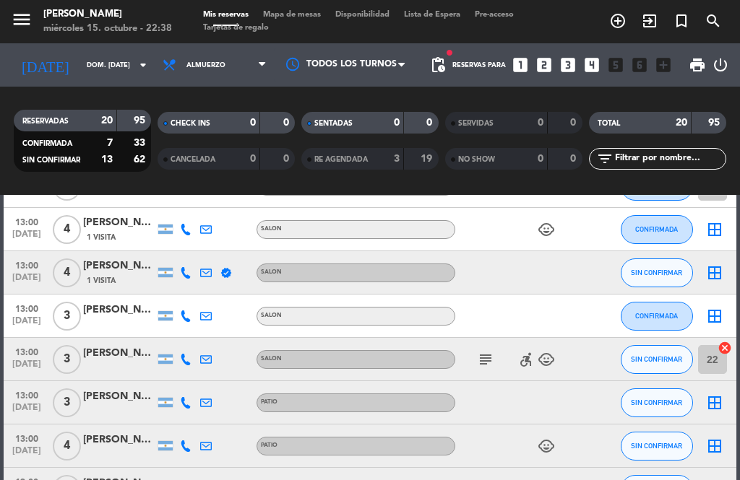
click at [493, 360] on icon "subject" at bounding box center [485, 359] width 17 height 17
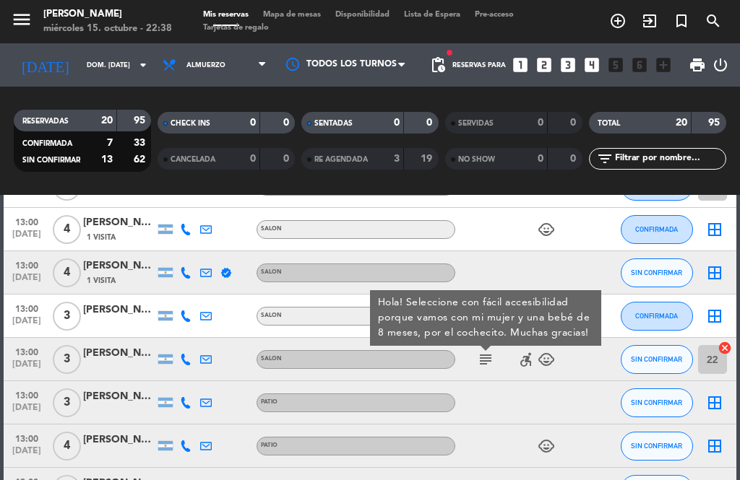
click at [484, 359] on icon "subject" at bounding box center [485, 359] width 17 height 17
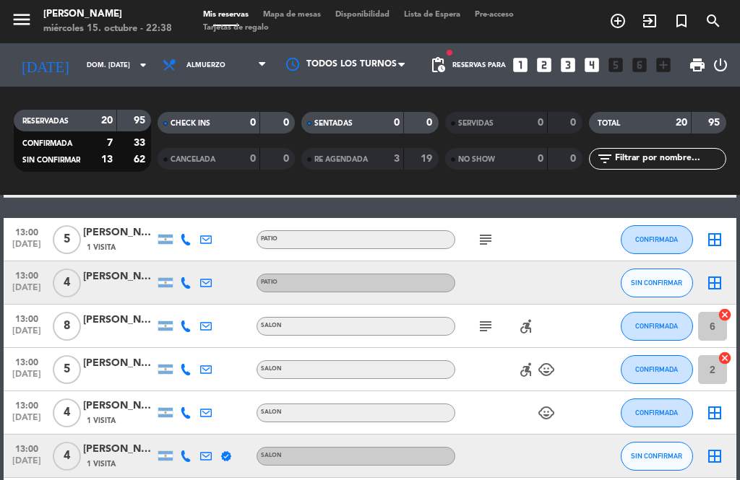
scroll to position [254, 0]
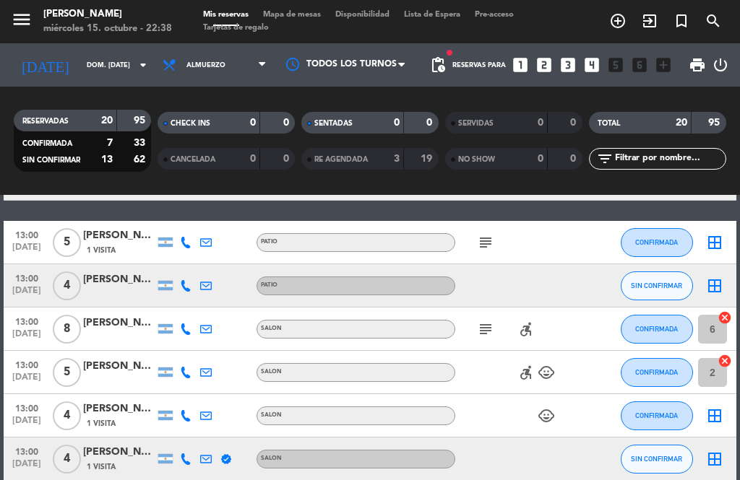
click at [722, 236] on icon "border_all" at bounding box center [714, 242] width 17 height 17
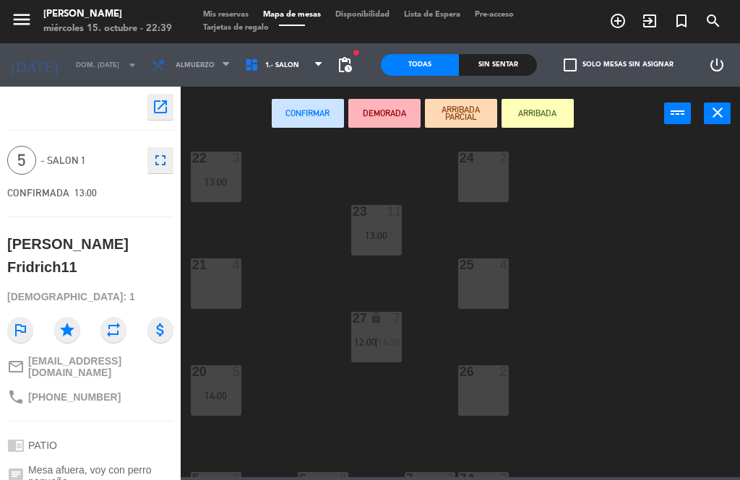
scroll to position [11, 0]
click at [726, 116] on button "close" at bounding box center [717, 114] width 27 height 22
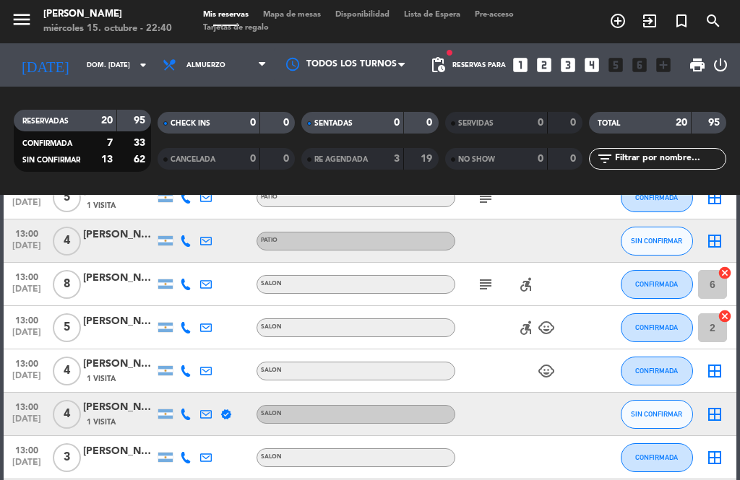
scroll to position [298, 0]
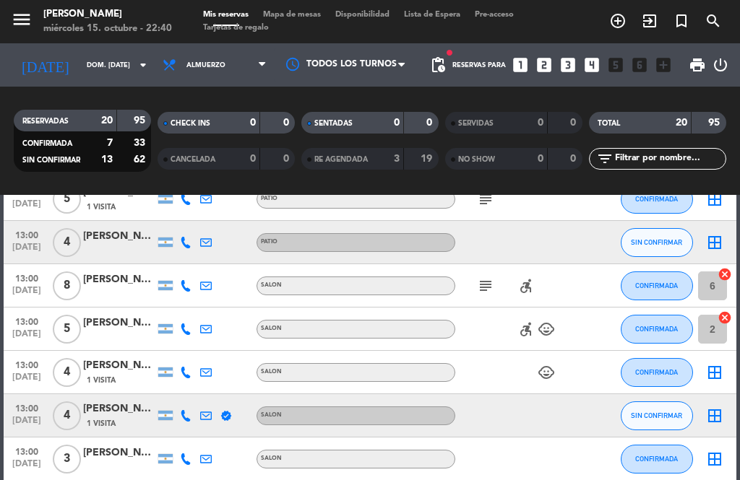
click at [547, 377] on icon "child_care" at bounding box center [546, 372] width 17 height 17
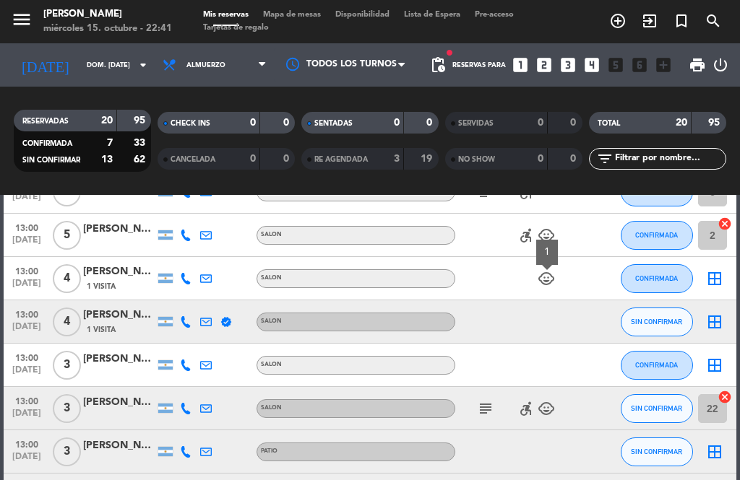
scroll to position [389, 0]
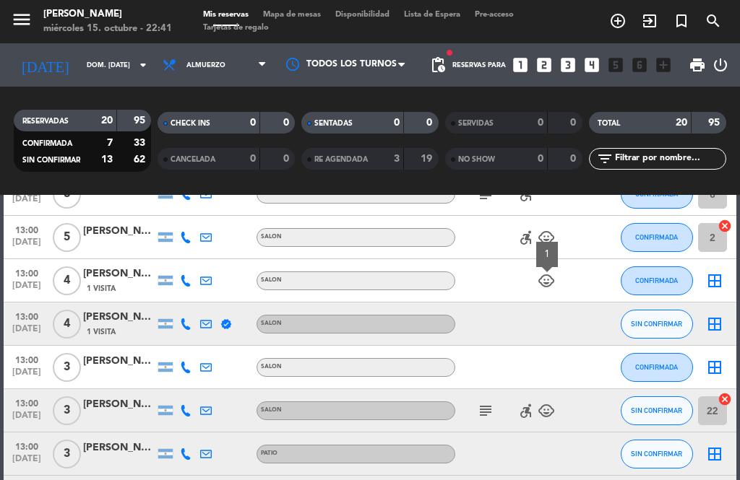
click at [496, 401] on div "subject accessible_forward child_care" at bounding box center [515, 410] width 121 height 43
click at [483, 406] on icon "subject" at bounding box center [485, 410] width 17 height 17
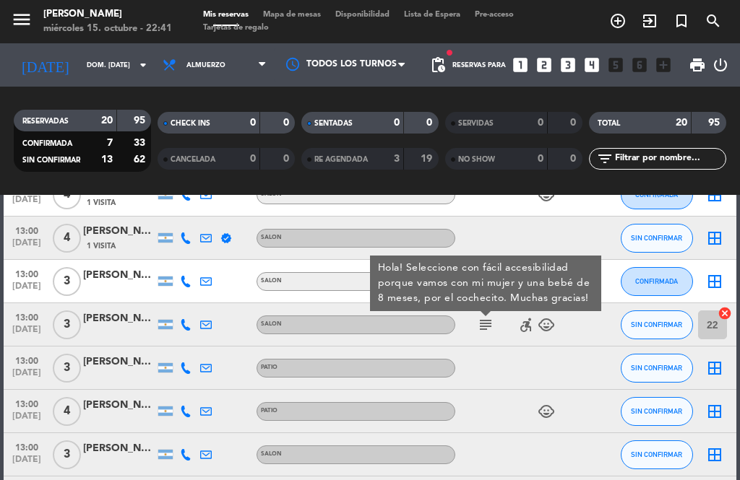
scroll to position [494, 0]
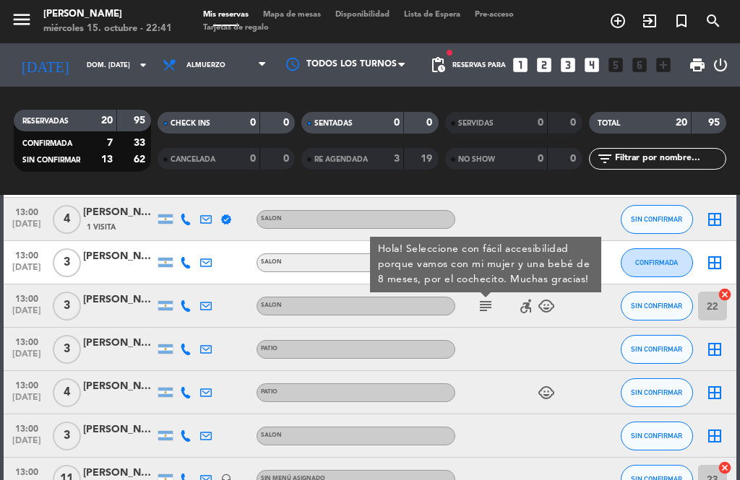
click at [552, 387] on icon "child_care" at bounding box center [546, 392] width 17 height 17
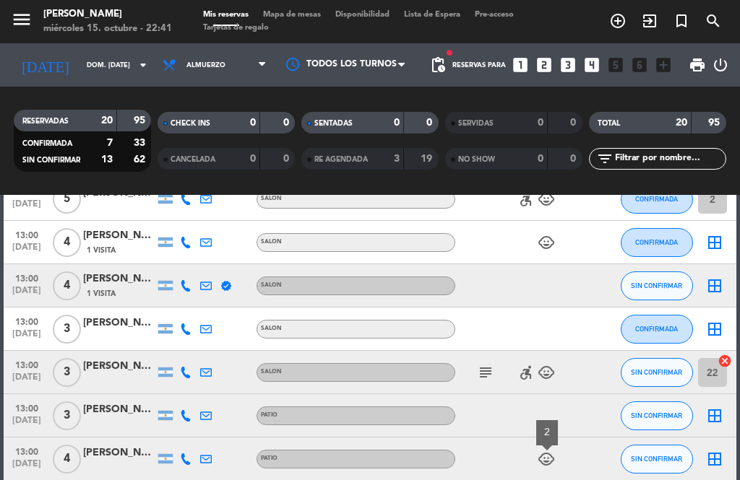
scroll to position [429, 0]
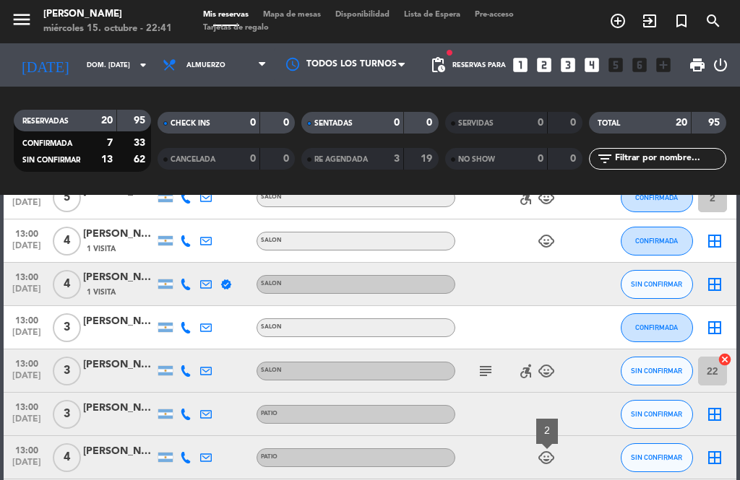
click at [530, 379] on icon "accessible_forward" at bounding box center [525, 371] width 17 height 17
click at [494, 368] on icon "subject" at bounding box center [485, 371] width 17 height 17
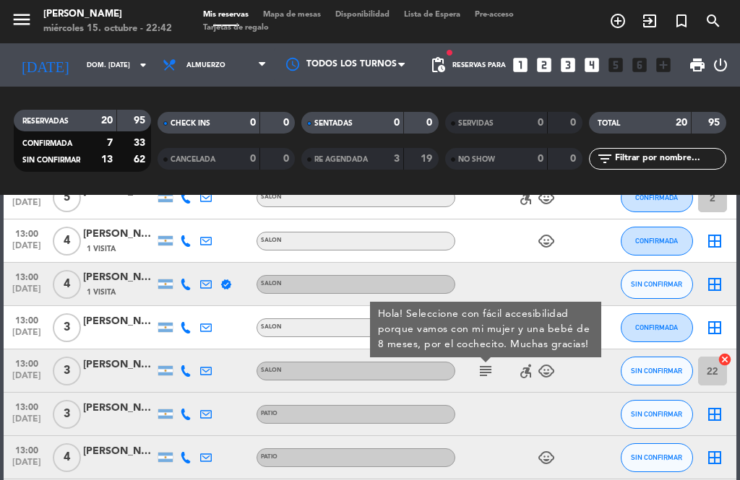
click at [731, 361] on icon "cancel" at bounding box center [724, 360] width 14 height 14
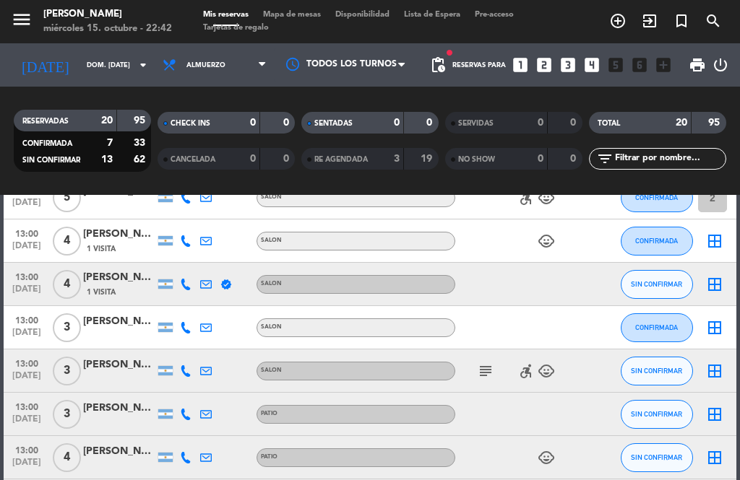
click at [716, 367] on icon "border_all" at bounding box center [714, 371] width 17 height 17
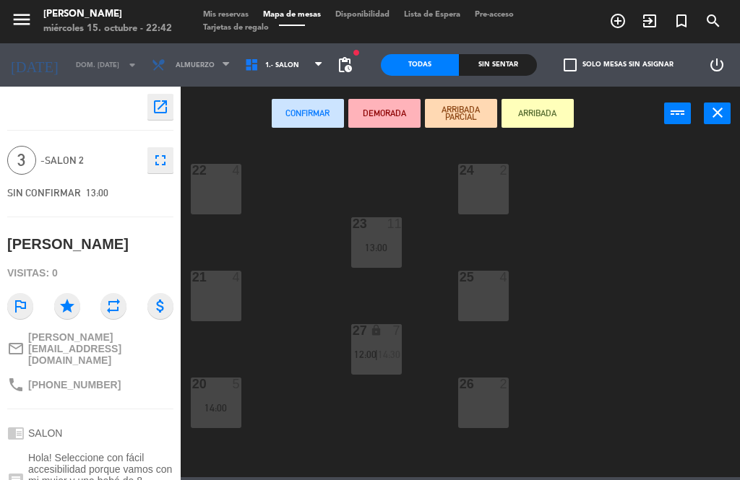
click at [485, 288] on div "25 4" at bounding box center [483, 296] width 51 height 51
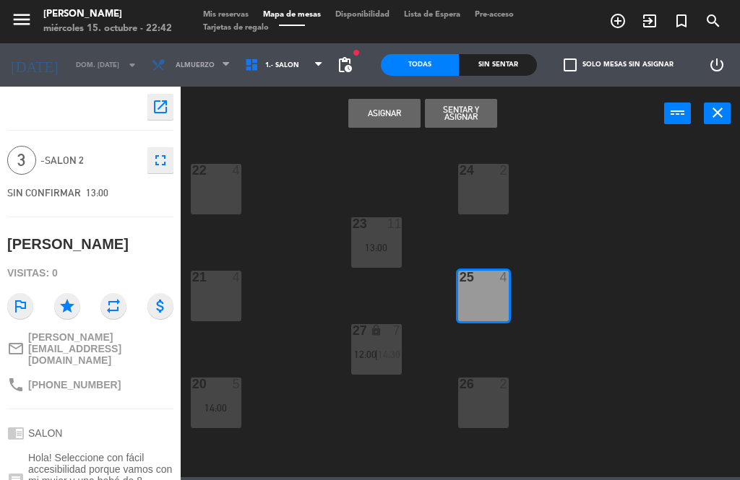
click at [409, 107] on button "Asignar" at bounding box center [384, 113] width 72 height 29
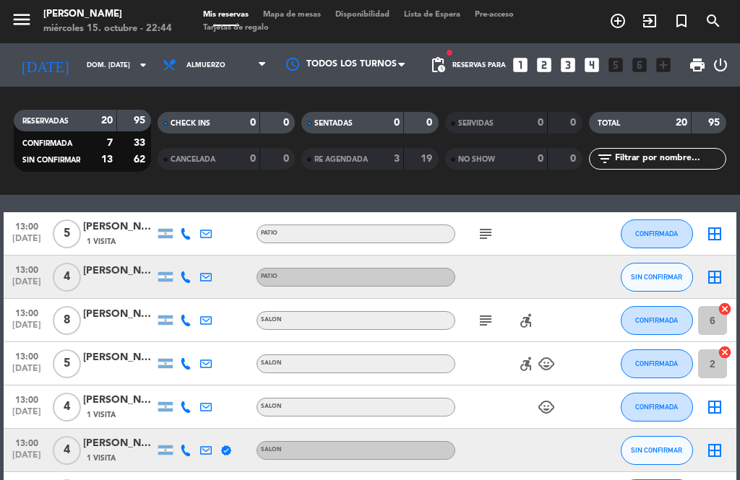
scroll to position [265, 0]
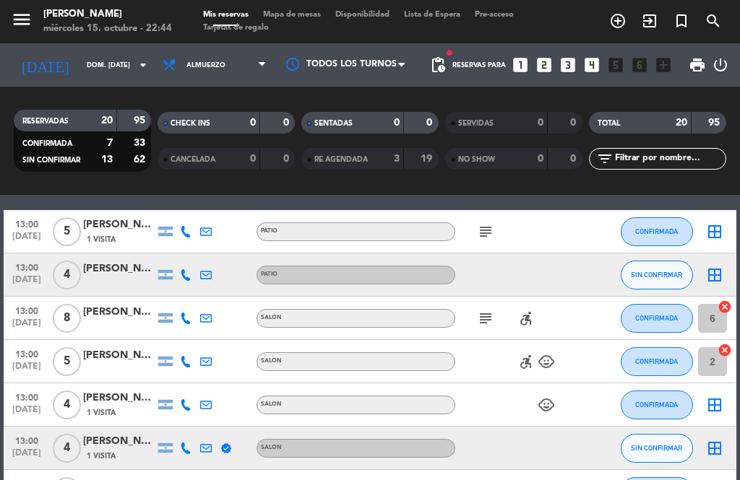
click at [494, 225] on icon "subject" at bounding box center [485, 231] width 17 height 17
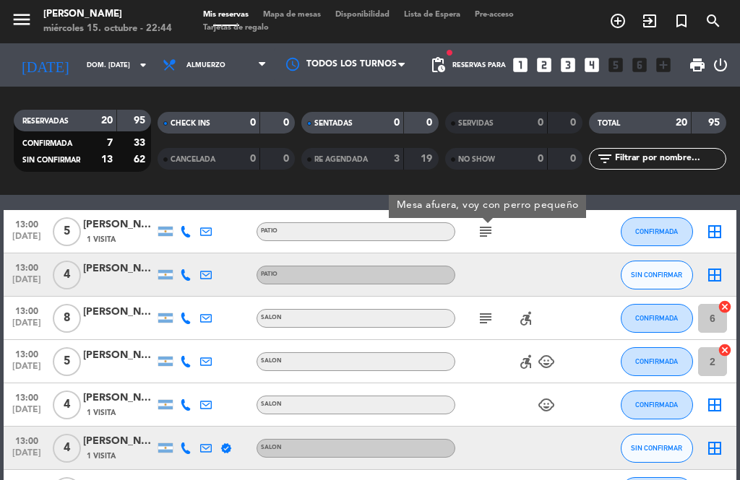
click at [491, 229] on icon "subject" at bounding box center [485, 231] width 17 height 17
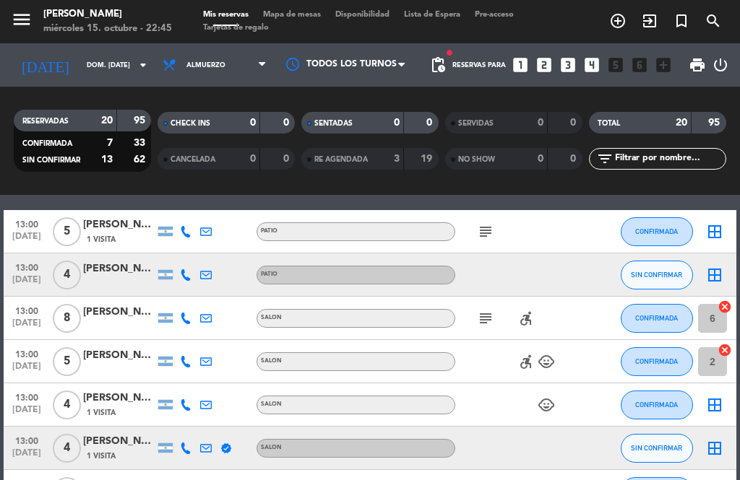
click at [137, 268] on div "[PERSON_NAME]" at bounding box center [119, 269] width 72 height 17
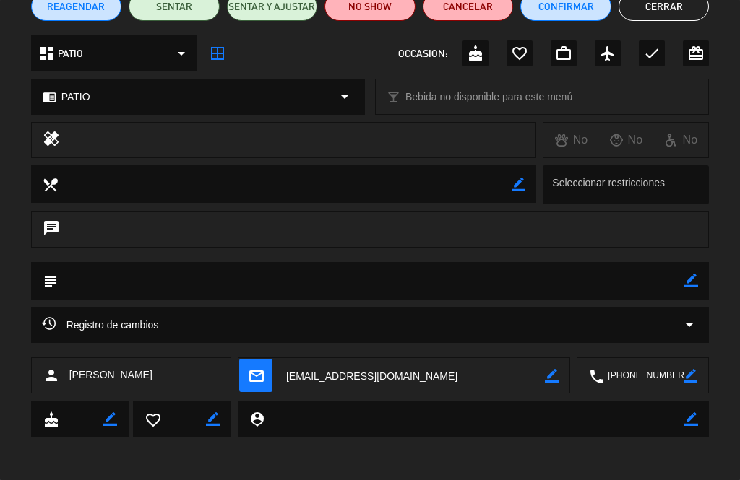
scroll to position [105, 0]
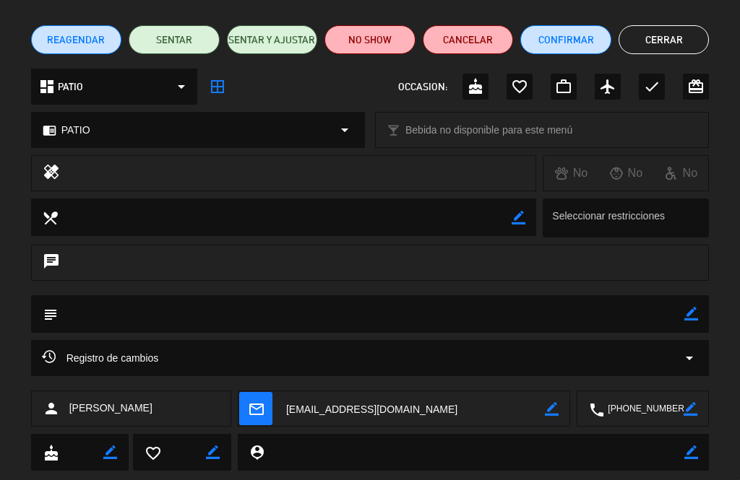
click at [686, 40] on button "Cerrar" at bounding box center [663, 39] width 91 height 29
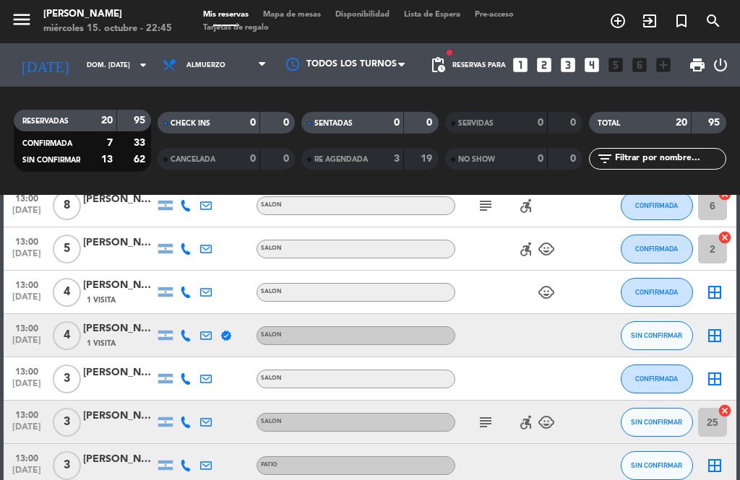
scroll to position [381, 0]
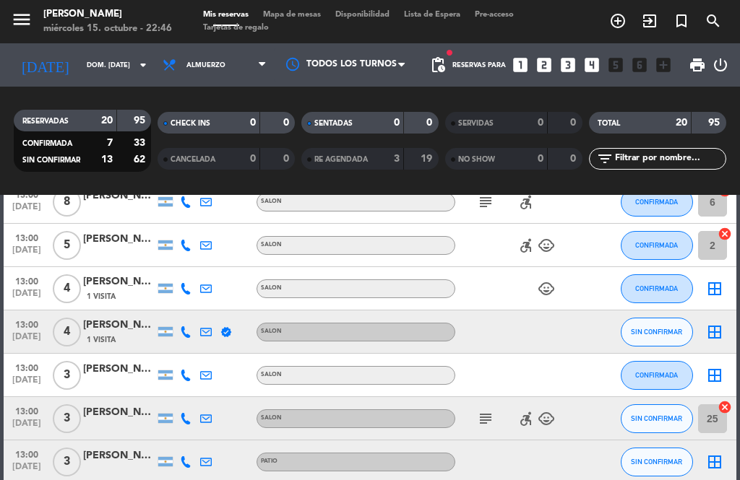
click at [108, 327] on div "[PERSON_NAME]" at bounding box center [119, 325] width 72 height 17
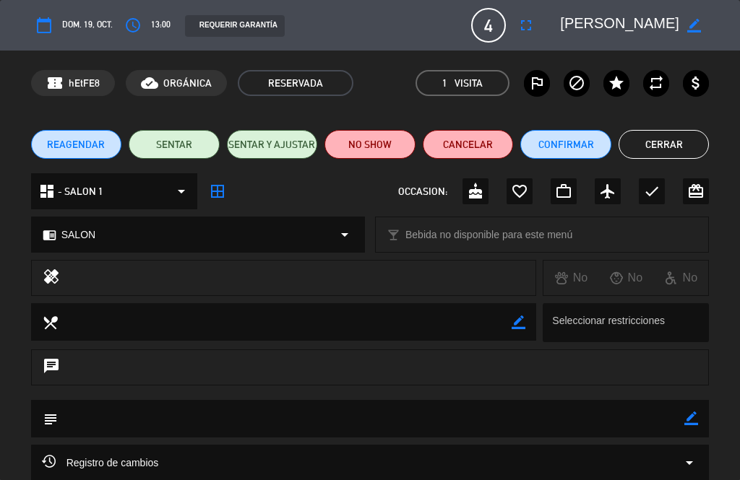
scroll to position [0, 0]
click at [677, 154] on button "Cerrar" at bounding box center [663, 144] width 91 height 29
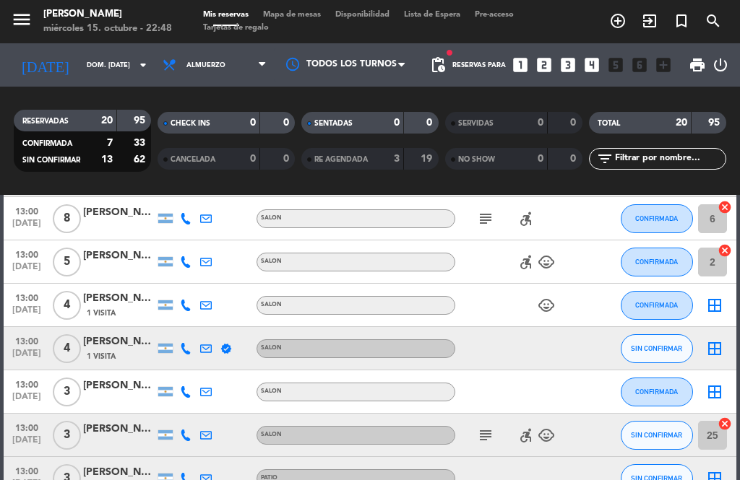
scroll to position [363, 0]
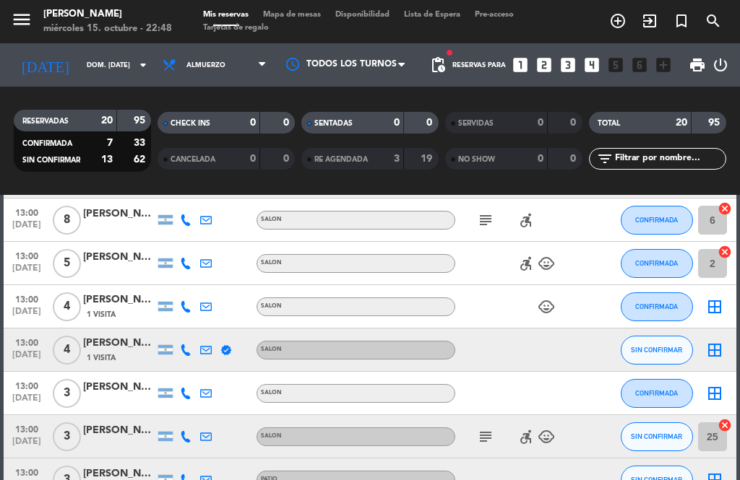
click at [114, 389] on div "[PERSON_NAME][GEOGRAPHIC_DATA]" at bounding box center [119, 387] width 72 height 17
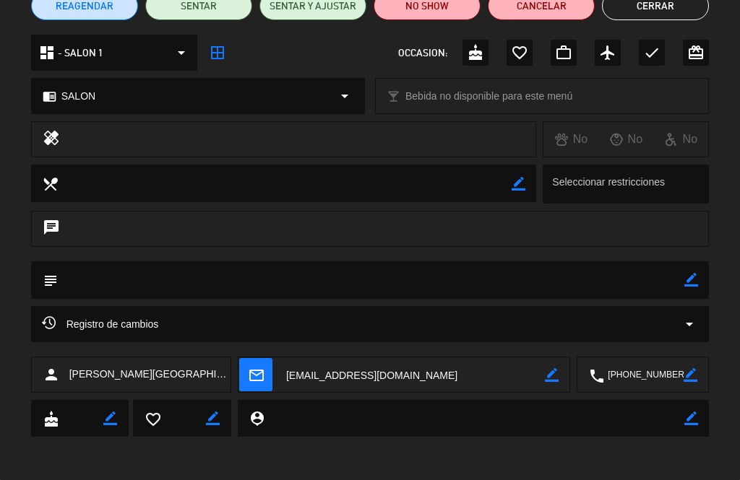
scroll to position [138, 0]
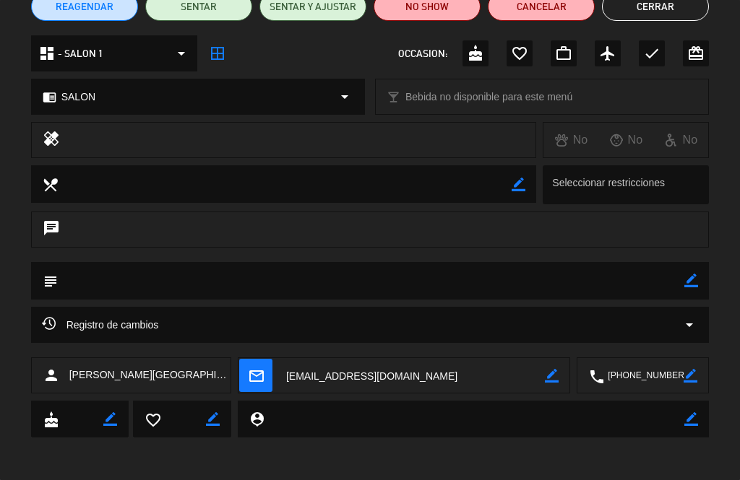
click at [647, 12] on button "Cerrar" at bounding box center [655, 6] width 107 height 29
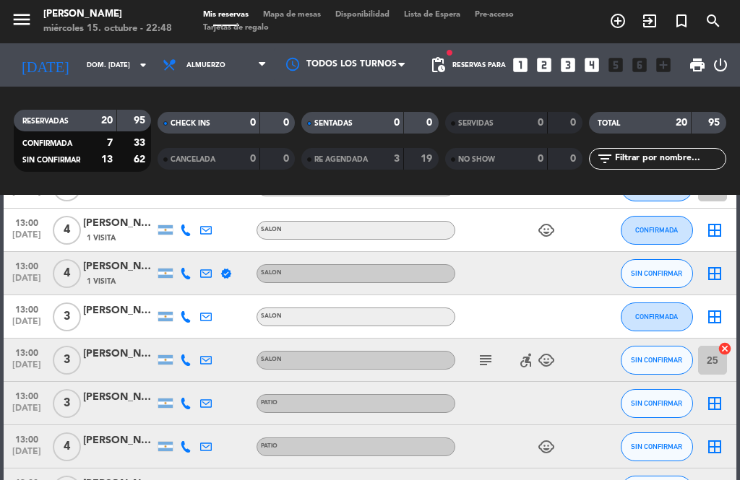
scroll to position [483, 0]
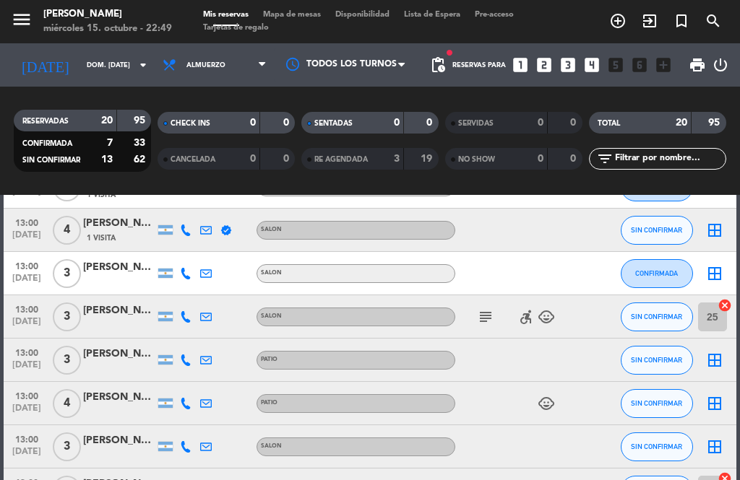
click at [115, 391] on div "[PERSON_NAME]" at bounding box center [119, 397] width 72 height 17
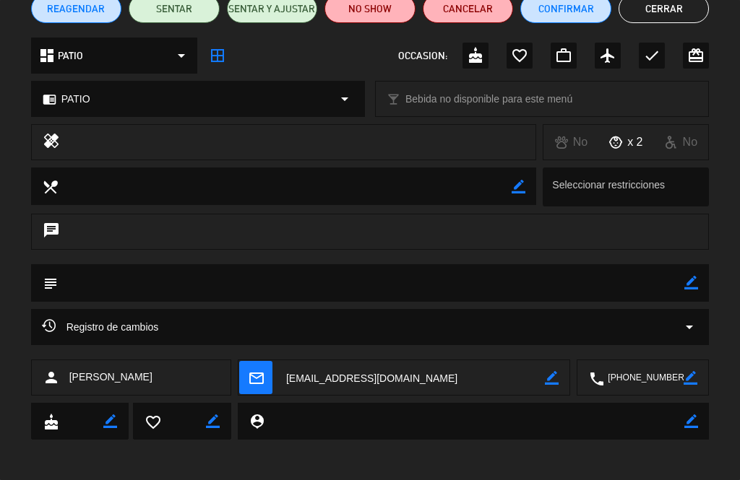
scroll to position [135, 0]
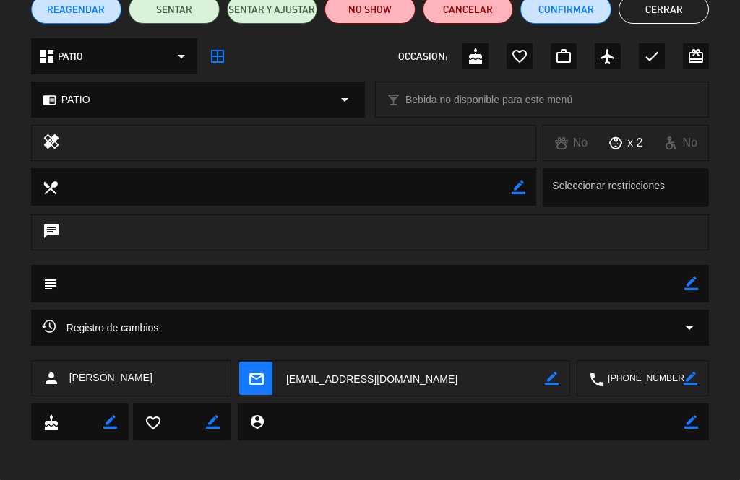
click at [687, 14] on button "Cerrar" at bounding box center [663, 9] width 91 height 29
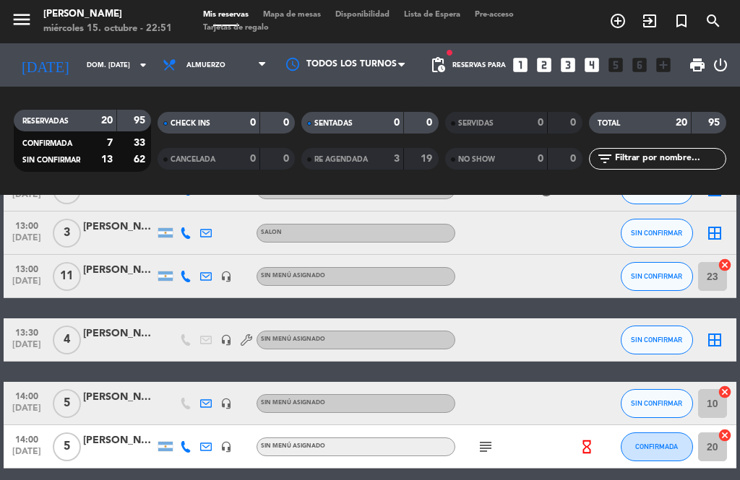
scroll to position [701, 0]
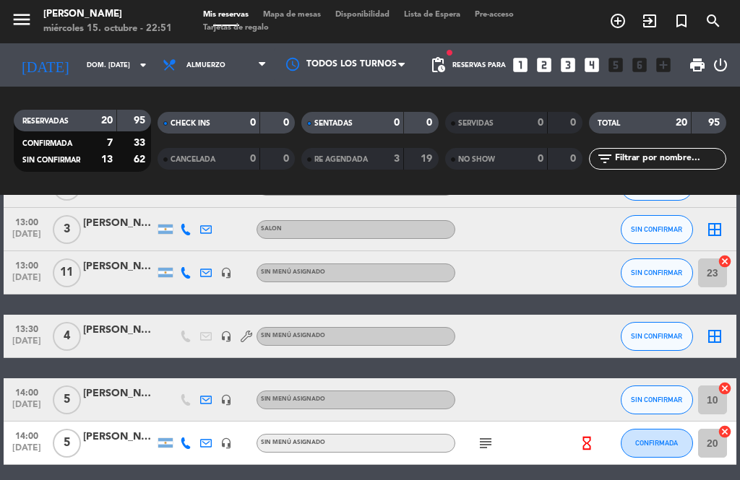
click at [710, 333] on icon "border_all" at bounding box center [714, 336] width 17 height 17
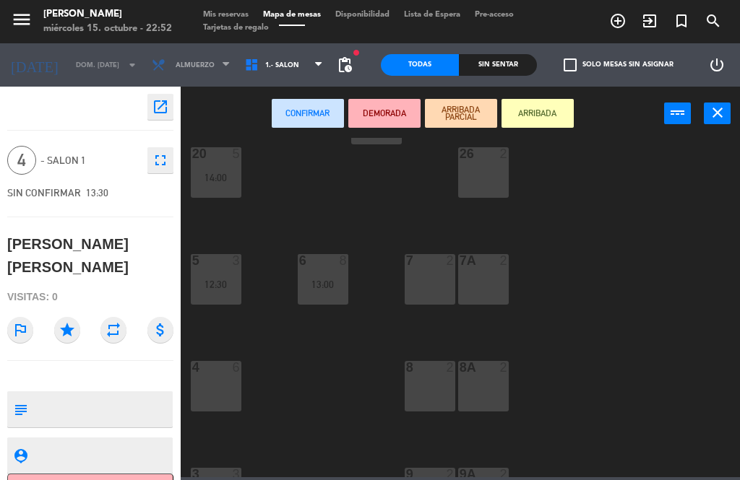
scroll to position [235, 0]
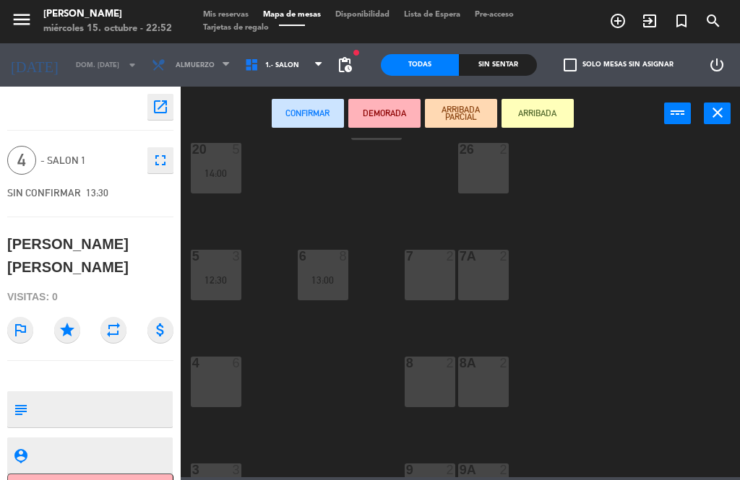
click at [431, 376] on div "8 2" at bounding box center [430, 382] width 51 height 51
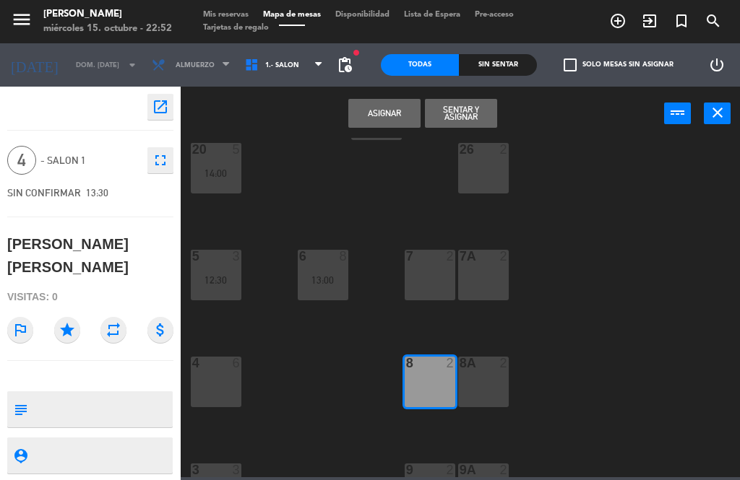
click at [404, 116] on button "Asignar" at bounding box center [384, 113] width 72 height 29
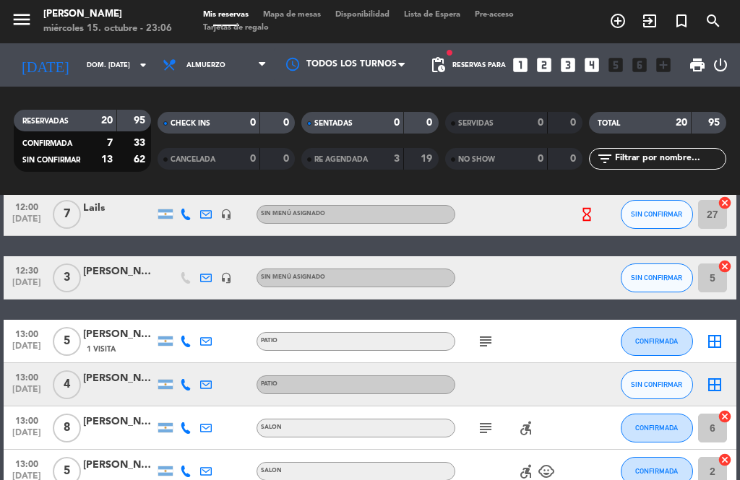
scroll to position [156, 0]
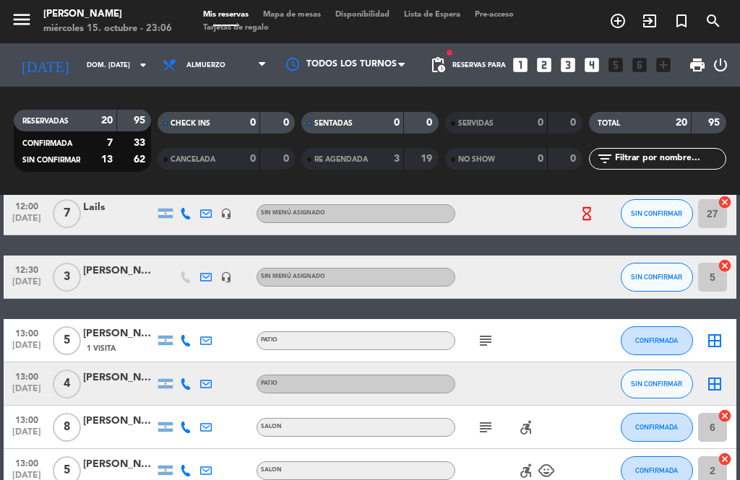
click at [490, 328] on div "subject" at bounding box center [515, 340] width 121 height 43
click at [484, 340] on icon "subject" at bounding box center [485, 340] width 17 height 17
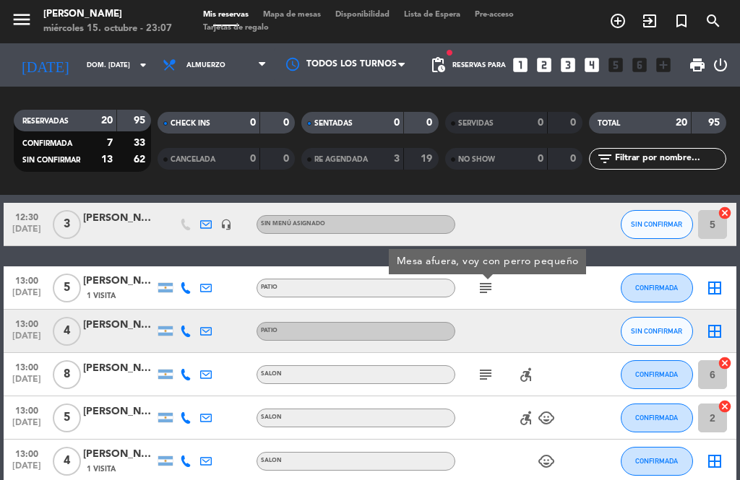
scroll to position [214, 0]
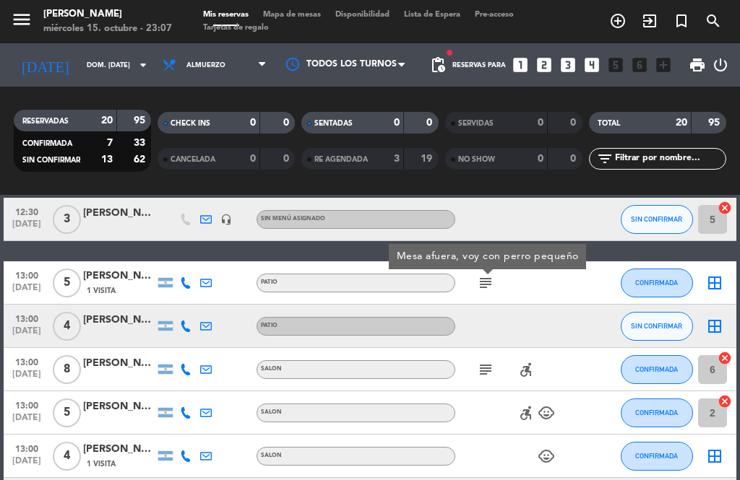
click at [488, 365] on icon "subject" at bounding box center [485, 369] width 17 height 17
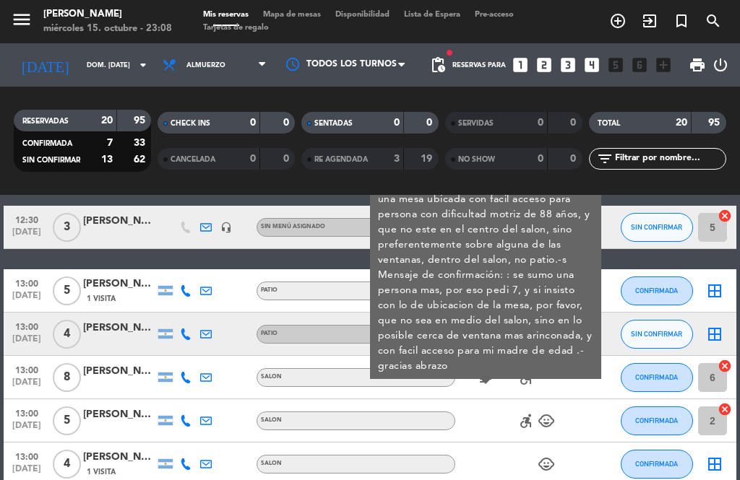
scroll to position [206, 0]
click at [483, 376] on icon "subject" at bounding box center [485, 377] width 17 height 17
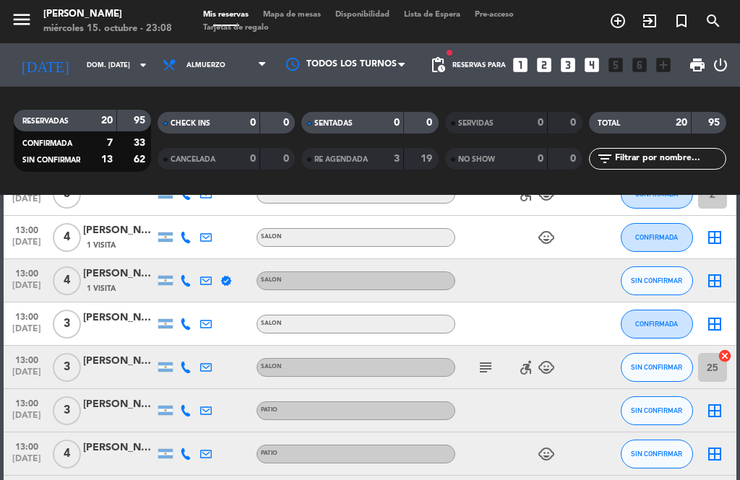
scroll to position [433, 0]
click at [485, 367] on icon "subject" at bounding box center [485, 366] width 17 height 17
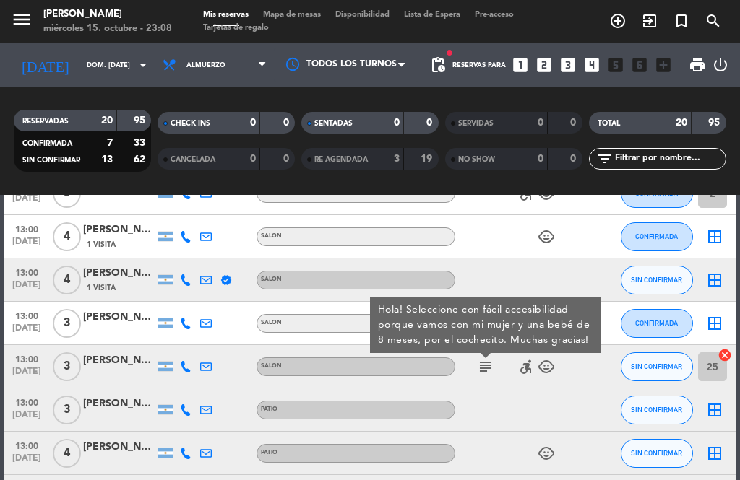
click at [480, 360] on icon "subject" at bounding box center [485, 366] width 17 height 17
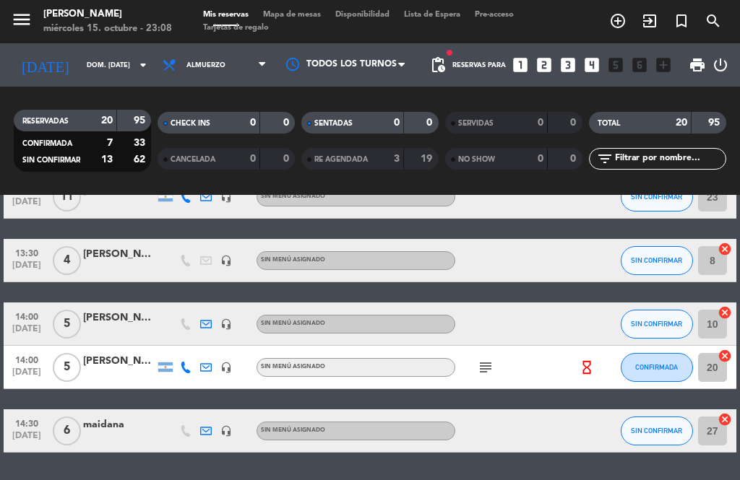
scroll to position [775, 0]
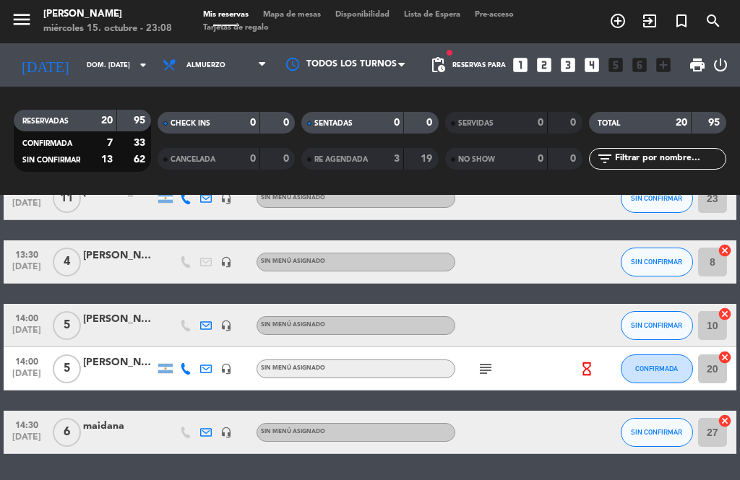
click at [482, 374] on icon "subject" at bounding box center [485, 369] width 17 height 17
click at [486, 362] on icon "subject" at bounding box center [485, 369] width 17 height 17
click at [597, 360] on div "hourglass_empty" at bounding box center [596, 369] width 39 height 43
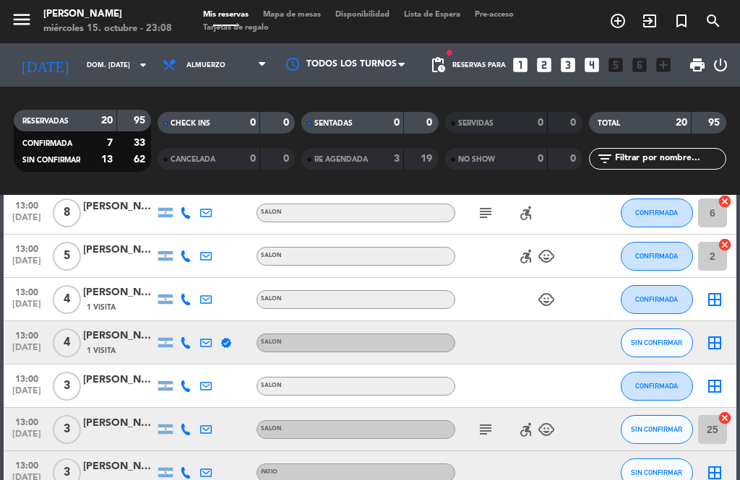
scroll to position [370, 0]
